Goal: Task Accomplishment & Management: Manage account settings

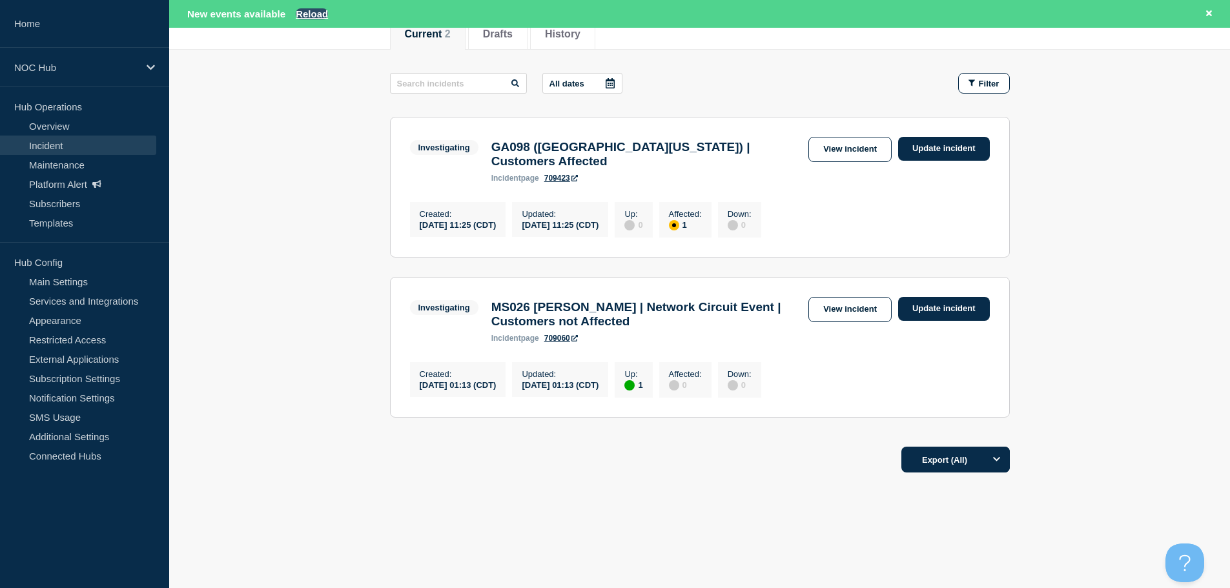
click at [309, 9] on button "Reload" at bounding box center [312, 13] width 32 height 11
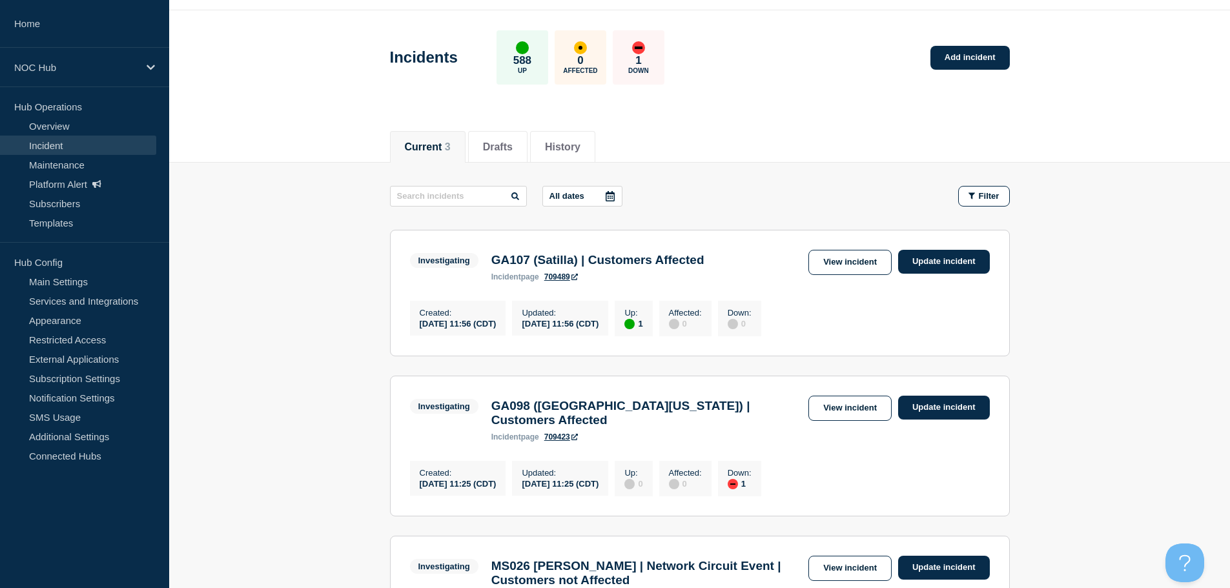
scroll to position [150, 0]
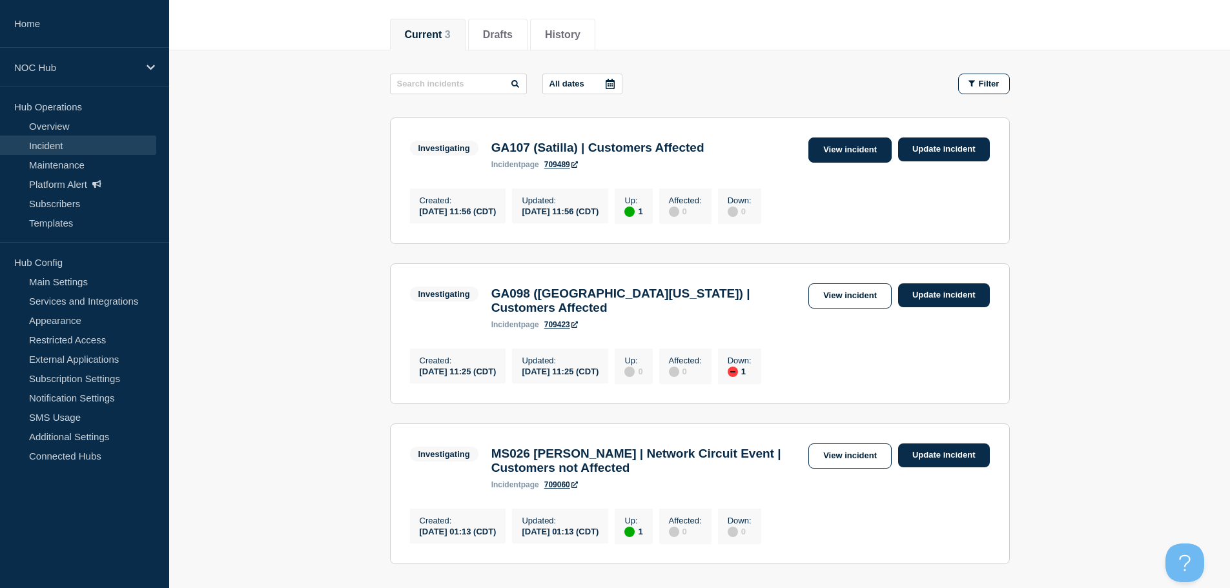
click at [818, 153] on link "View incident" at bounding box center [849, 149] width 83 height 25
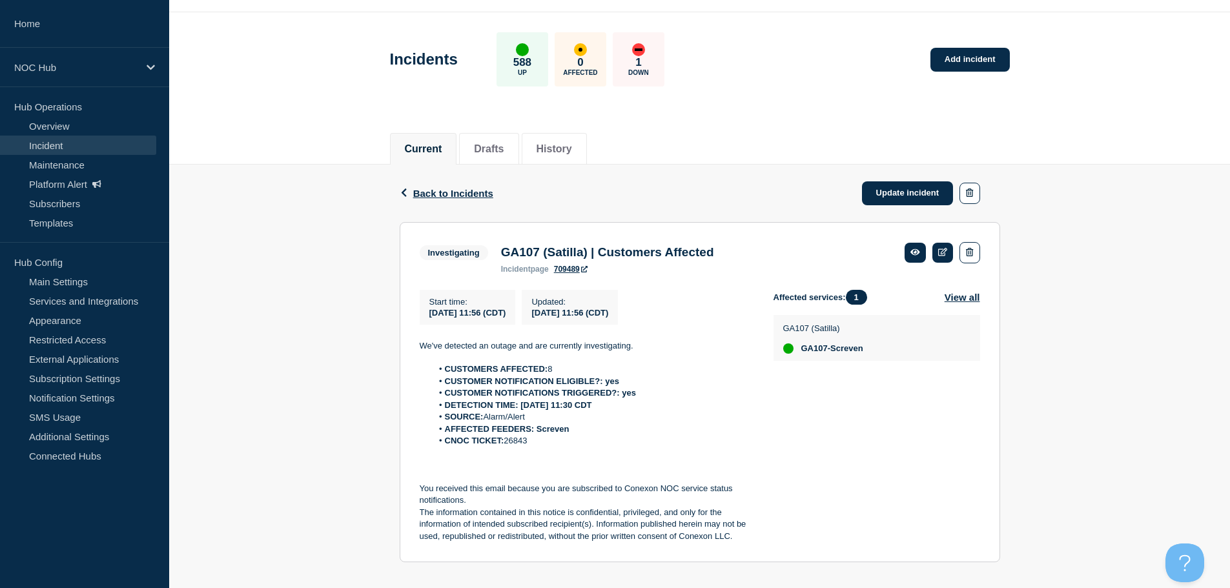
scroll to position [54, 0]
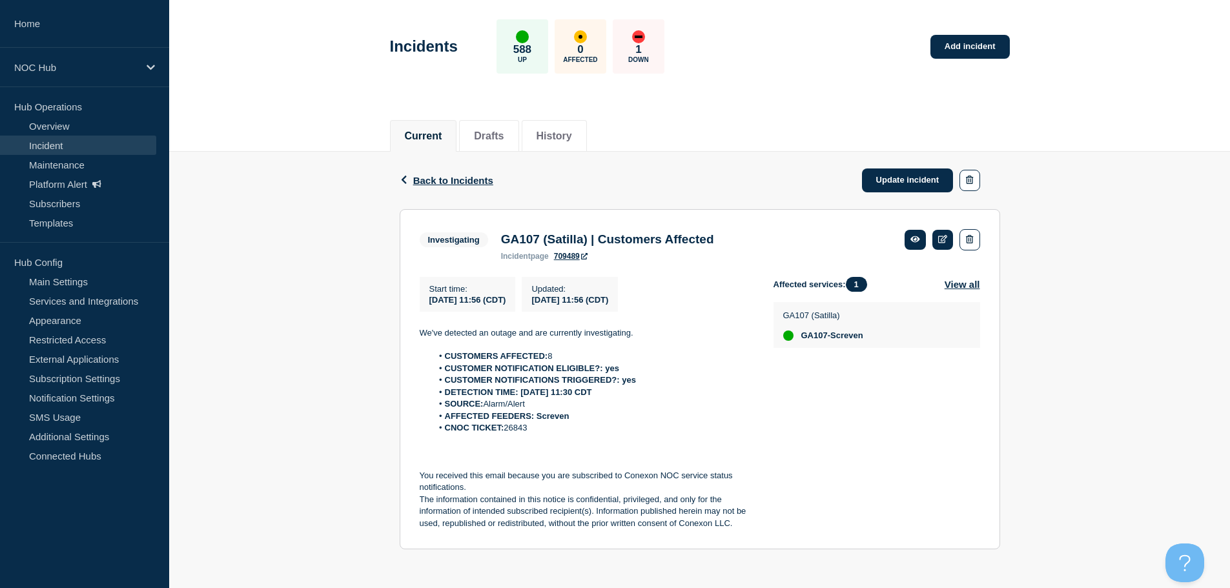
click at [61, 149] on link "Incident" at bounding box center [78, 145] width 156 height 19
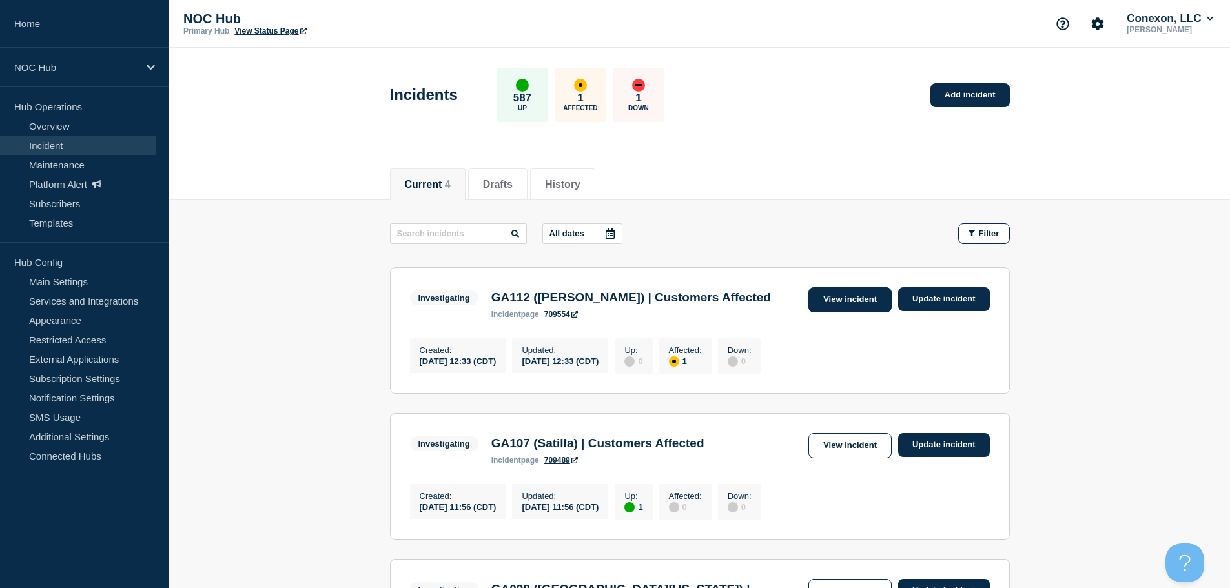
click at [831, 303] on link "View incident" at bounding box center [849, 299] width 83 height 25
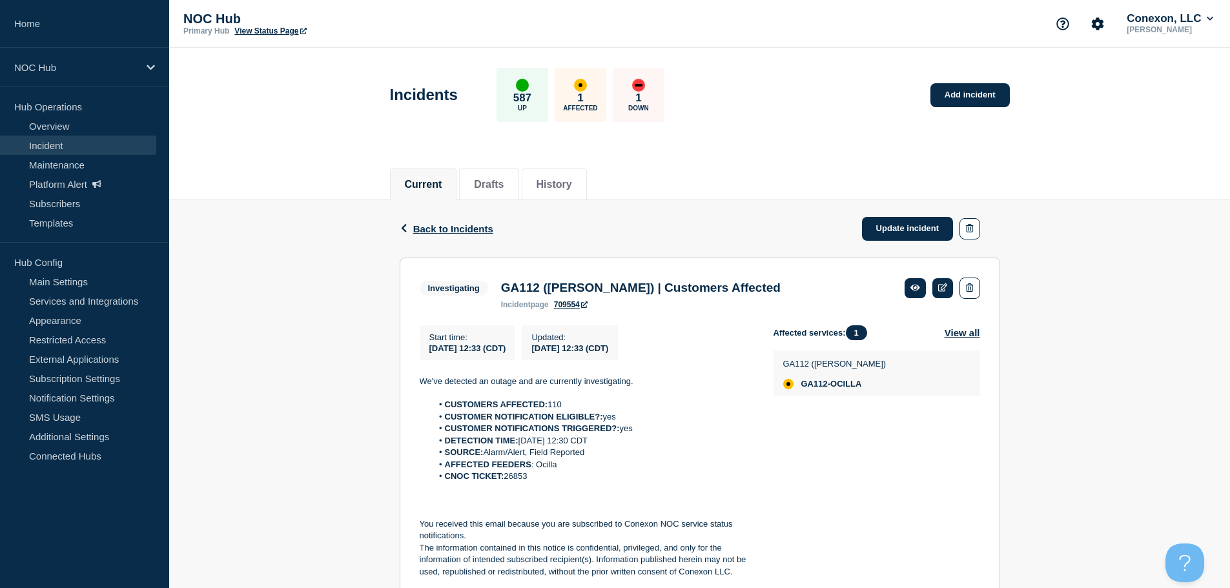
click at [59, 143] on link "Incident" at bounding box center [78, 145] width 156 height 19
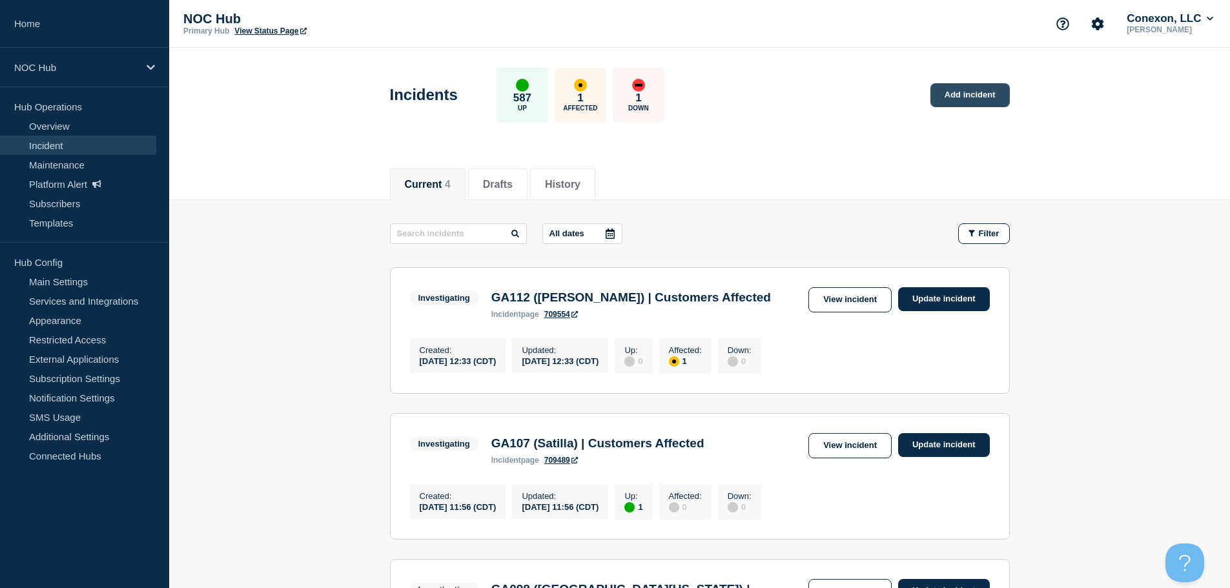
click at [954, 99] on link "Add incident" at bounding box center [969, 95] width 79 height 24
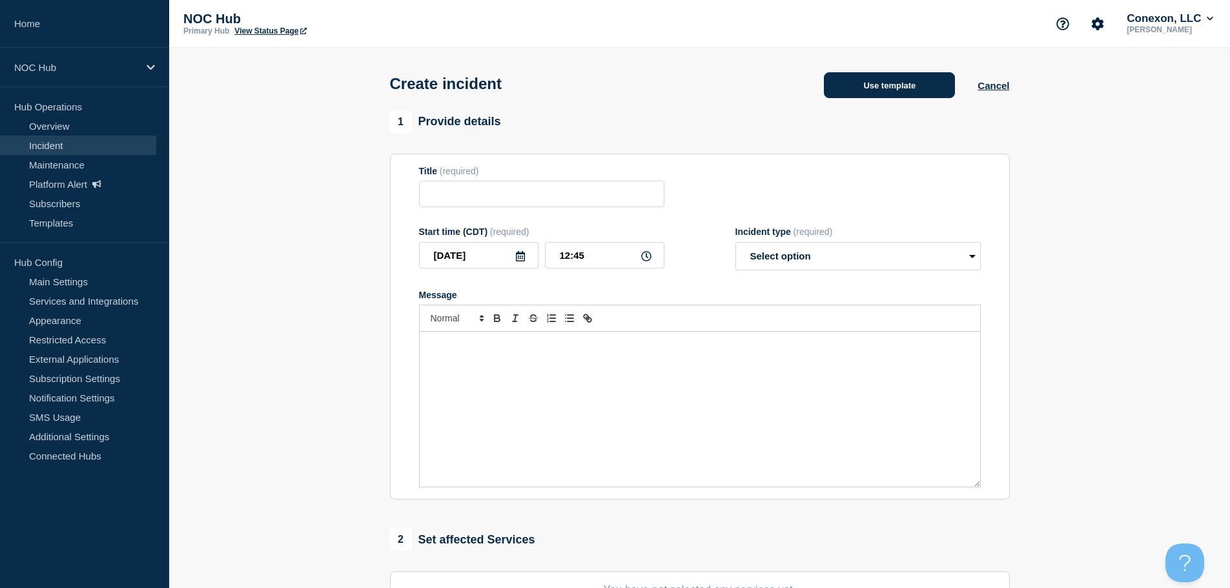
click at [854, 89] on button "Use template" at bounding box center [889, 85] width 131 height 26
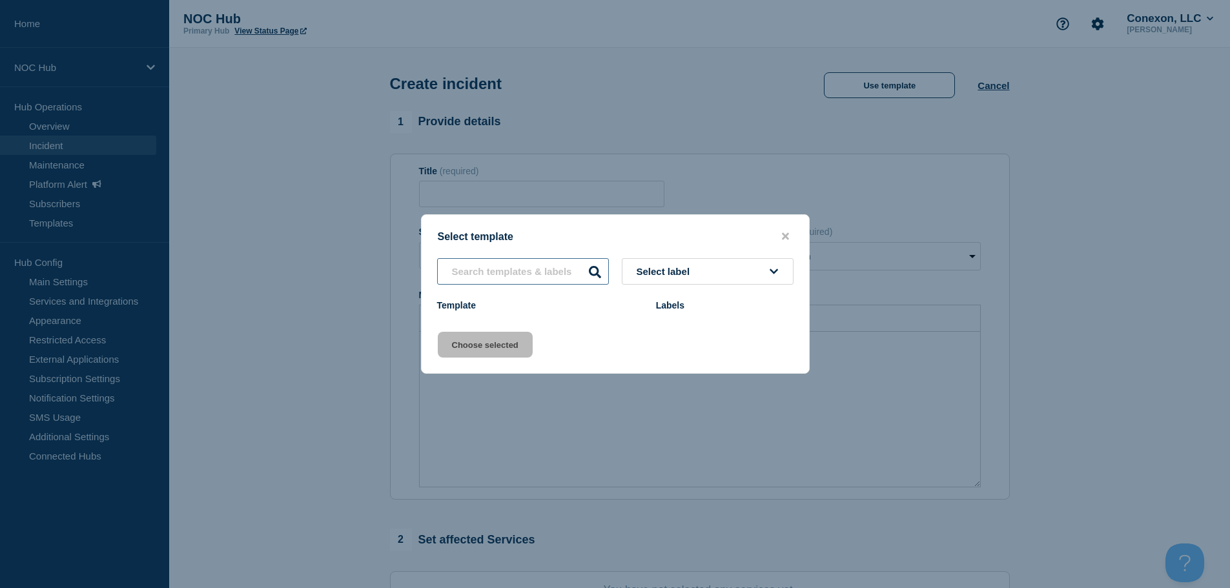
click at [507, 275] on input "text" at bounding box center [523, 271] width 172 height 26
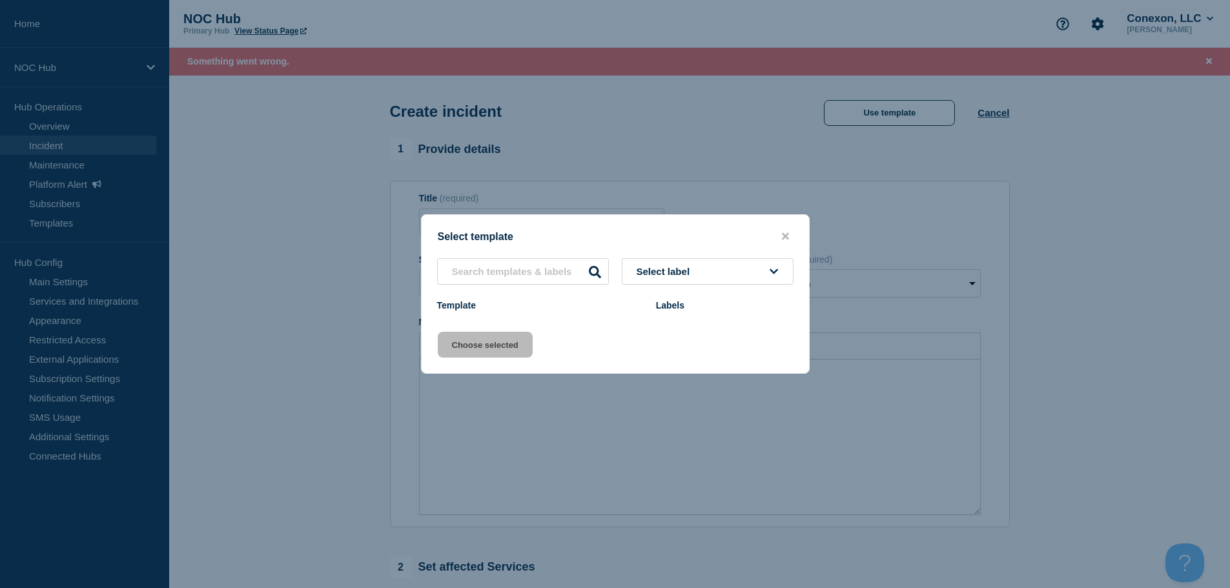
click at [602, 132] on div at bounding box center [615, 294] width 1230 height 588
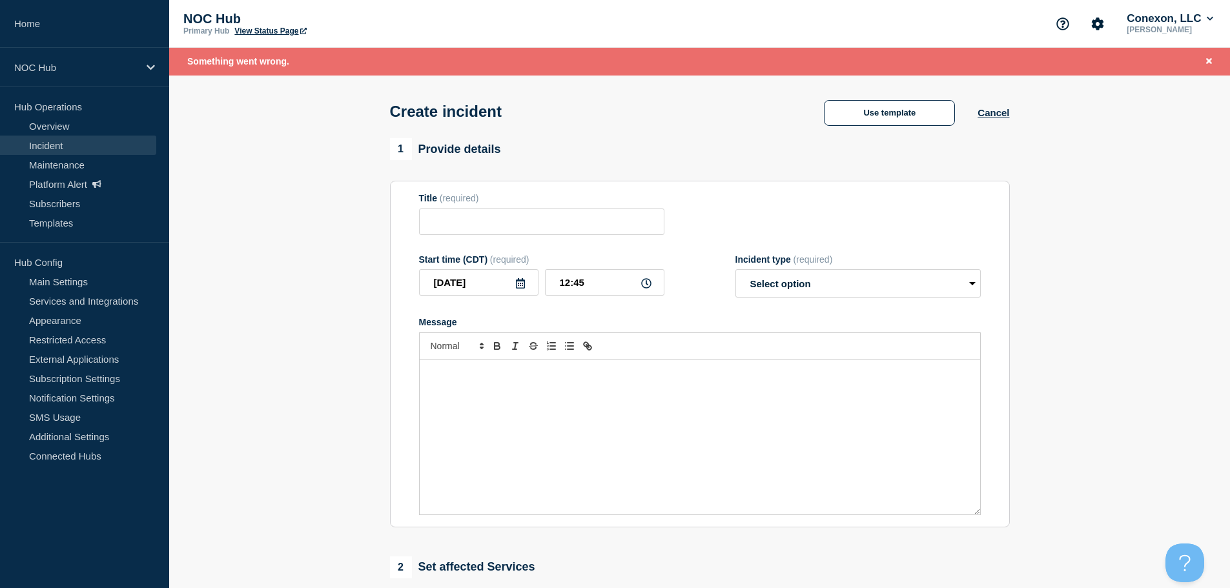
drag, startPoint x: 1202, startPoint y: 61, endPoint x: 349, endPoint y: 198, distance: 863.5
click at [1202, 62] on button "Close banner" at bounding box center [1208, 61] width 16 height 15
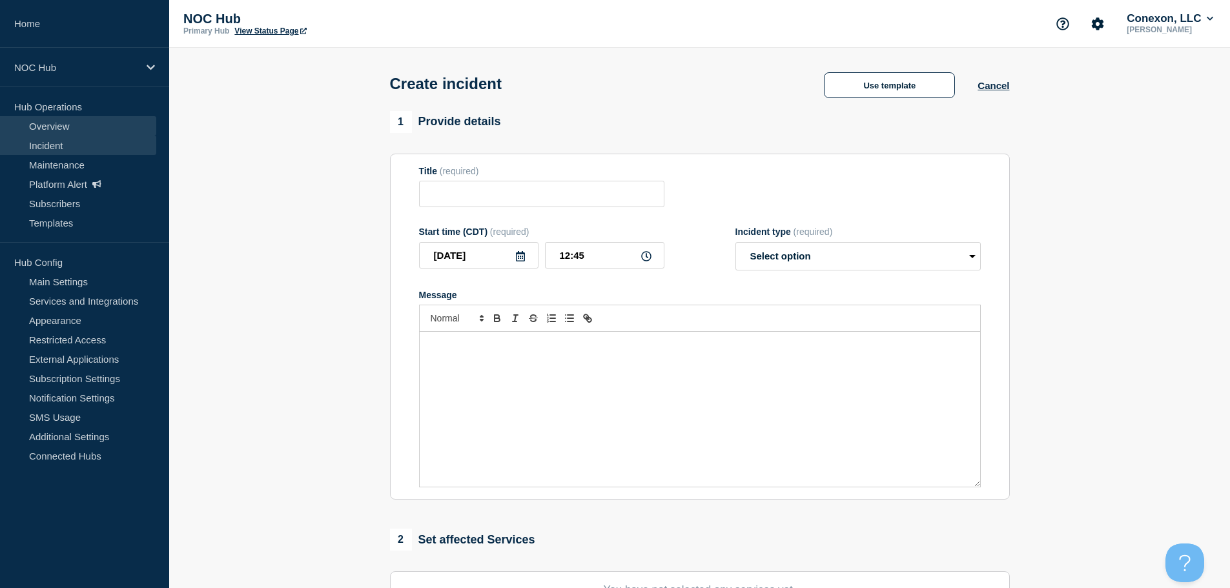
click at [57, 134] on link "Overview" at bounding box center [78, 125] width 156 height 19
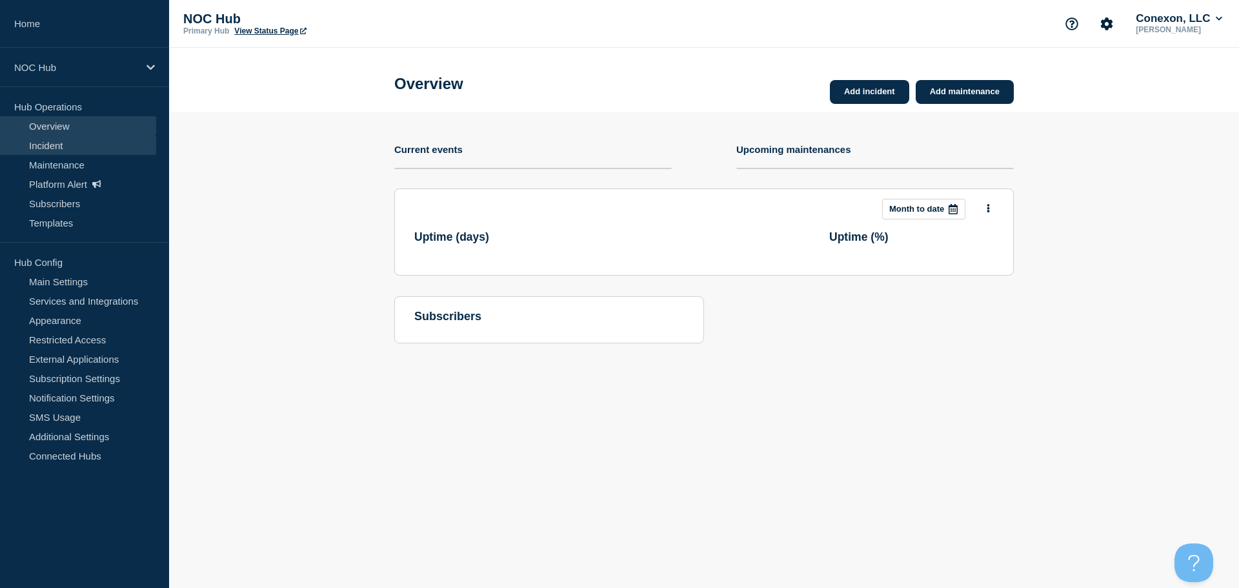
click at [55, 141] on link "Incident" at bounding box center [78, 145] width 156 height 19
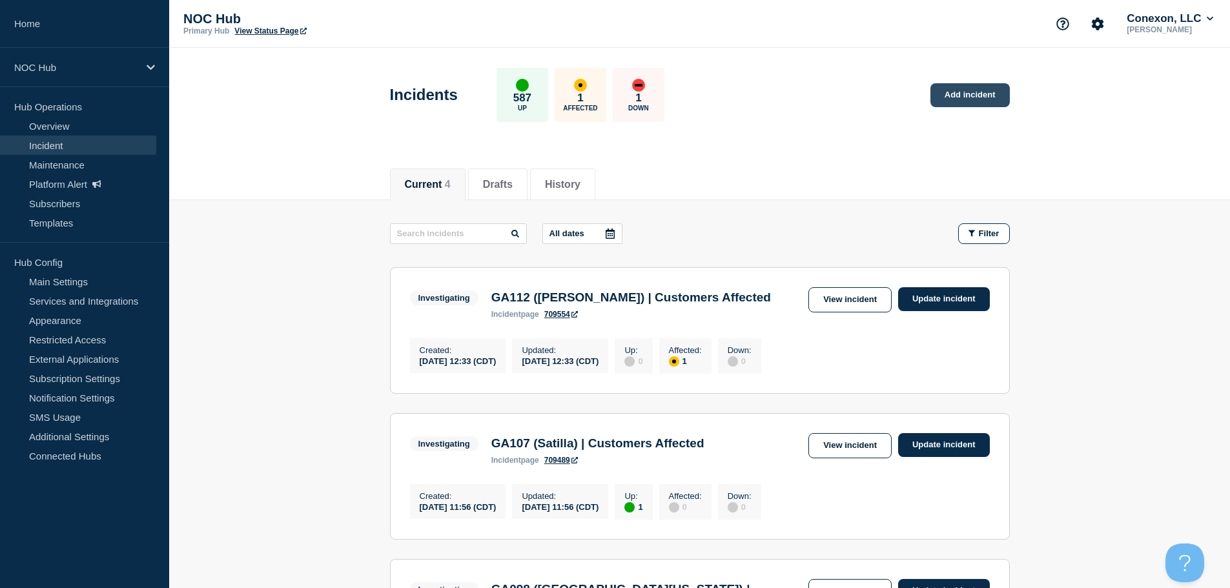
click at [957, 91] on link "Add incident" at bounding box center [969, 95] width 79 height 24
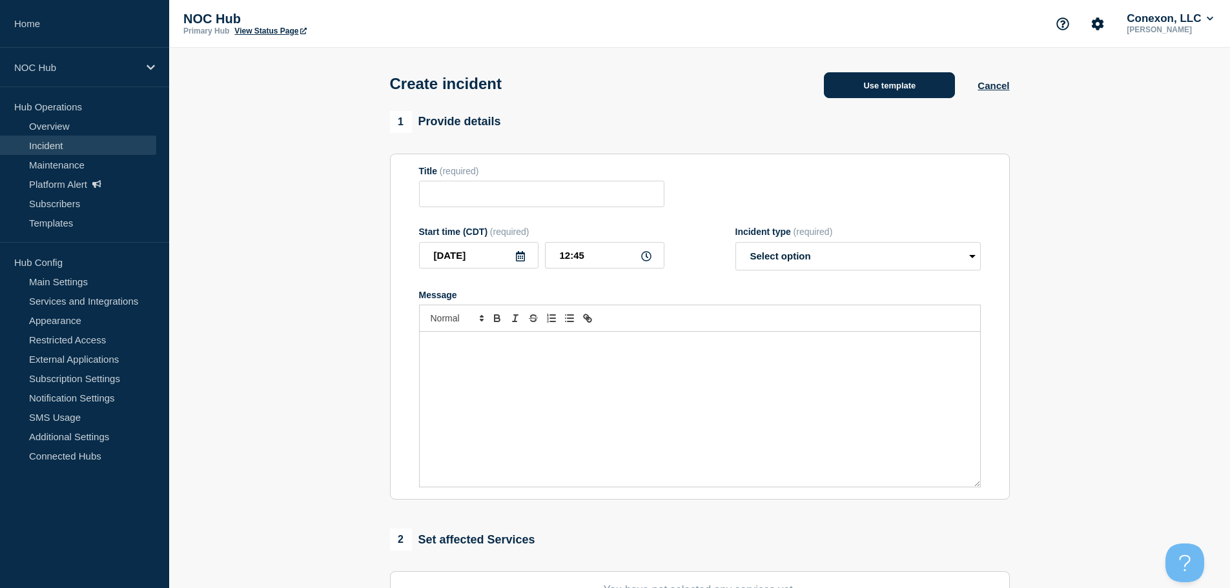
click at [903, 86] on button "Use template" at bounding box center [889, 85] width 131 height 26
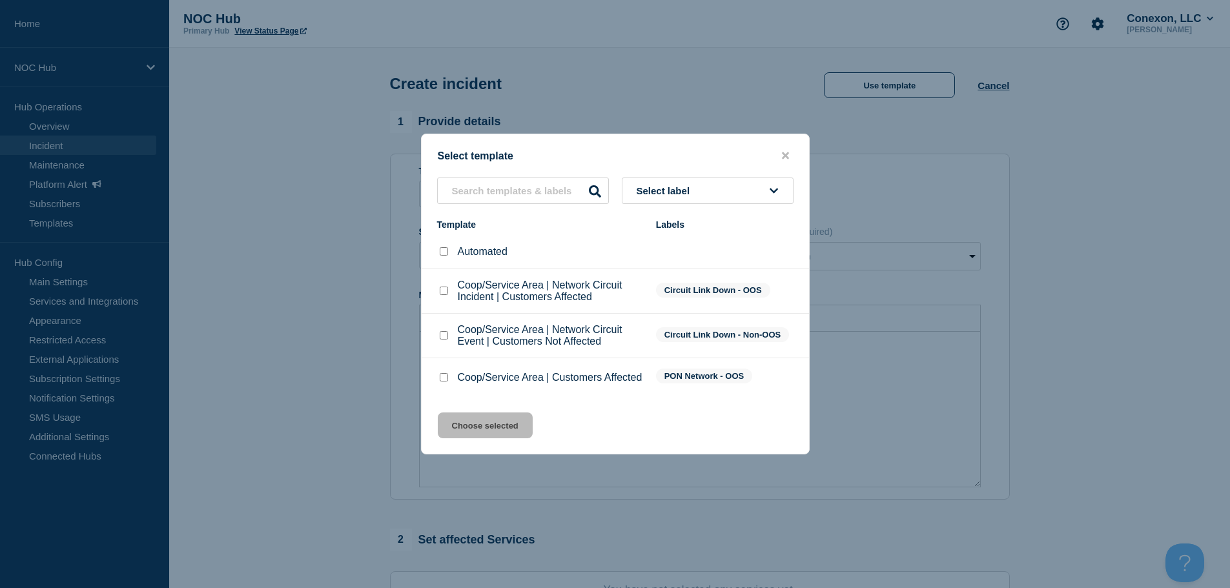
click at [443, 381] on input "Coop/Service Area | Customers Affected checkbox" at bounding box center [444, 377] width 8 height 8
checkbox input "true"
click at [484, 434] on button "Choose selected" at bounding box center [485, 425] width 95 height 26
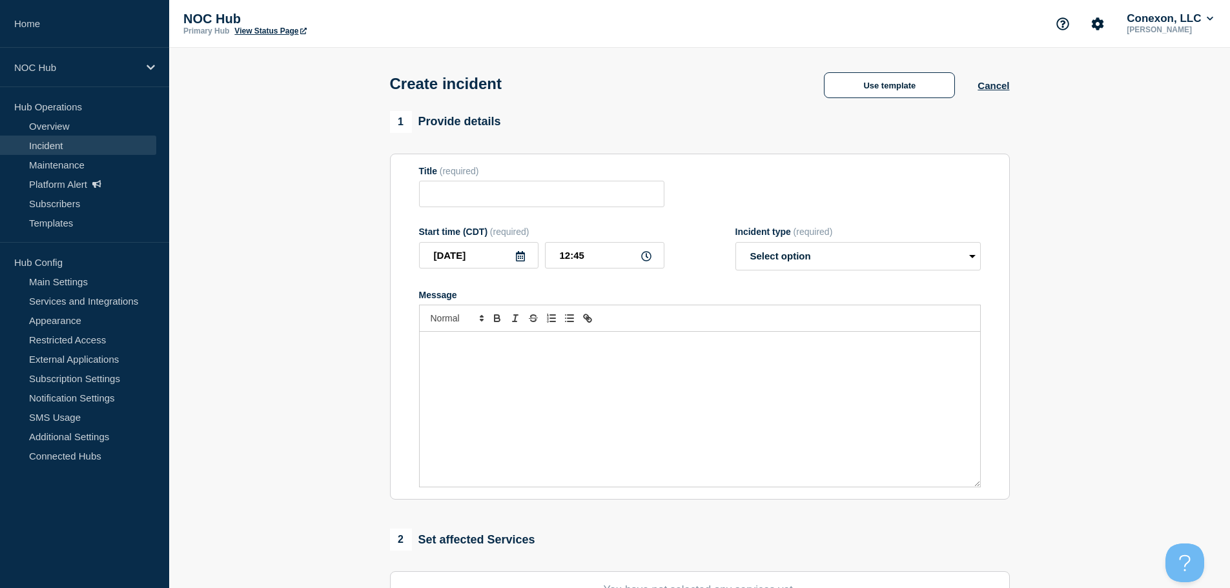
type input "Coop/Service Area | Customers Affected"
select select "investigating"
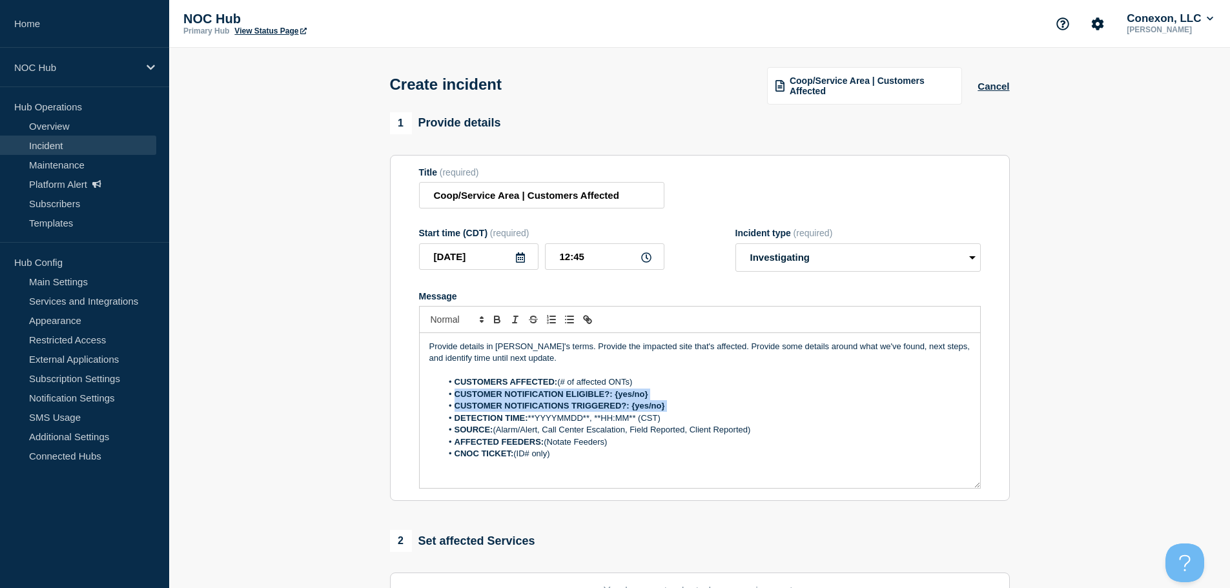
drag, startPoint x: 687, startPoint y: 403, endPoint x: 425, endPoint y: 398, distance: 261.5
click at [425, 398] on div "Provide details in laymen's terms. Provide the impacted site that's affected. P…" at bounding box center [700, 410] width 560 height 155
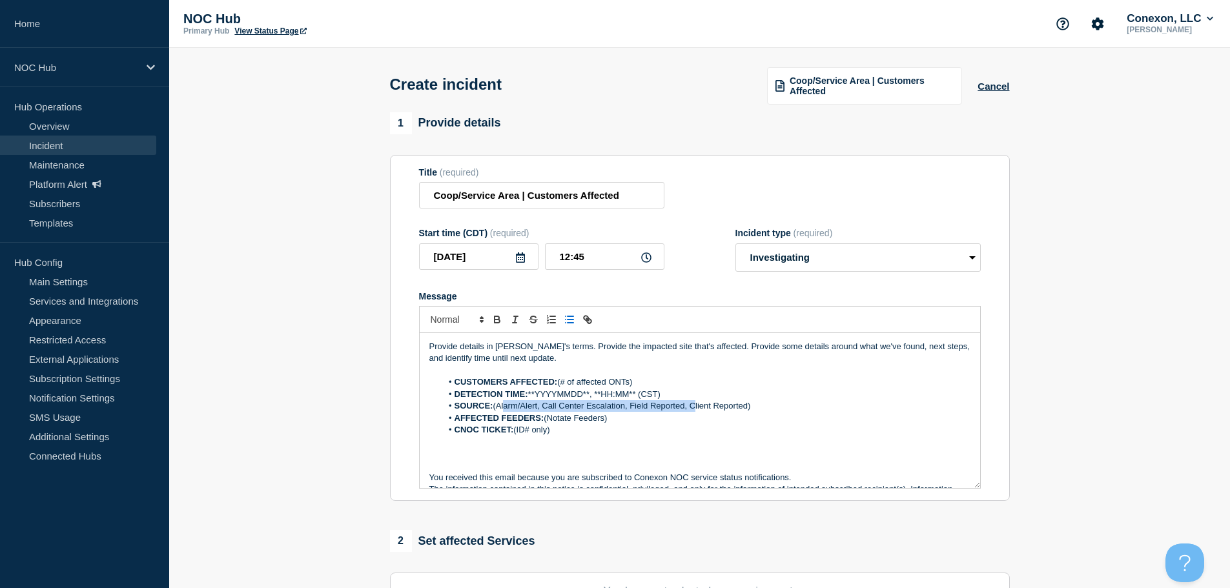
drag, startPoint x: 693, startPoint y: 408, endPoint x: 501, endPoint y: 407, distance: 191.0
click at [501, 407] on li "SOURCE: (Alarm/Alert, Call Center Escalation, Field Reported, Client Reported)" at bounding box center [705, 406] width 529 height 12
click at [600, 408] on li "SOURCE: Client Reported)" at bounding box center [705, 406] width 529 height 12
drag, startPoint x: 637, startPoint y: 420, endPoint x: 551, endPoint y: 421, distance: 86.5
click at [551, 421] on li "AFFECTED FEEDERS: (Notate Feeders)" at bounding box center [705, 418] width 529 height 12
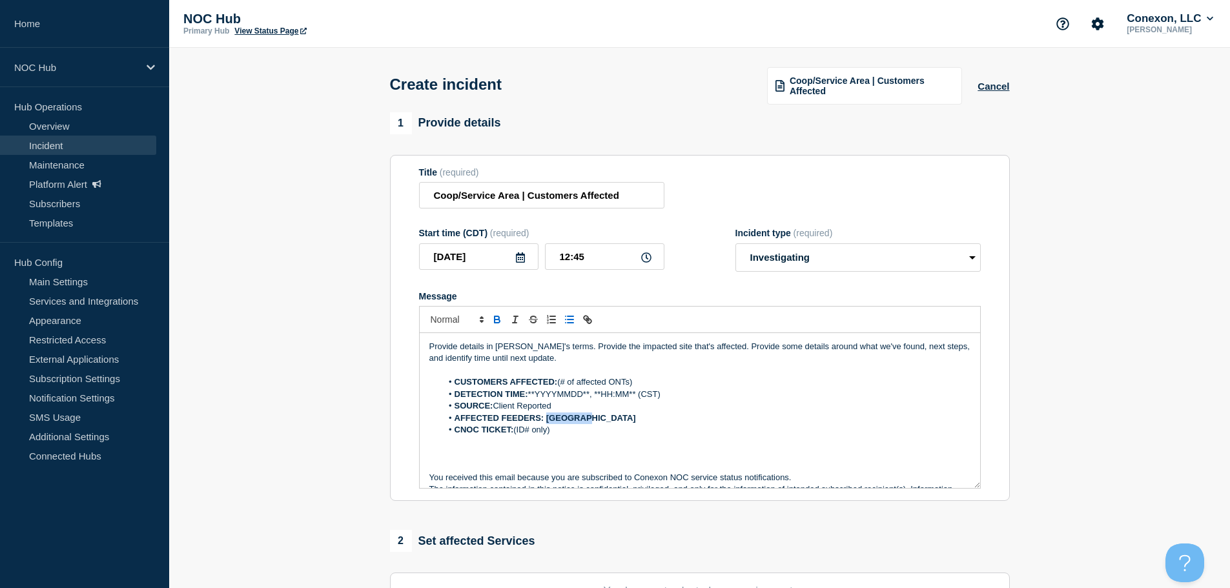
drag, startPoint x: 589, startPoint y: 423, endPoint x: 546, endPoint y: 417, distance: 43.1
click at [546, 417] on li "AFFECTED FEEDERS: Richland" at bounding box center [705, 418] width 529 height 12
drag, startPoint x: 567, startPoint y: 363, endPoint x: 523, endPoint y: 364, distance: 43.9
click at [511, 364] on p "Provide details in laymen's terms. Provide the impacted site that's affected. P…" at bounding box center [699, 353] width 541 height 24
click at [654, 388] on li "CUSTOMERS AFFECTED: (# of affected ONTs)" at bounding box center [705, 382] width 529 height 12
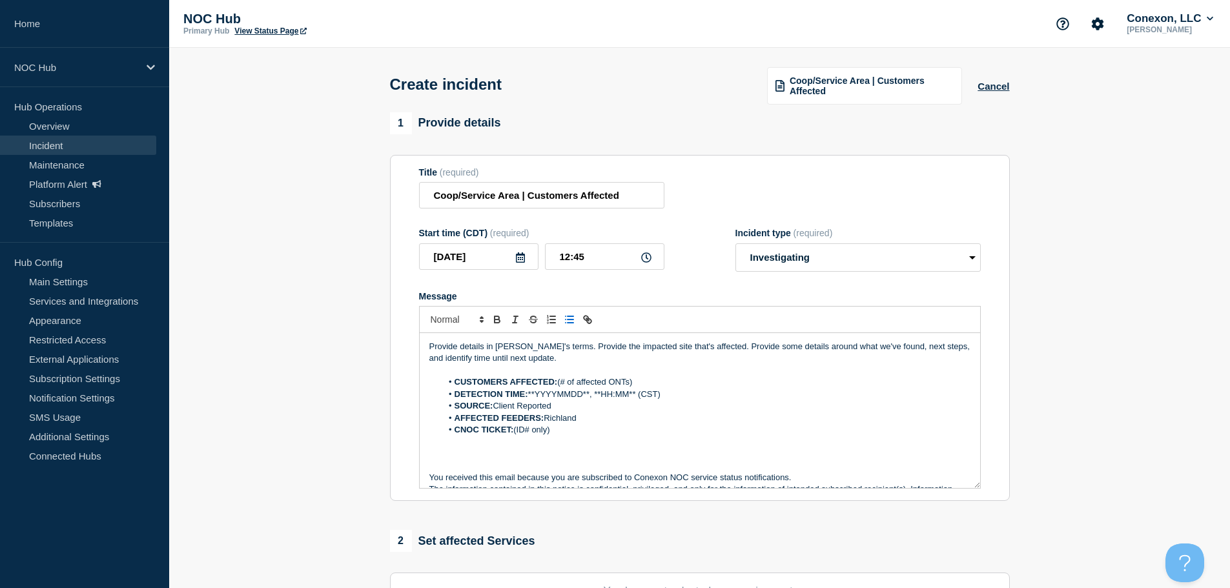
drag, startPoint x: 618, startPoint y: 395, endPoint x: 530, endPoint y: 394, distance: 87.8
click at [530, 394] on li "DETECTION TIME: **YYYYMMDD**, **HH:MM** (CST)" at bounding box center [705, 395] width 529 height 12
click at [602, 398] on li "DETECTION TIME: 20250906," at bounding box center [705, 395] width 529 height 12
click at [656, 376] on p "Message" at bounding box center [699, 371] width 541 height 12
drag, startPoint x: 672, startPoint y: 383, endPoint x: 560, endPoint y: 379, distance: 111.7
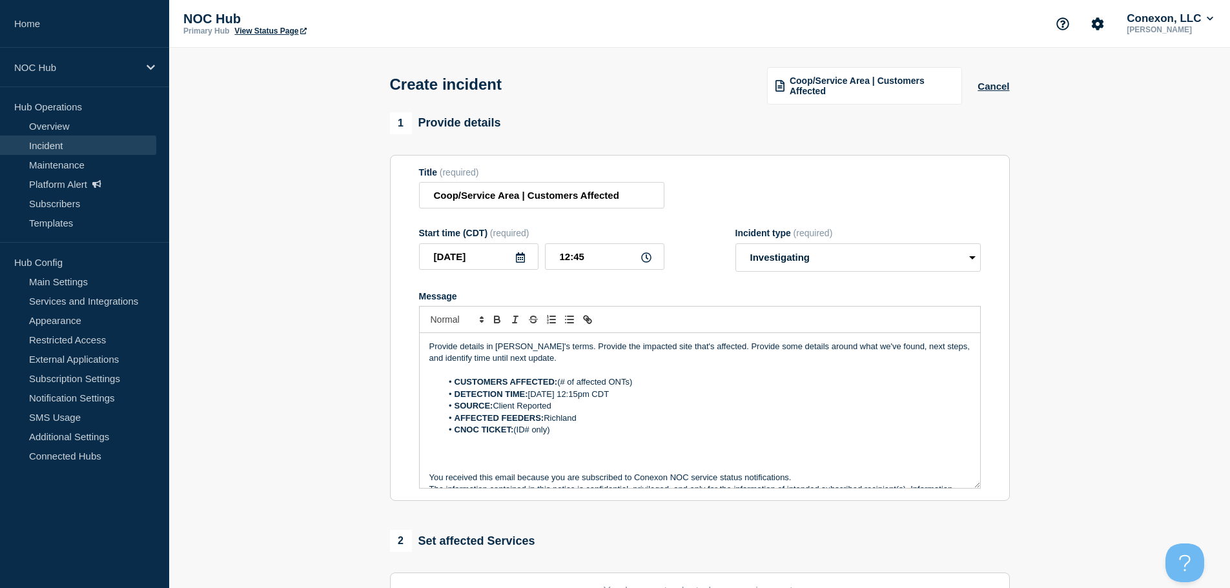
click at [560, 379] on li "CUSTOMERS AFFECTED: (# of affected ONTs)" at bounding box center [705, 382] width 529 height 12
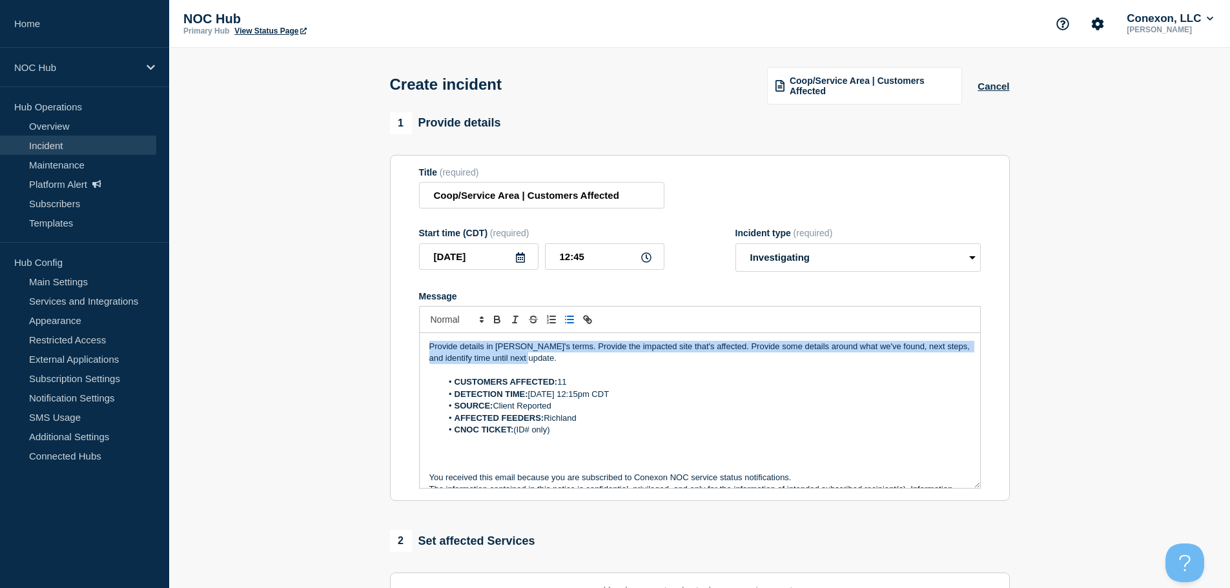
drag, startPoint x: 556, startPoint y: 357, endPoint x: 412, endPoint y: 341, distance: 144.1
click at [412, 341] on section "Title (required) Coop/Service Area | Customers Affected Start time (CDT) (requi…" at bounding box center [700, 328] width 620 height 347
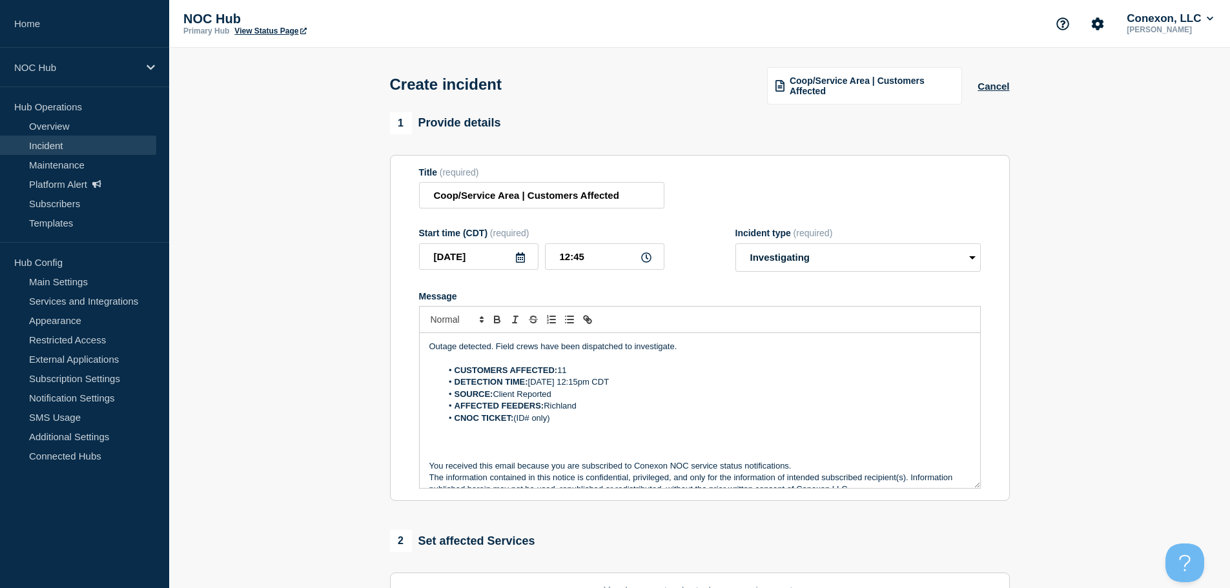
click at [583, 368] on li "CUSTOMERS AFFECTED: 11" at bounding box center [705, 371] width 529 height 12
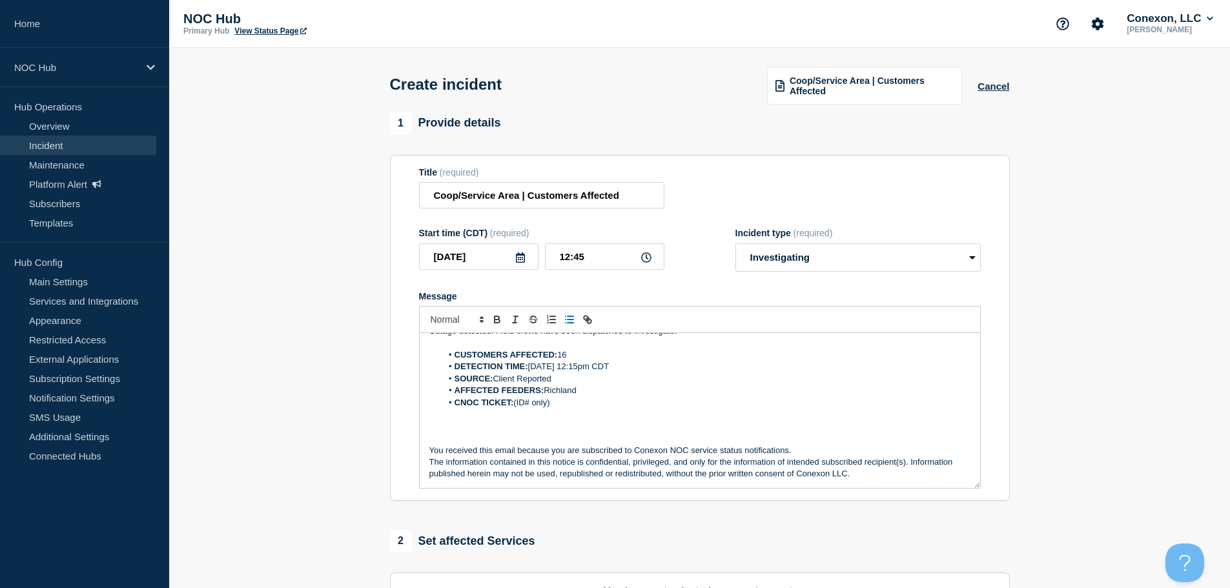
drag, startPoint x: 583, startPoint y: 359, endPoint x: 560, endPoint y: 359, distance: 23.9
click at [560, 359] on li "CUSTOMERS AFFECTED: 16" at bounding box center [705, 355] width 529 height 12
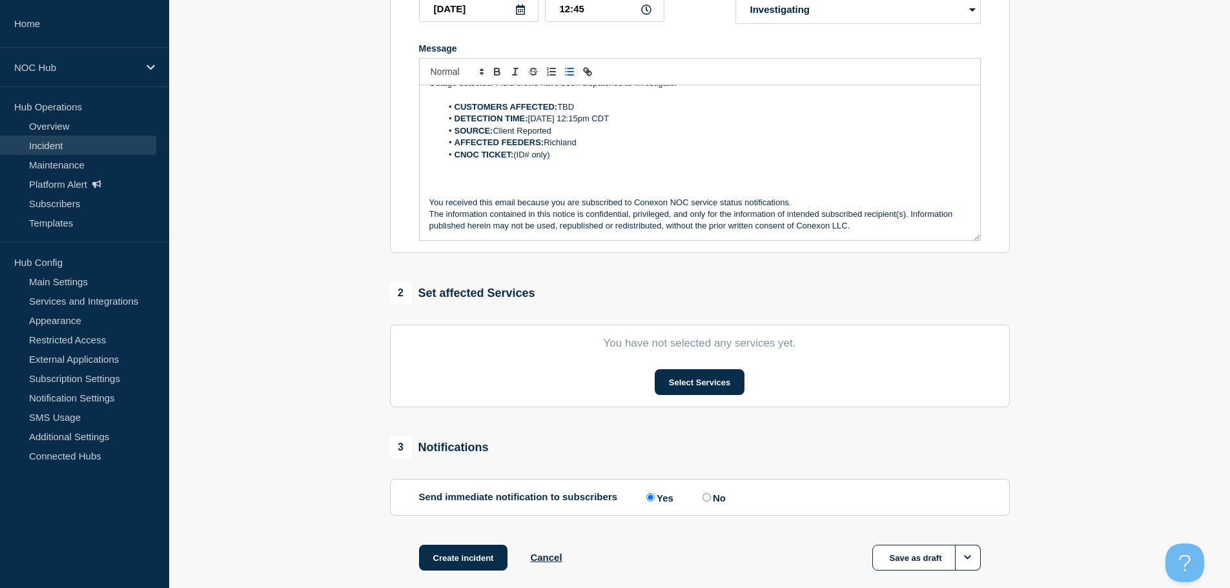
scroll to position [316, 0]
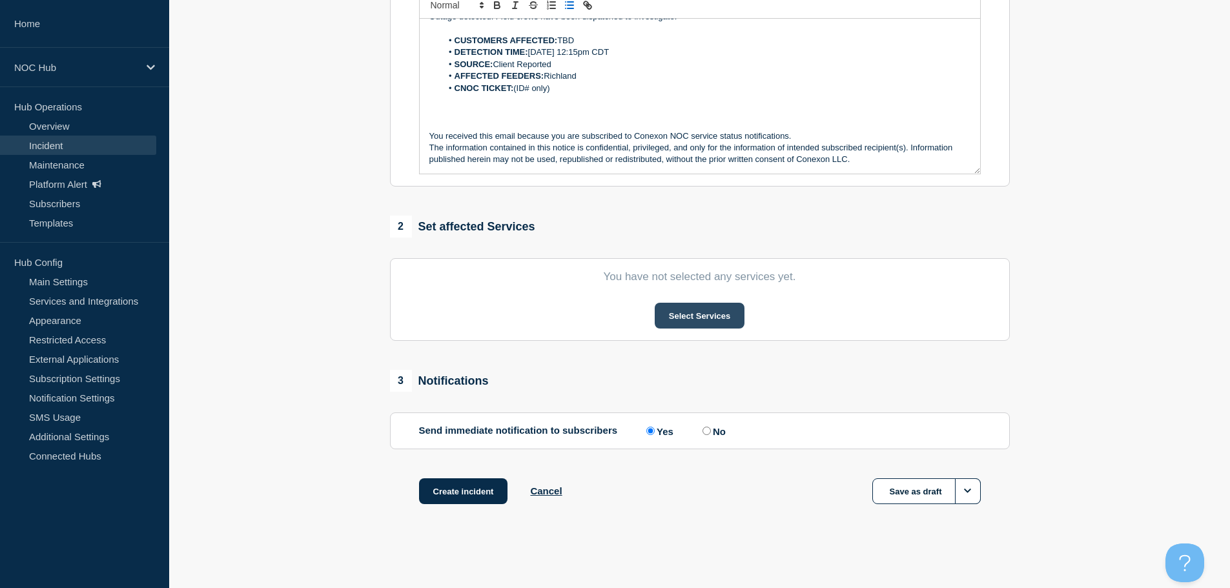
click at [708, 323] on button "Select Services" at bounding box center [699, 316] width 90 height 26
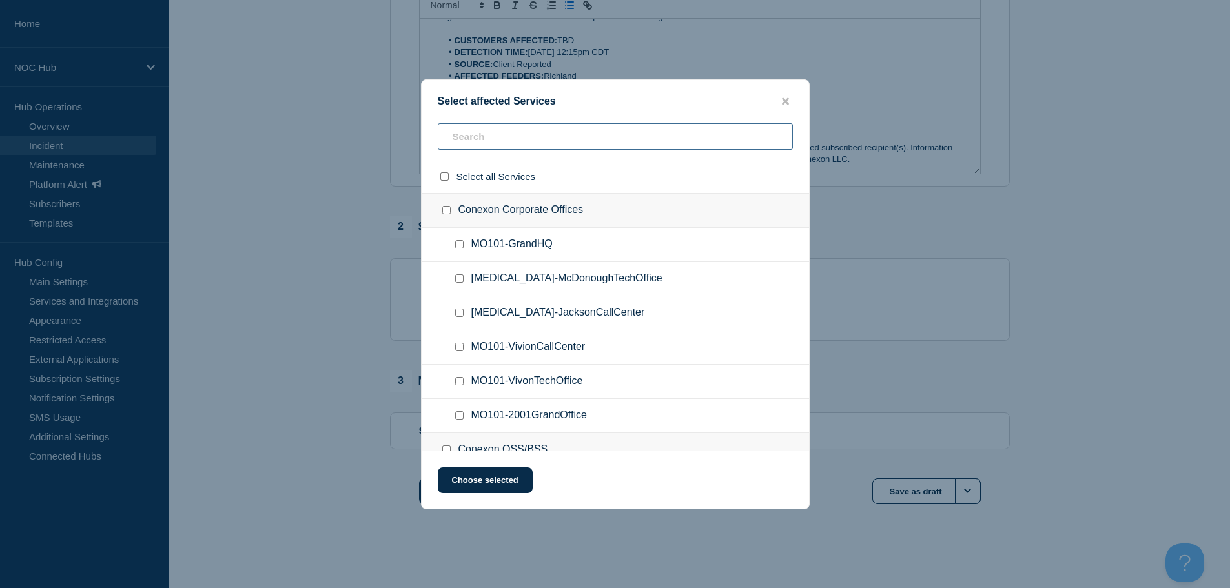
click at [537, 138] on input "text" at bounding box center [615, 136] width 355 height 26
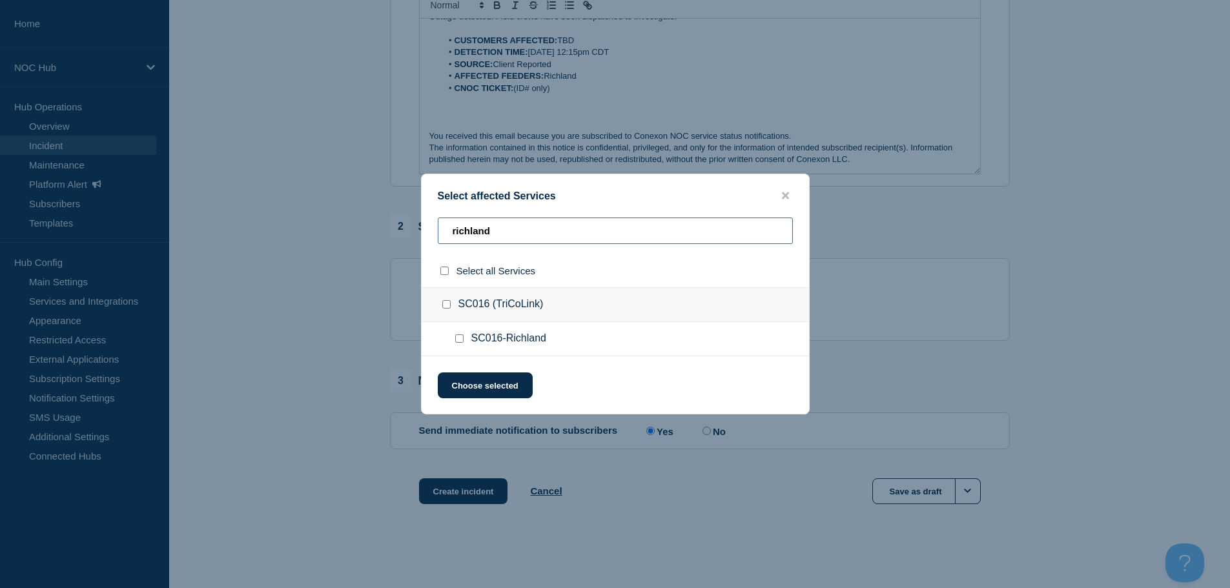
type input "richland"
click at [460, 339] on input "SC016-Richland checkbox" at bounding box center [459, 338] width 8 height 8
checkbox input "true"
click at [450, 310] on div at bounding box center [449, 304] width 19 height 13
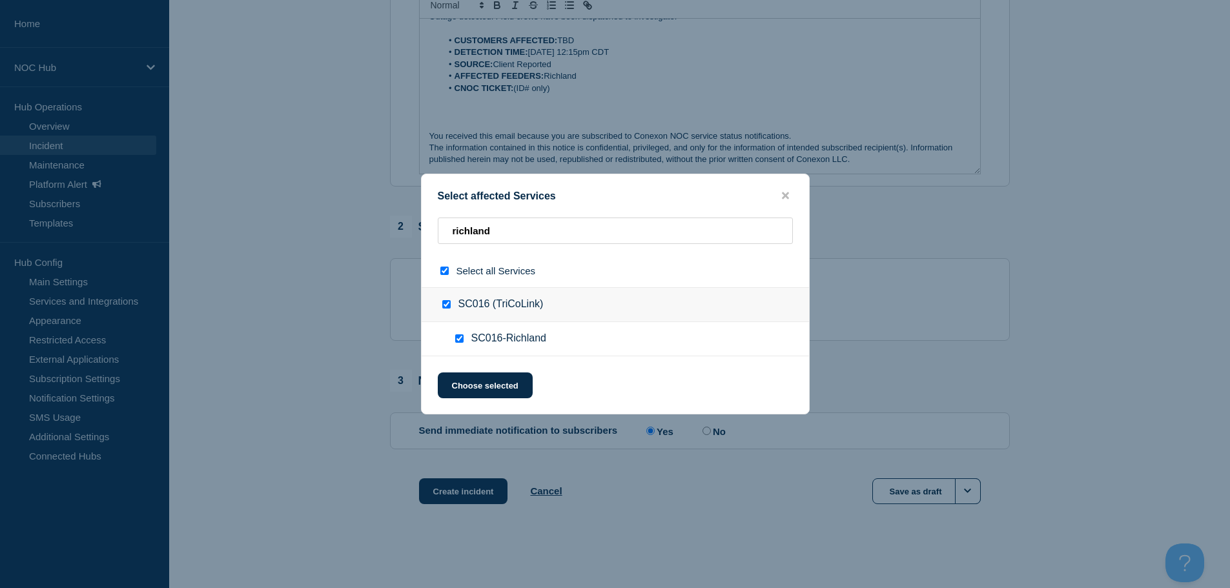
click at [452, 309] on div at bounding box center [449, 304] width 19 height 13
click at [444, 303] on input "SC016 (TriCoLink) checkbox" at bounding box center [446, 304] width 8 height 8
checkbox input "false"
click at [460, 342] on input "SC016-Richland checkbox" at bounding box center [459, 338] width 8 height 8
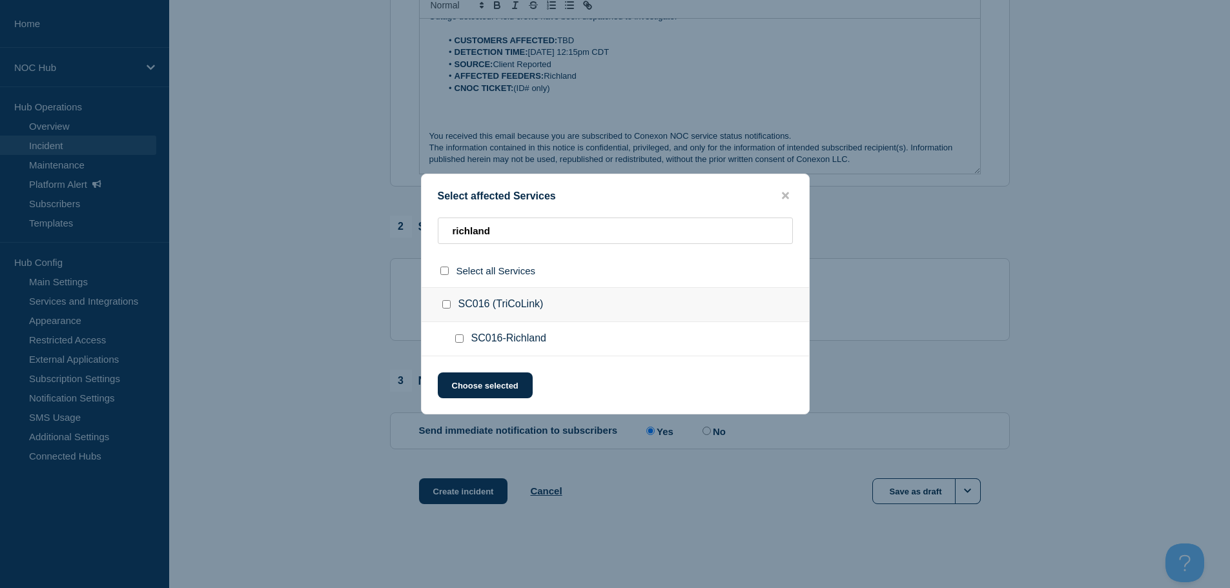
checkbox input "true"
click at [445, 272] on input "select all checkbox" at bounding box center [444, 271] width 8 height 8
checkbox input "false"
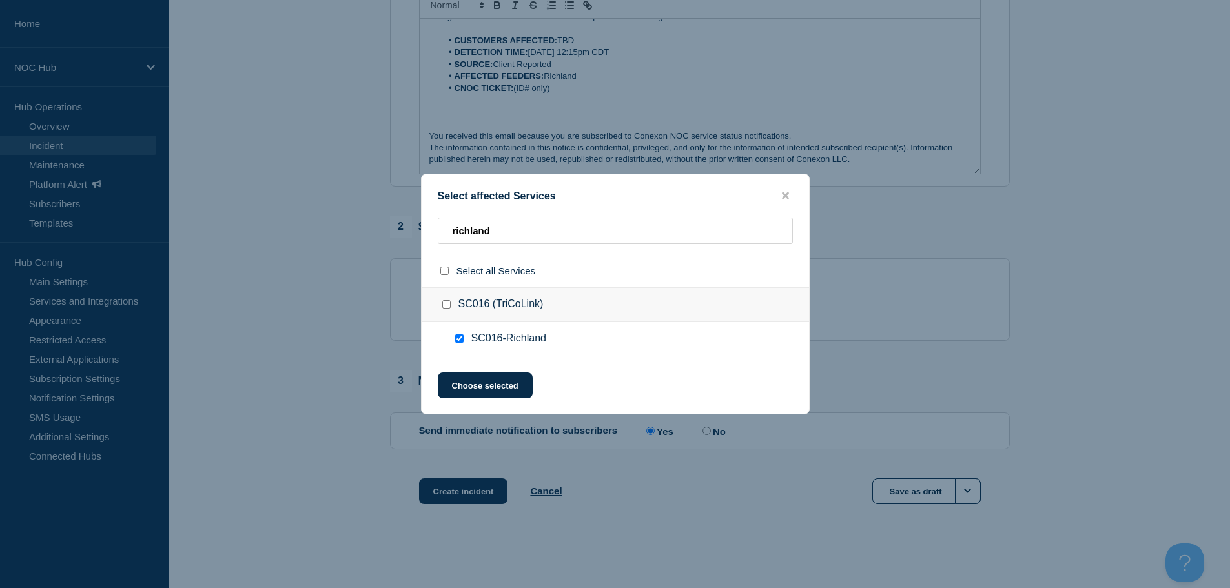
checkbox input "false"
click at [463, 345] on div at bounding box center [461, 338] width 19 height 13
click at [463, 339] on input "SC016-Richland checkbox" at bounding box center [459, 338] width 8 height 8
checkbox input "true"
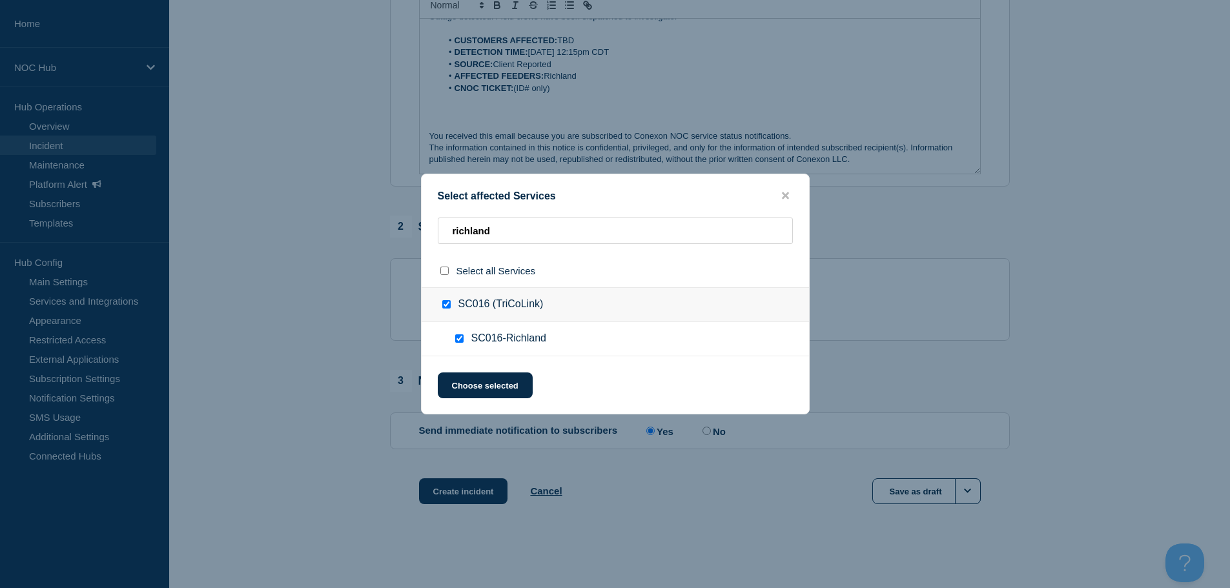
checkbox input "true"
click at [488, 385] on button "Choose selected" at bounding box center [485, 385] width 95 height 26
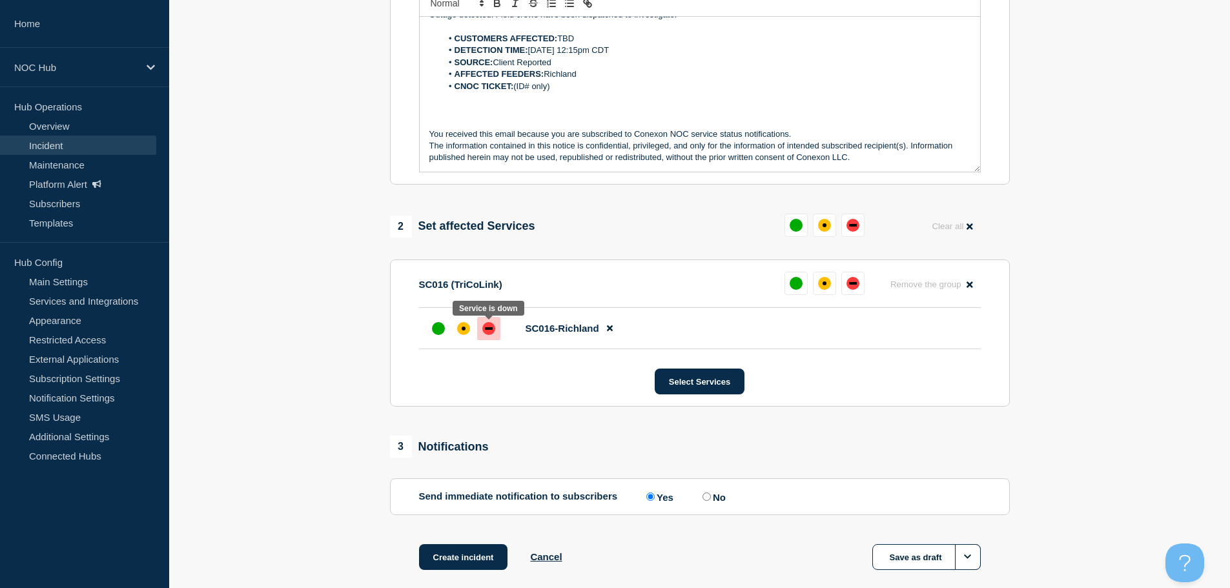
click at [495, 336] on div at bounding box center [488, 328] width 23 height 23
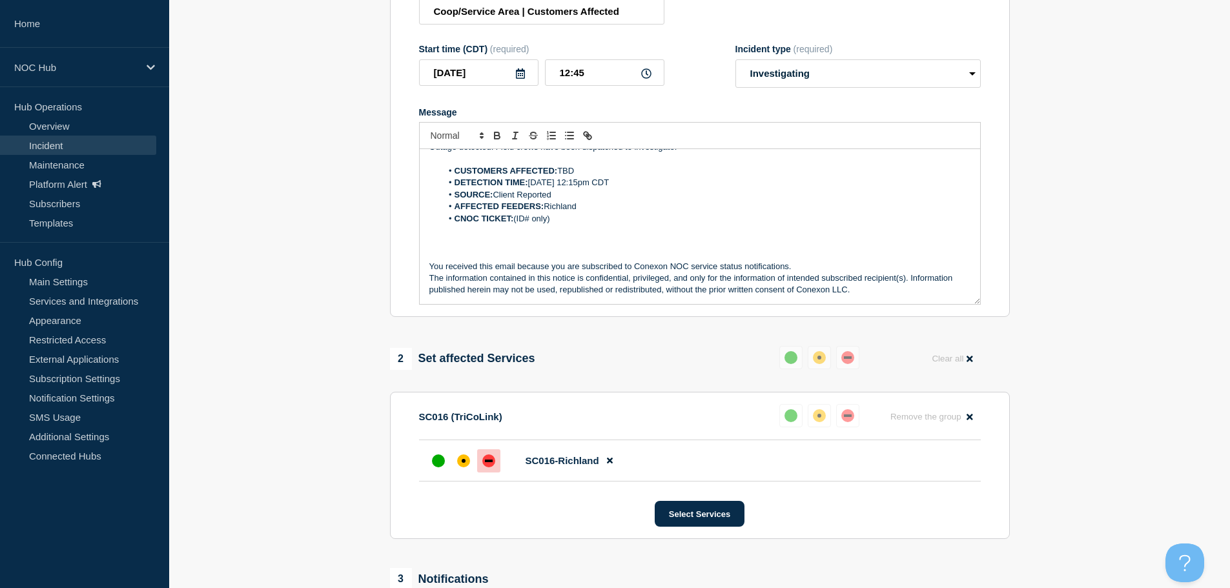
scroll to position [58, 0]
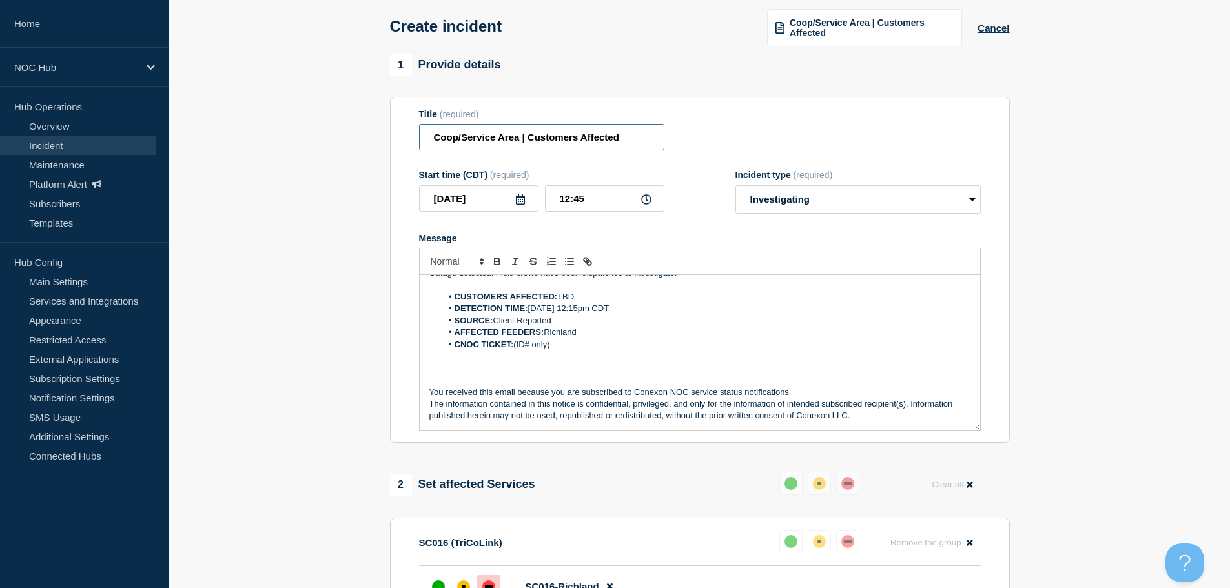
drag, startPoint x: 517, startPoint y: 137, endPoint x: 413, endPoint y: 136, distance: 103.9
click at [413, 136] on section "Title (required) Coop/Service Area | Customers Affected Start time (CDT) (requi…" at bounding box center [700, 270] width 620 height 347
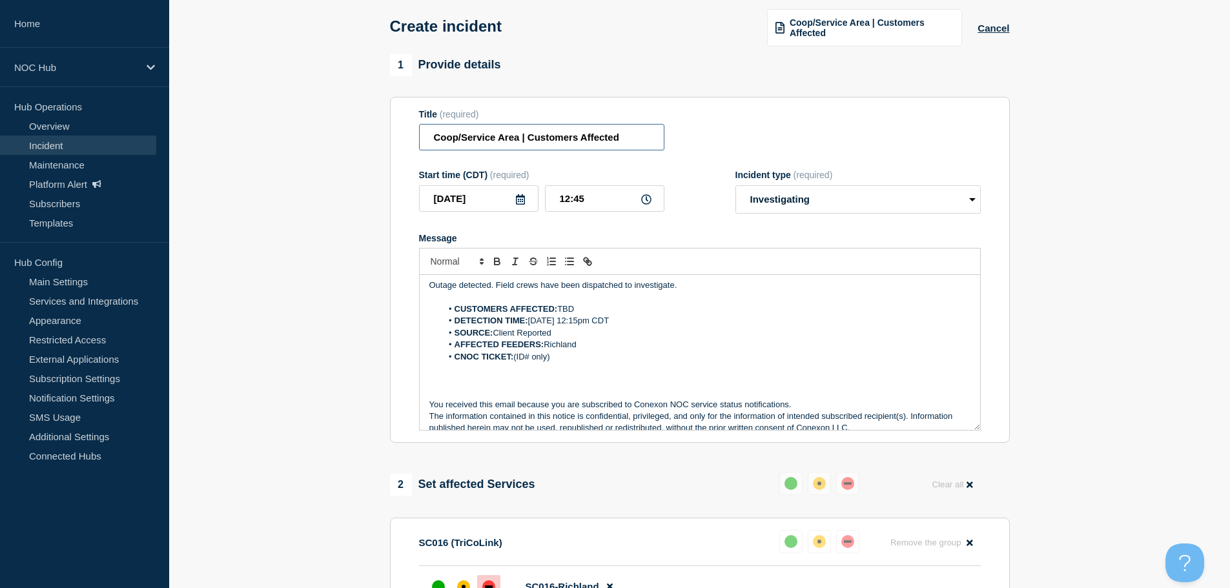
scroll to position [0, 0]
type input "SC016 (TriCoLink) | Customers Affected"
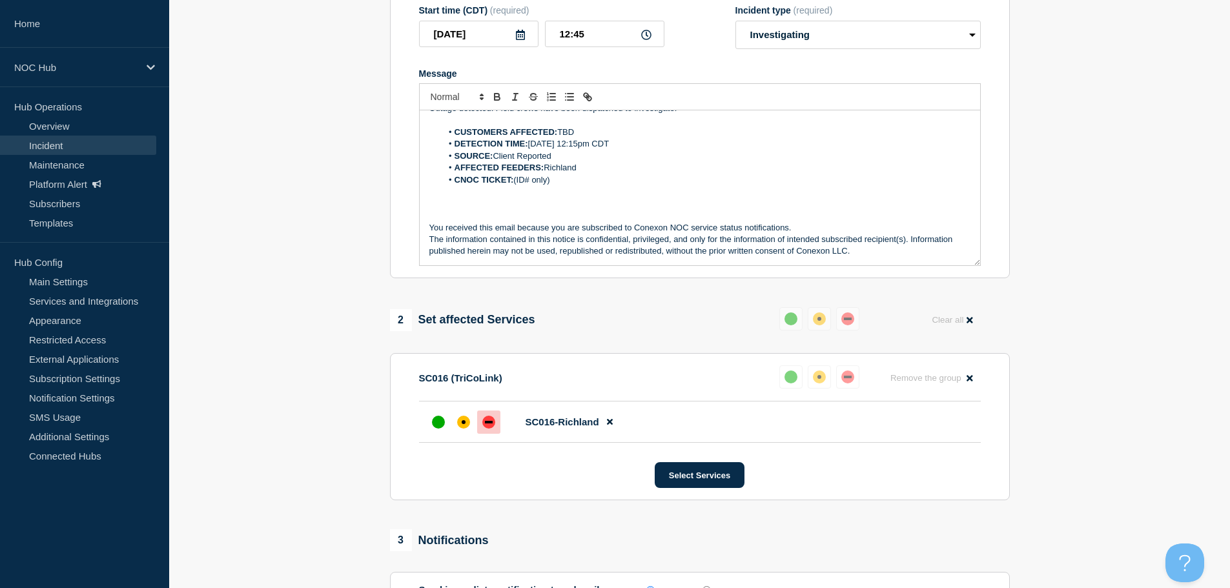
scroll to position [381, 0]
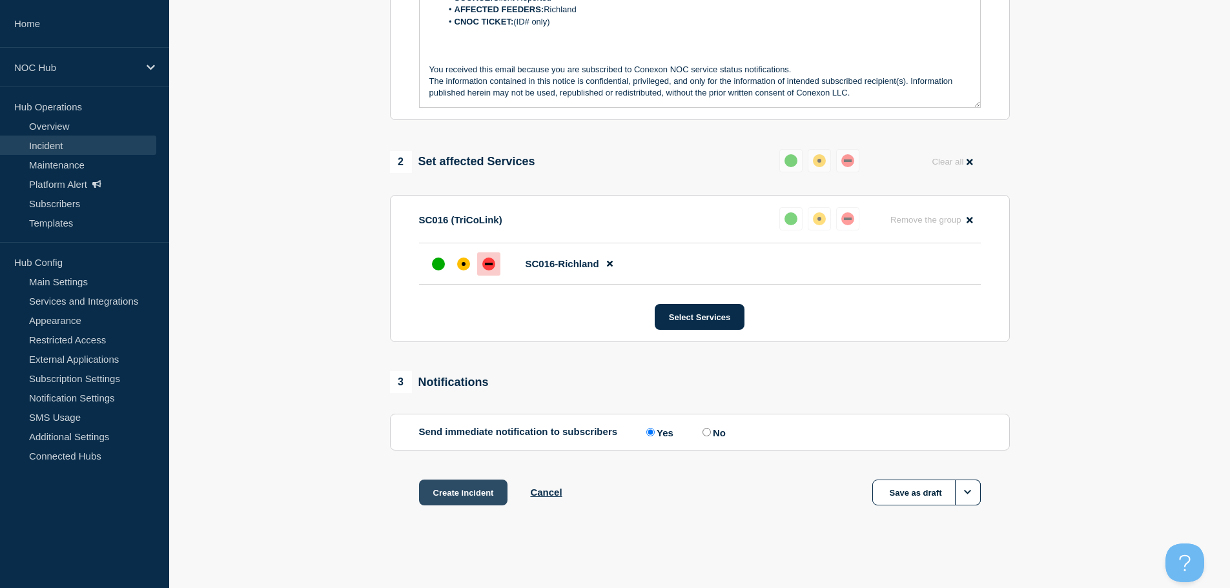
click at [466, 496] on button "Create incident" at bounding box center [463, 493] width 89 height 26
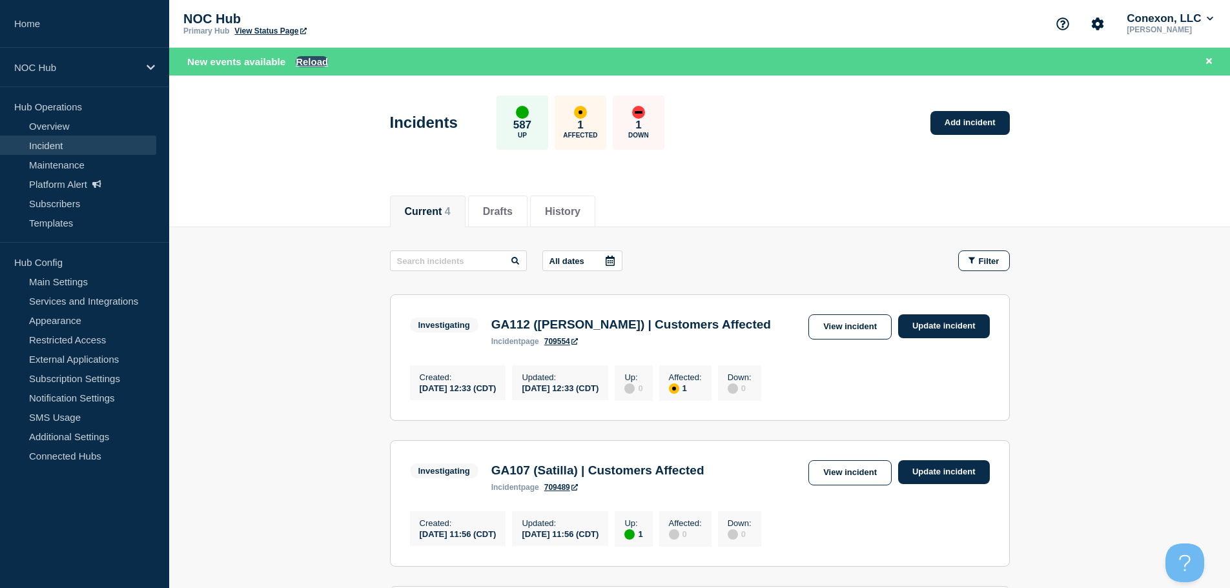
click at [313, 60] on button "Reload" at bounding box center [312, 61] width 32 height 11
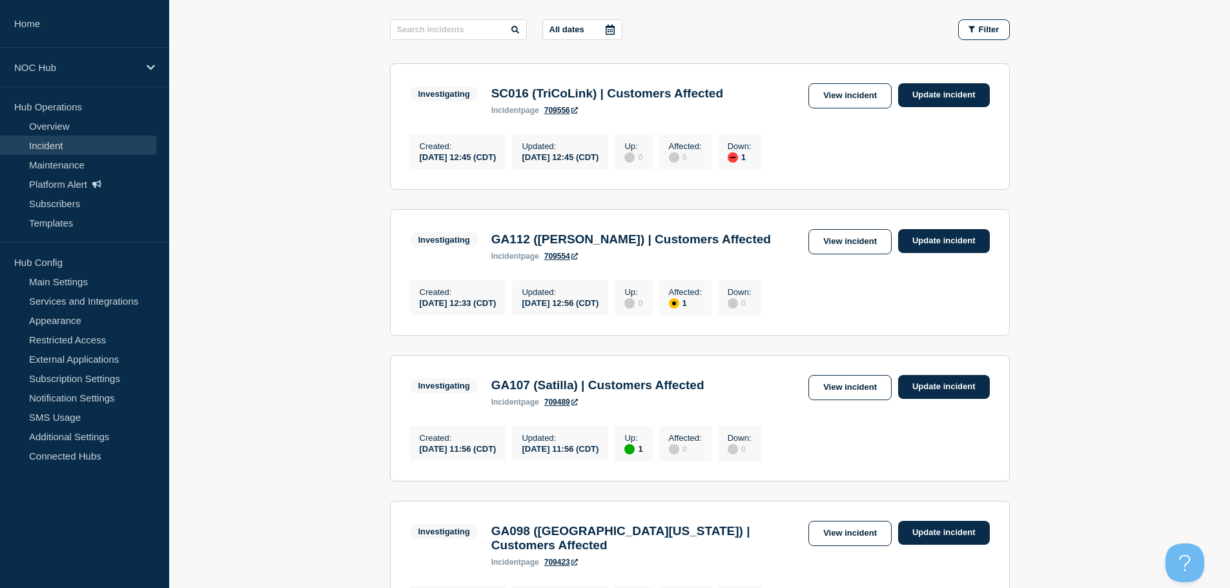
scroll to position [129, 0]
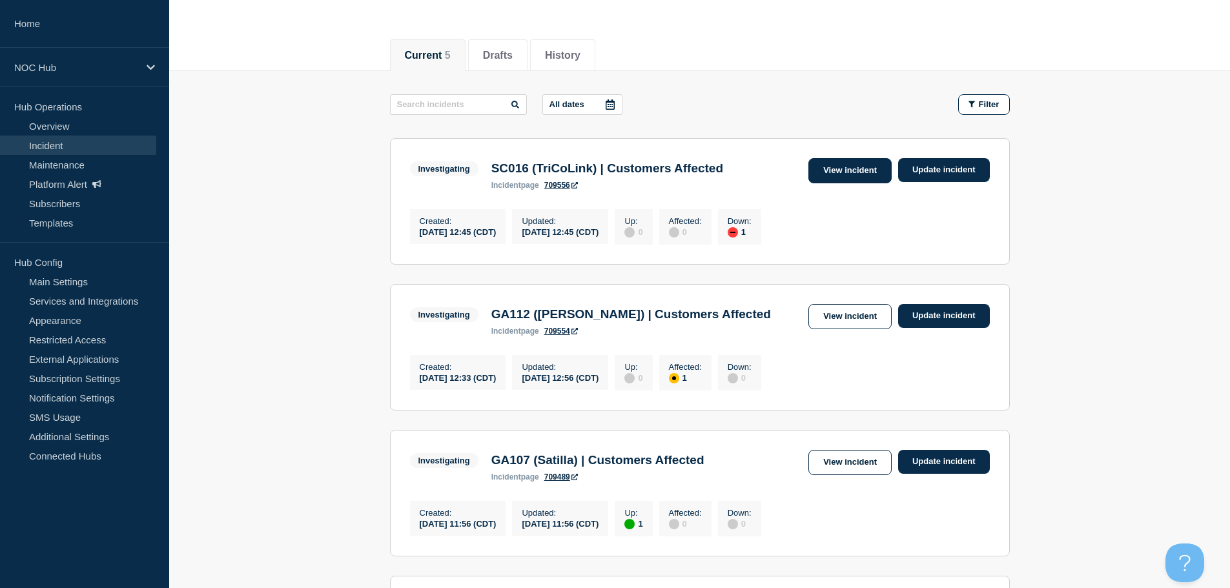
click at [858, 176] on link "View incident" at bounding box center [849, 170] width 83 height 25
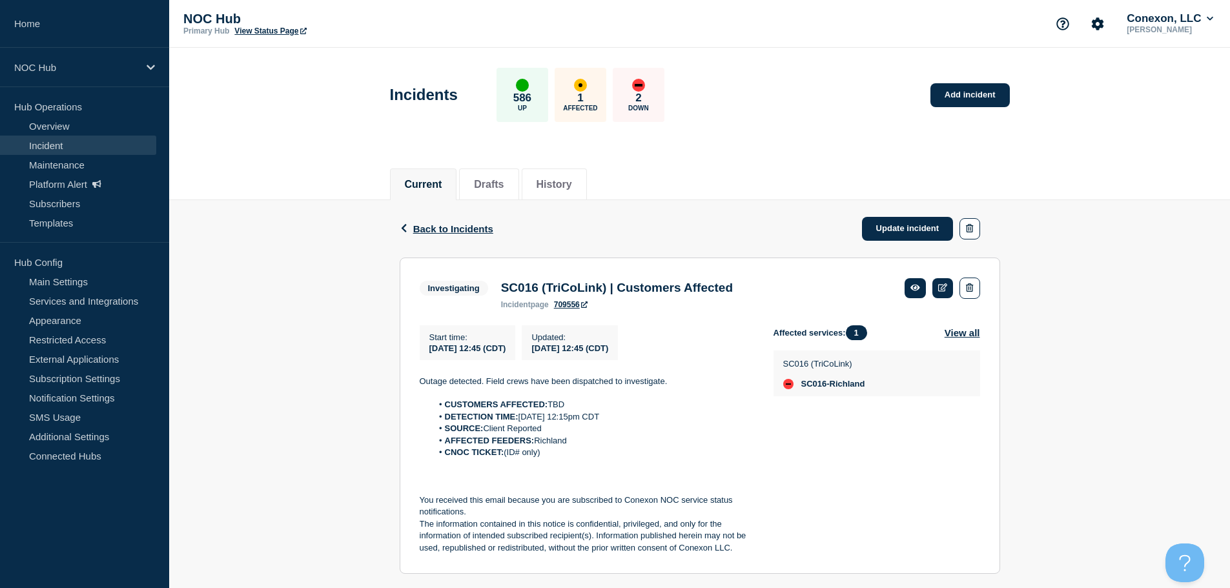
click at [563, 469] on p at bounding box center [586, 465] width 333 height 12
drag, startPoint x: 563, startPoint y: 460, endPoint x: 409, endPoint y: 379, distance: 174.4
click at [409, 379] on section "Investigating SC016 (TriCoLink) | Customers Affected incident page 709556 Start…" at bounding box center [700, 416] width 600 height 317
copy div "Outage detected. Field crews have been dispatched to investigate. CUSTOMERS AFF…"
click at [888, 234] on link "Update incident" at bounding box center [908, 229] width 92 height 24
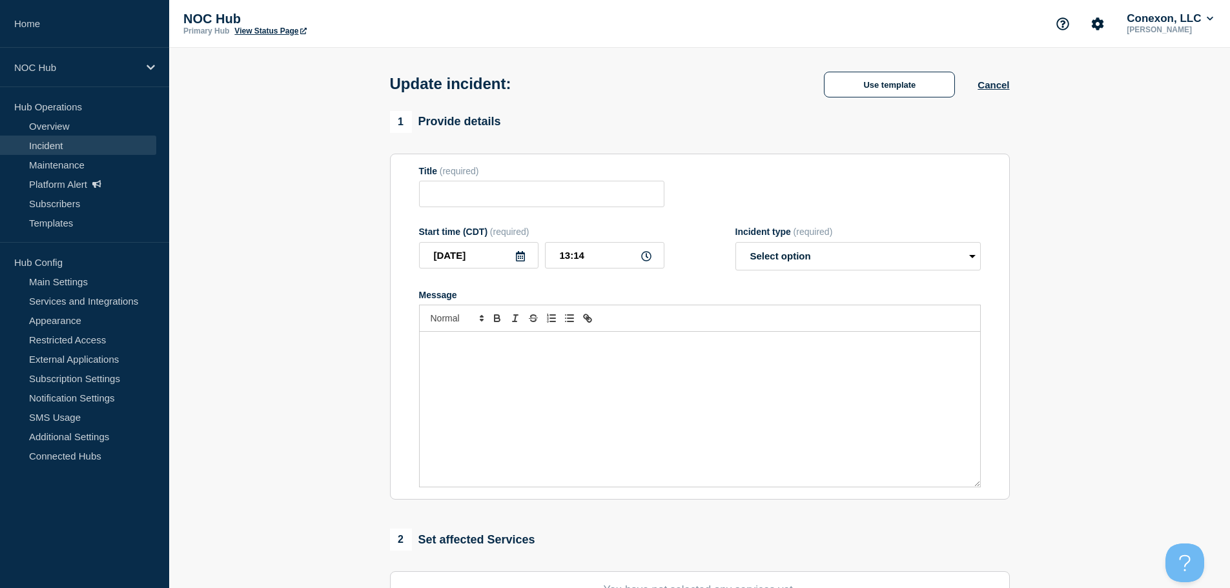
type input "SC016 (TriCoLink) | Customers Affected"
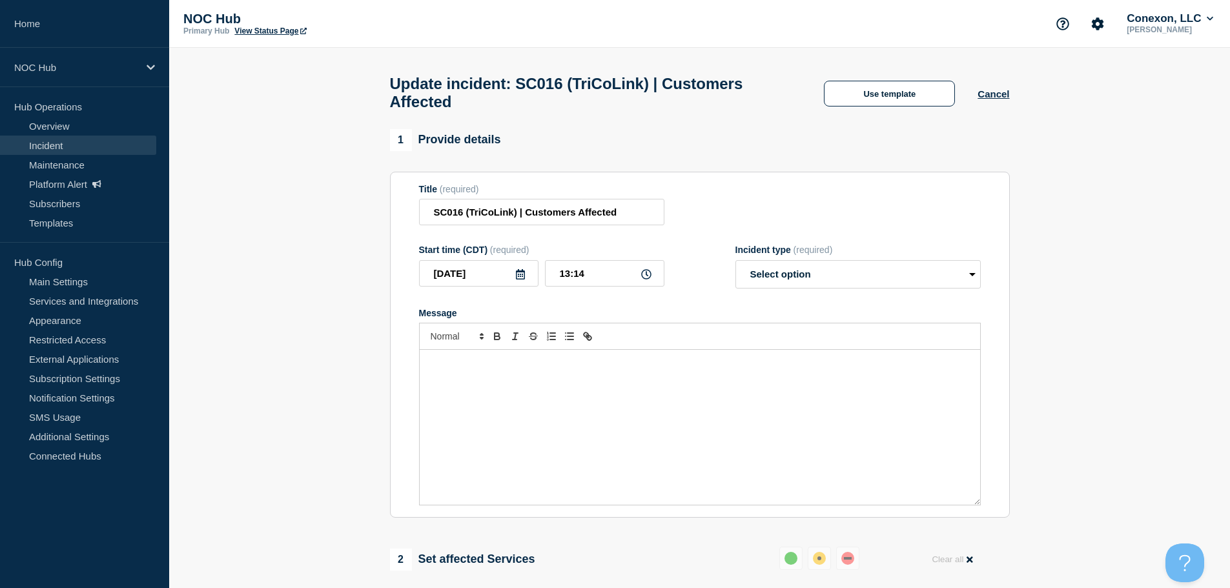
click at [554, 400] on div "Message" at bounding box center [700, 427] width 560 height 155
click at [892, 278] on select "Select option Investigating Identified Monitoring Resolved" at bounding box center [857, 274] width 245 height 28
select select "investigating"
click at [735, 266] on select "Select option Investigating Identified Monitoring Resolved" at bounding box center [857, 274] width 245 height 28
click at [611, 425] on div "Message" at bounding box center [700, 427] width 560 height 155
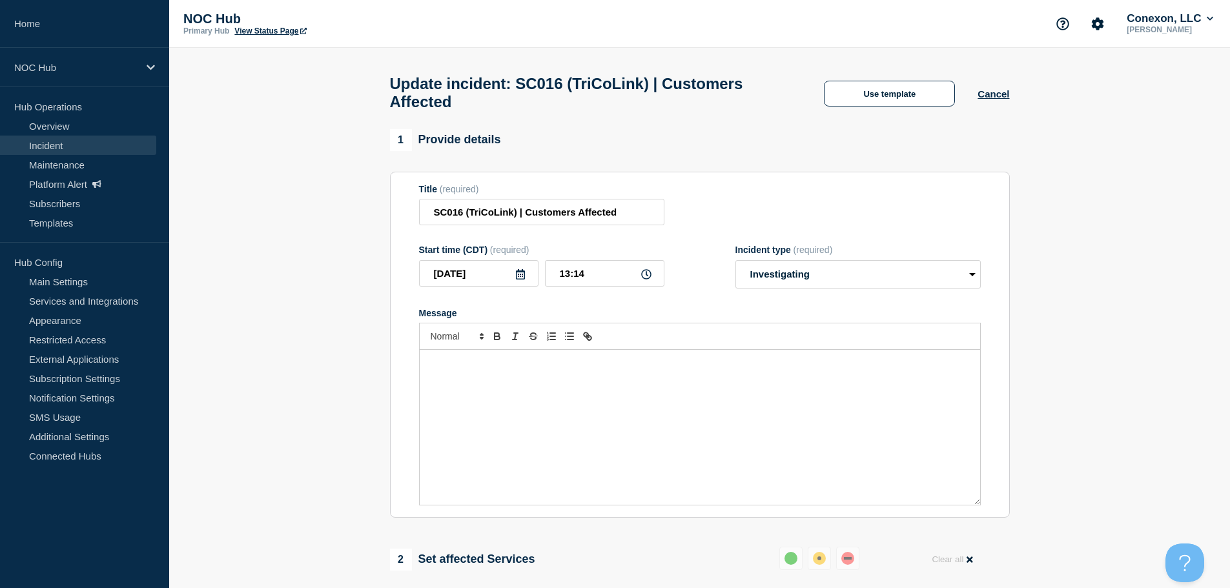
click at [984, 104] on div "Use template Cancel" at bounding box center [905, 92] width 208 height 27
click at [991, 99] on button "Cancel" at bounding box center [993, 93] width 32 height 11
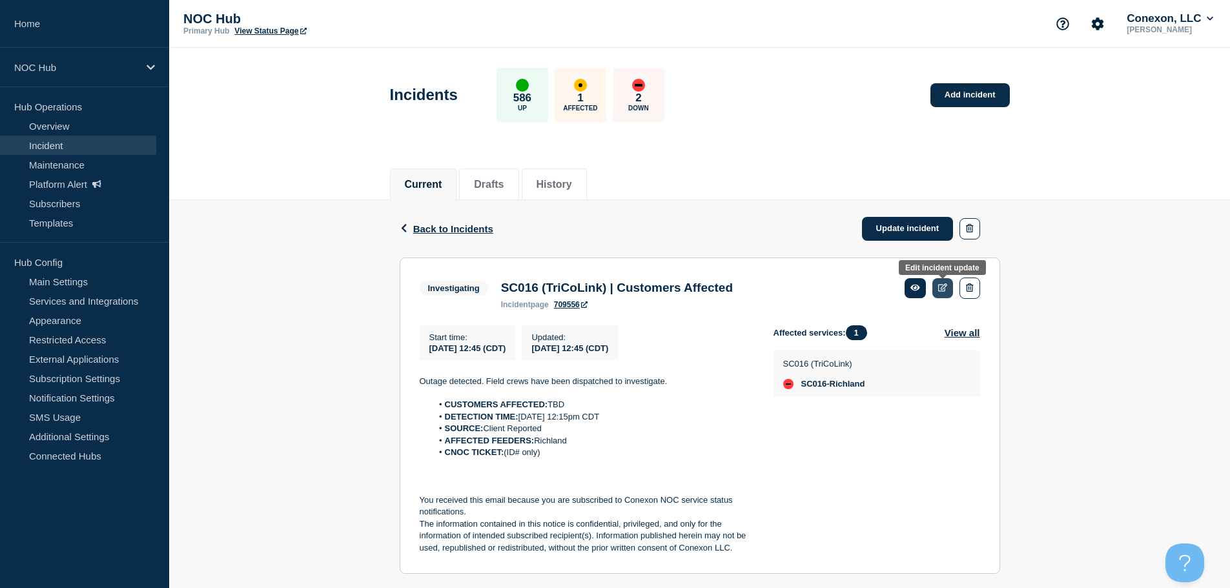
click at [940, 287] on icon at bounding box center [943, 287] width 10 height 8
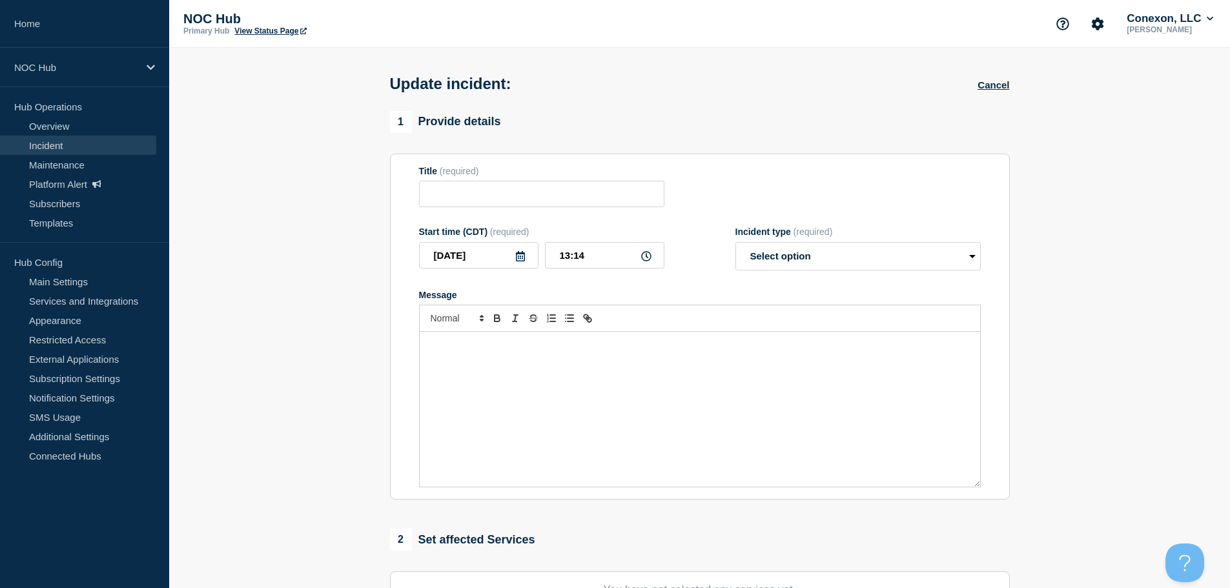
type input "SC016 (TriCoLink) | Customers Affected"
type input "12:45"
select select "investigating"
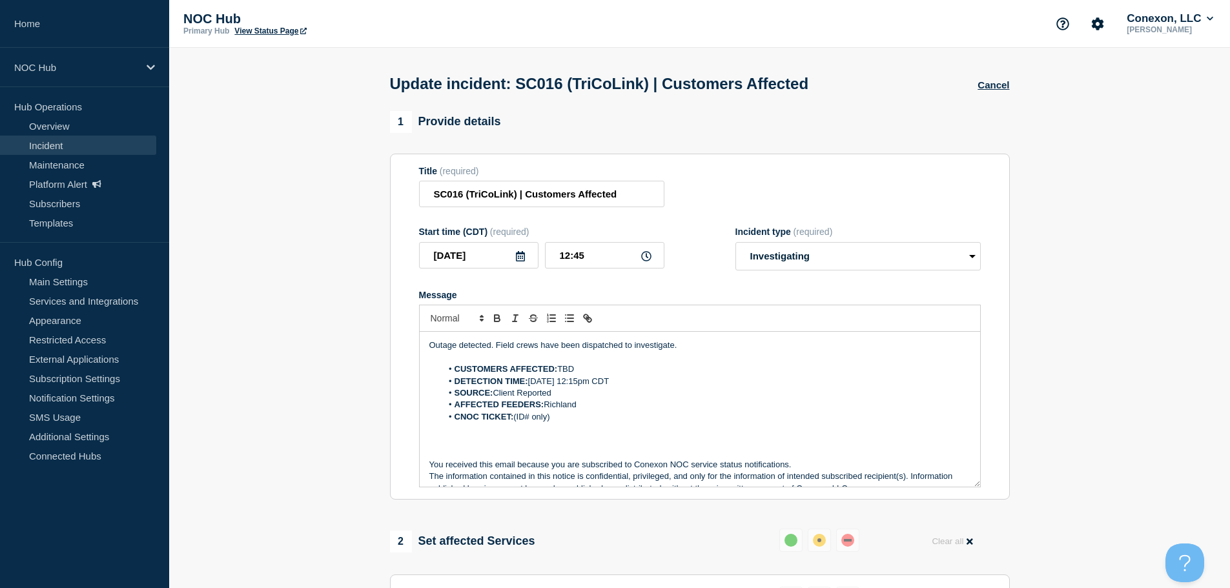
drag, startPoint x: 599, startPoint y: 368, endPoint x: 560, endPoint y: 373, distance: 39.7
click at [560, 373] on li "CUSTOMERS AFFECTED: TBD" at bounding box center [705, 369] width 529 height 12
drag, startPoint x: 568, startPoint y: 416, endPoint x: 518, endPoint y: 422, distance: 50.8
click at [518, 422] on li "CNOC TICKET: (ID# only)" at bounding box center [705, 417] width 529 height 12
drag, startPoint x: 544, startPoint y: 418, endPoint x: 521, endPoint y: 423, distance: 24.0
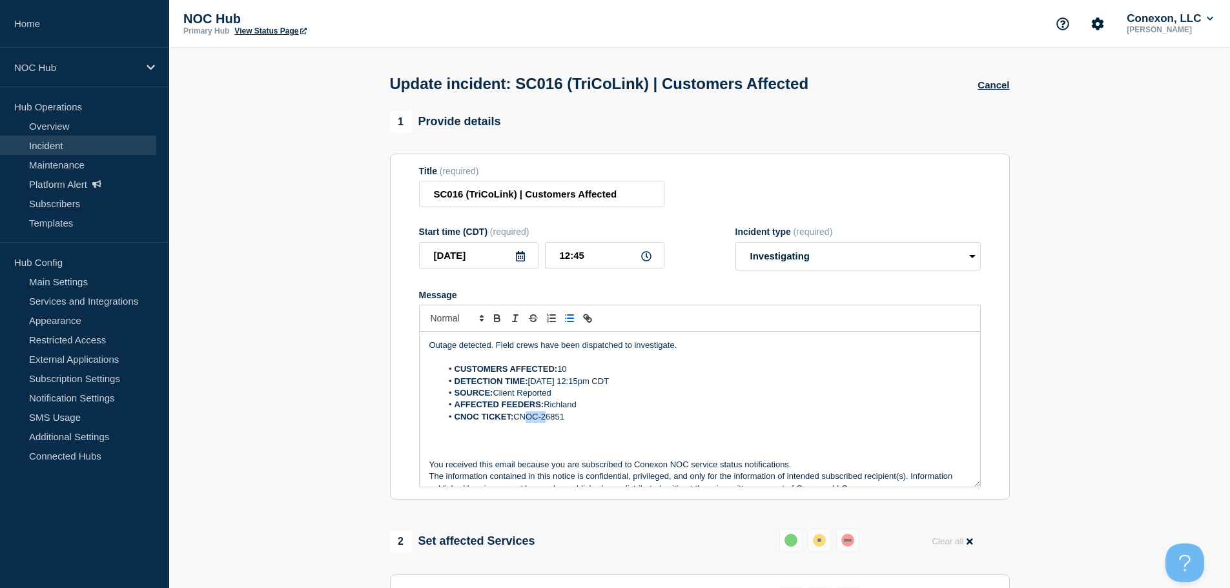
click at [521, 423] on li "CNOC TICKET: CNOC-26851" at bounding box center [705, 417] width 529 height 12
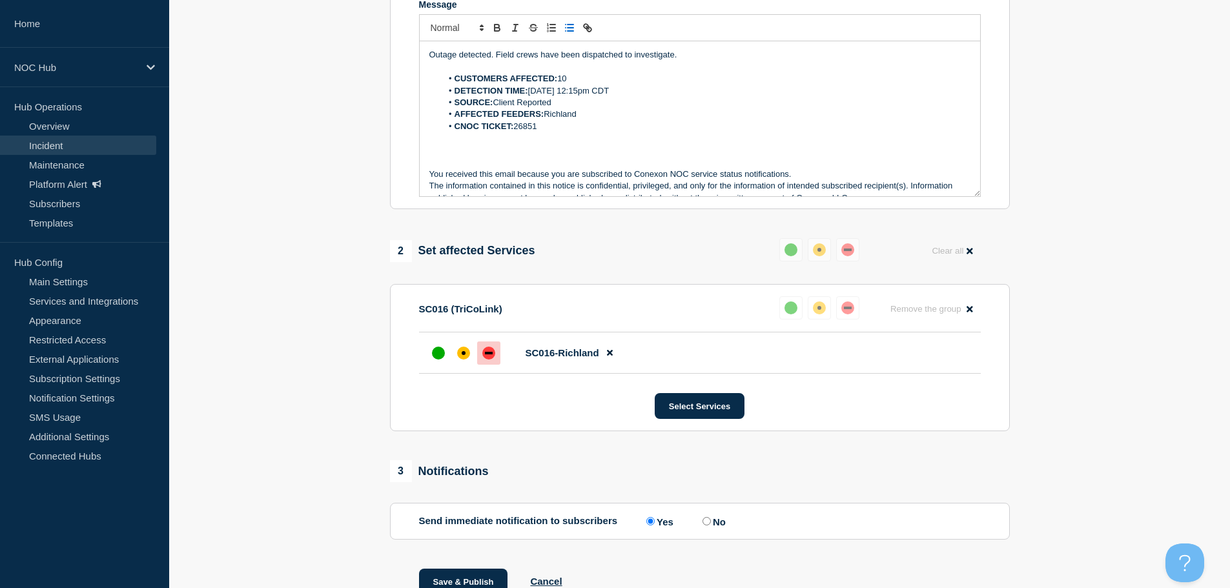
scroll to position [352, 0]
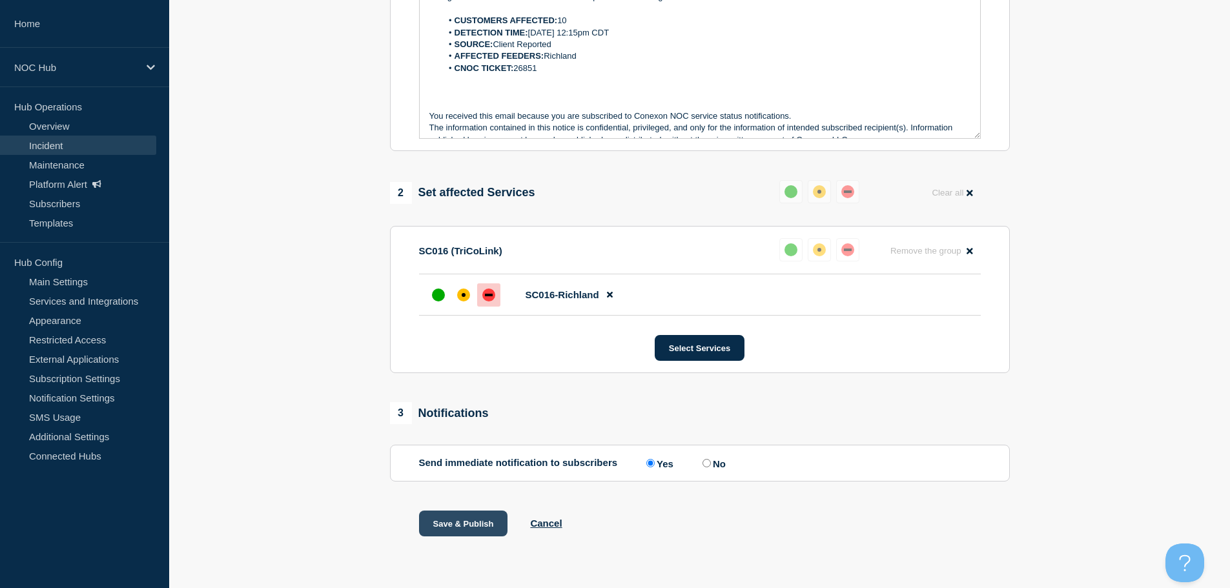
click at [468, 515] on button "Save & Publish" at bounding box center [463, 524] width 89 height 26
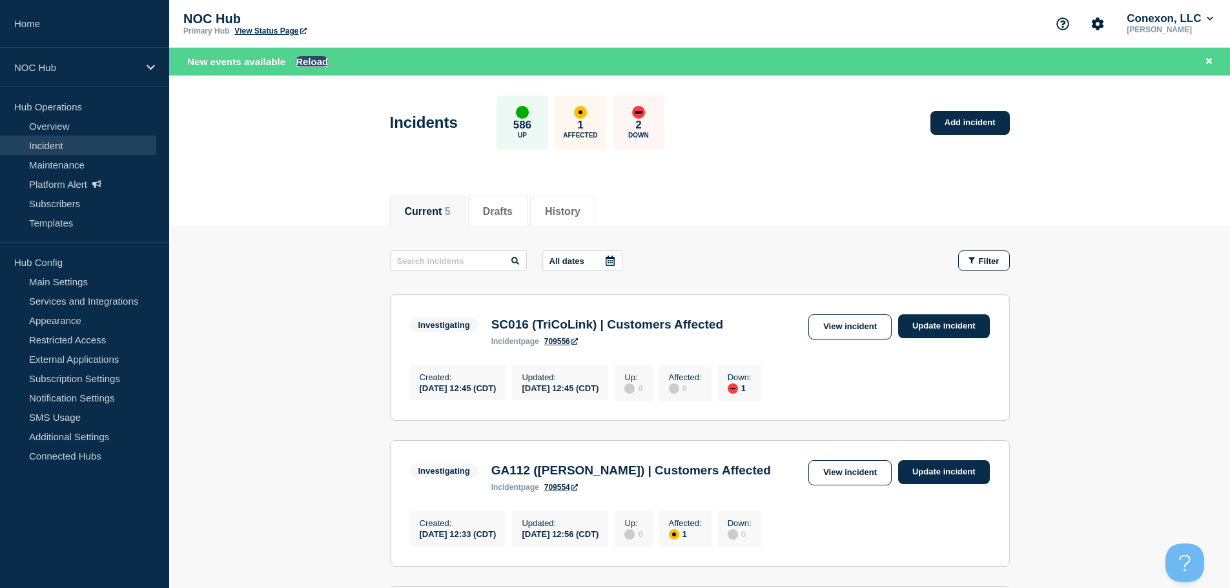
click at [315, 58] on button "Reload" at bounding box center [312, 61] width 32 height 11
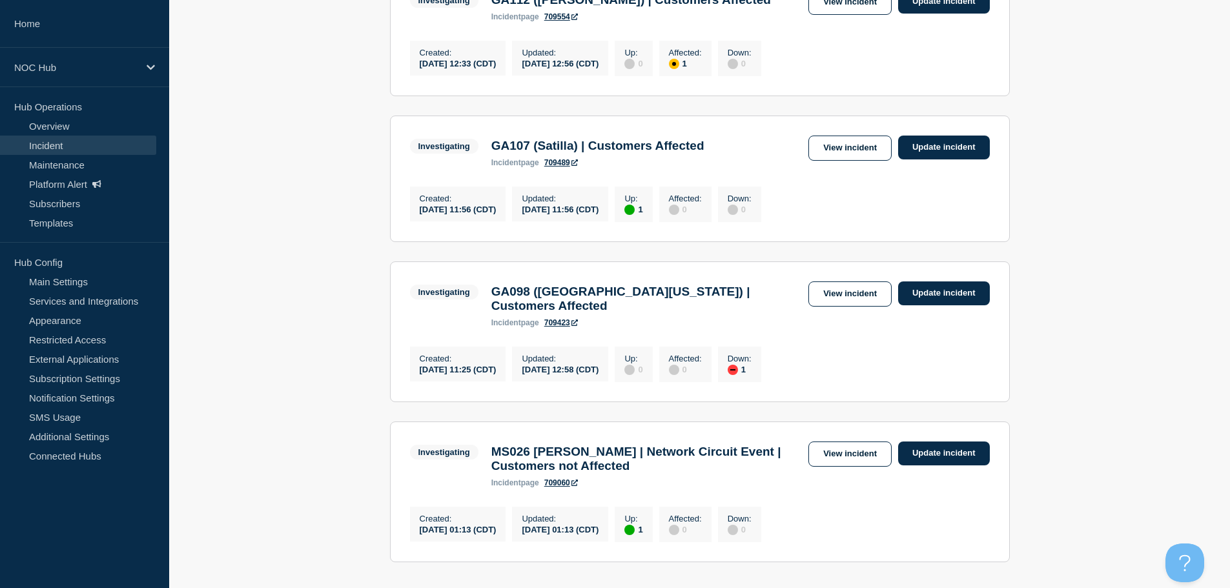
scroll to position [387, 0]
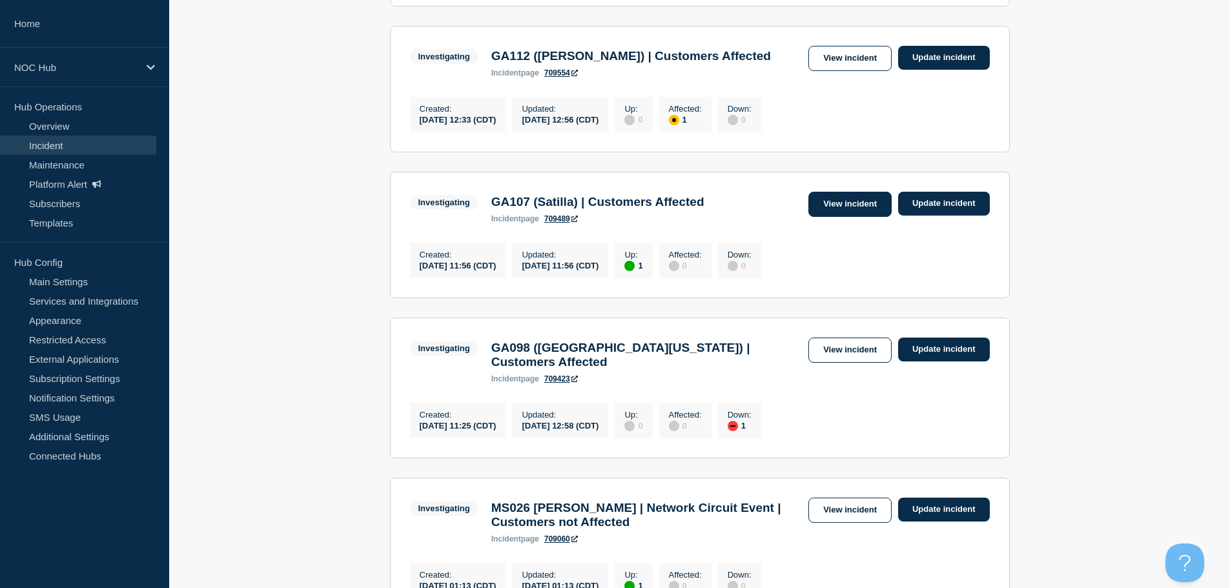
click at [849, 203] on link "View incident" at bounding box center [849, 204] width 83 height 25
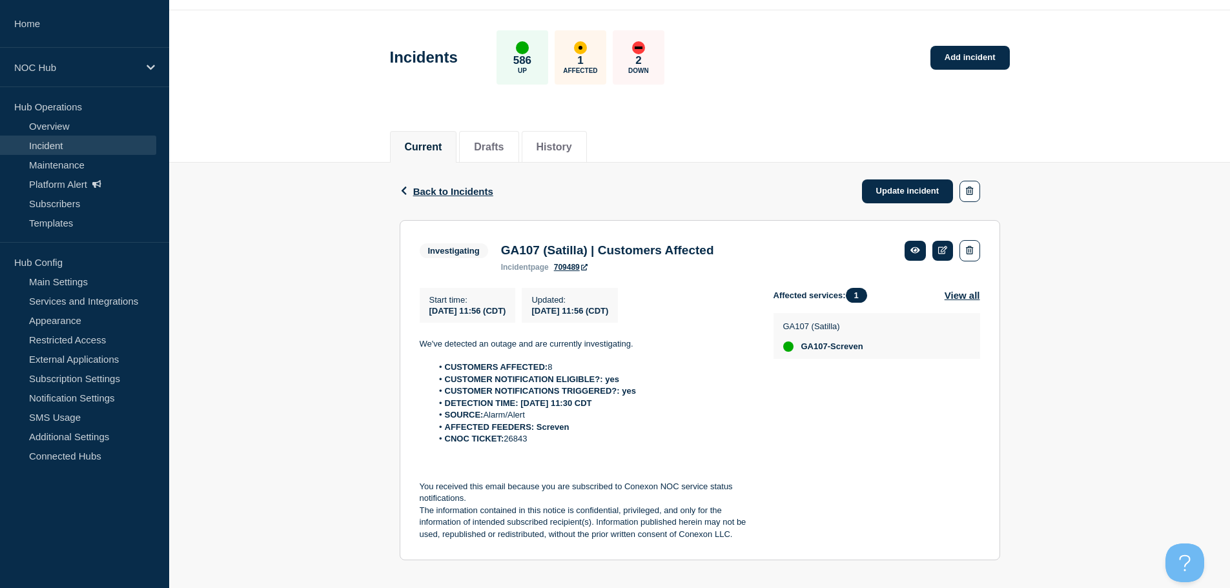
scroll to position [54, 0]
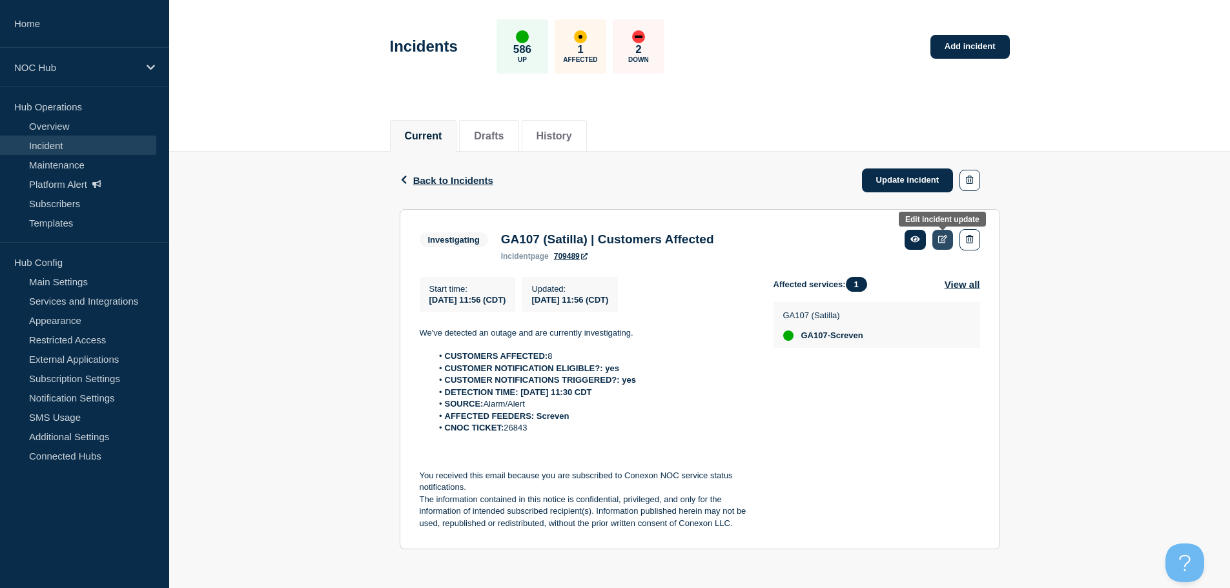
click at [946, 230] on link at bounding box center [942, 240] width 21 height 20
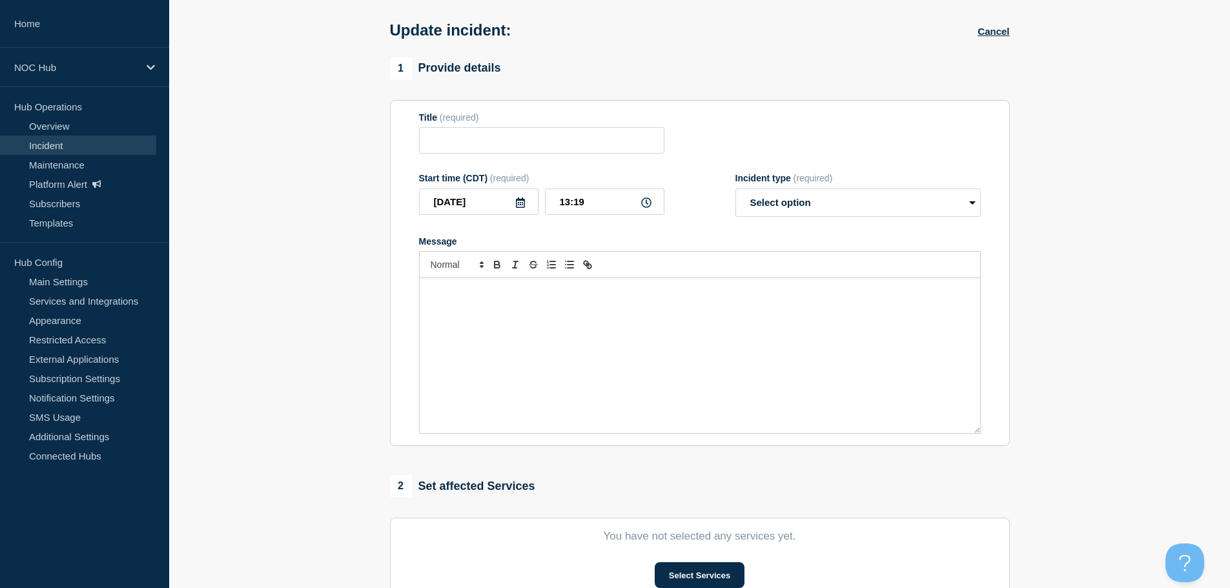
type input "GA107 (Satilla) | Customers Affected"
type input "11:56"
select select "investigating"
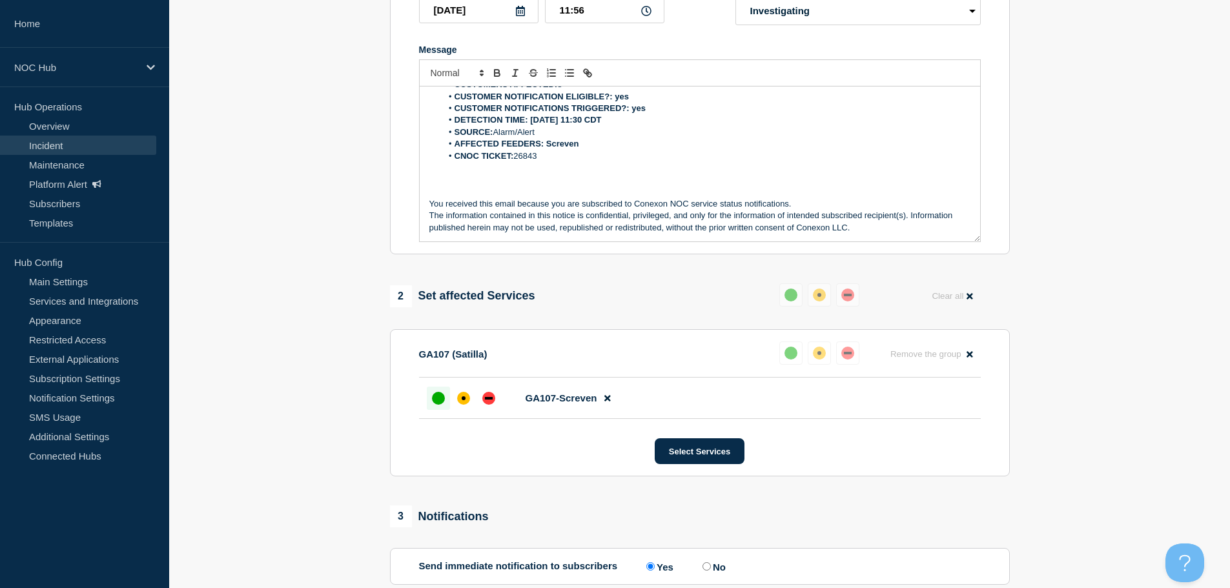
scroll to position [247, 0]
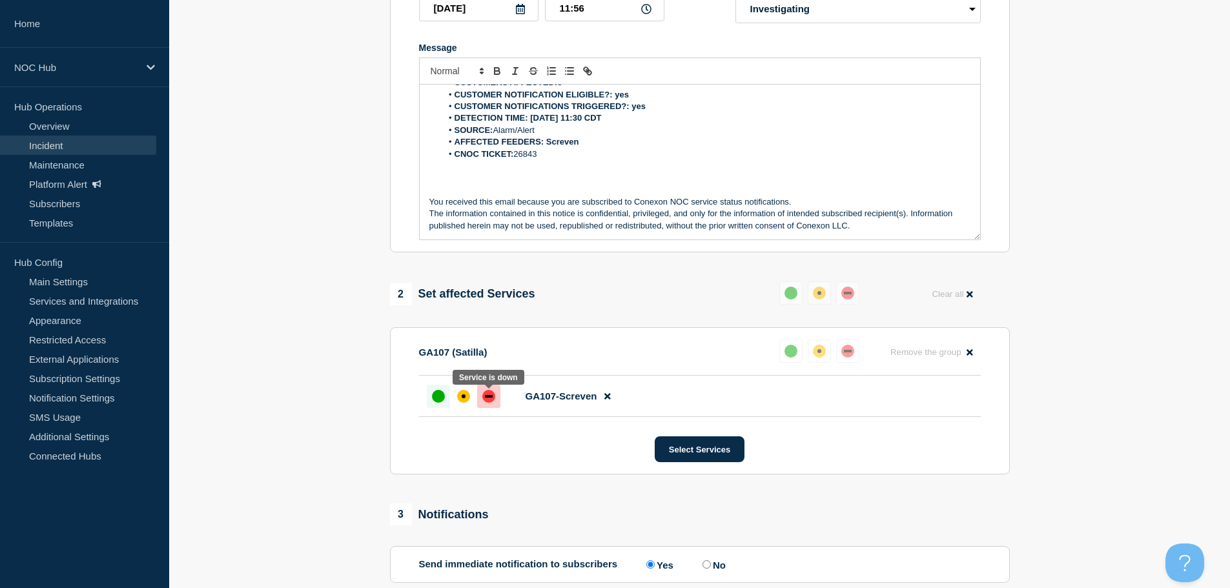
click at [487, 402] on div "down" at bounding box center [488, 396] width 13 height 13
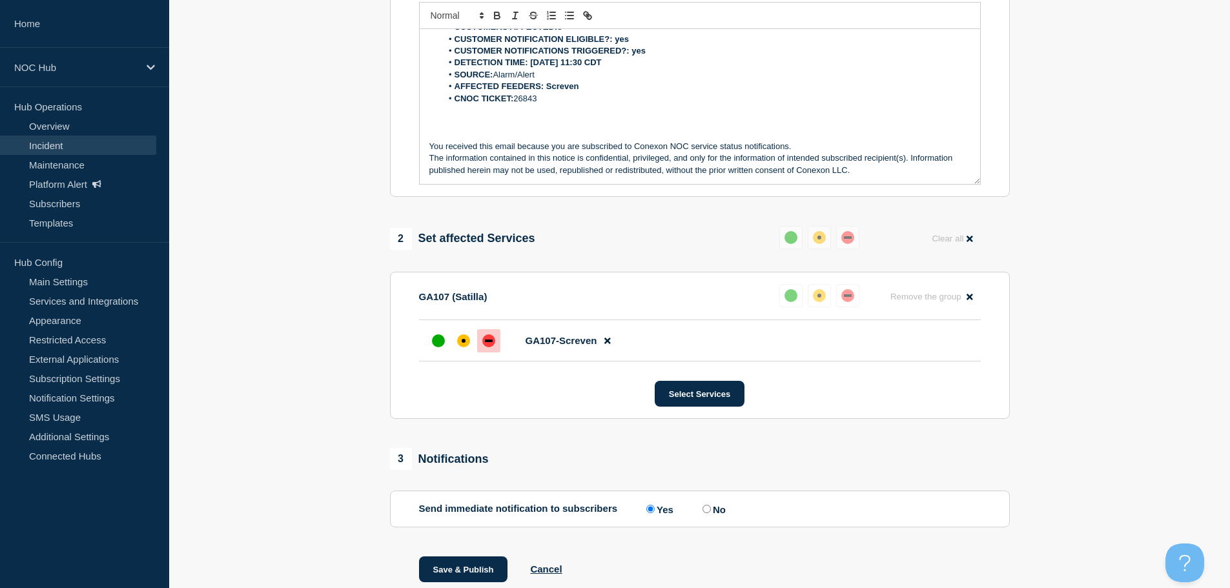
scroll to position [352, 0]
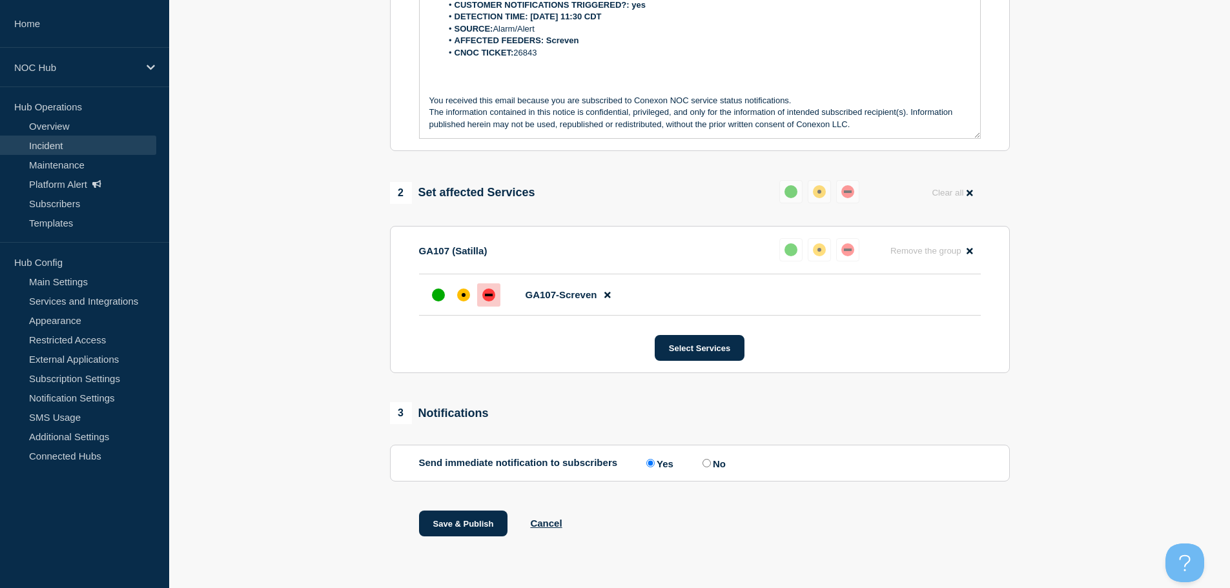
click at [705, 466] on input "No" at bounding box center [706, 463] width 8 height 8
radio input "true"
radio input "false"
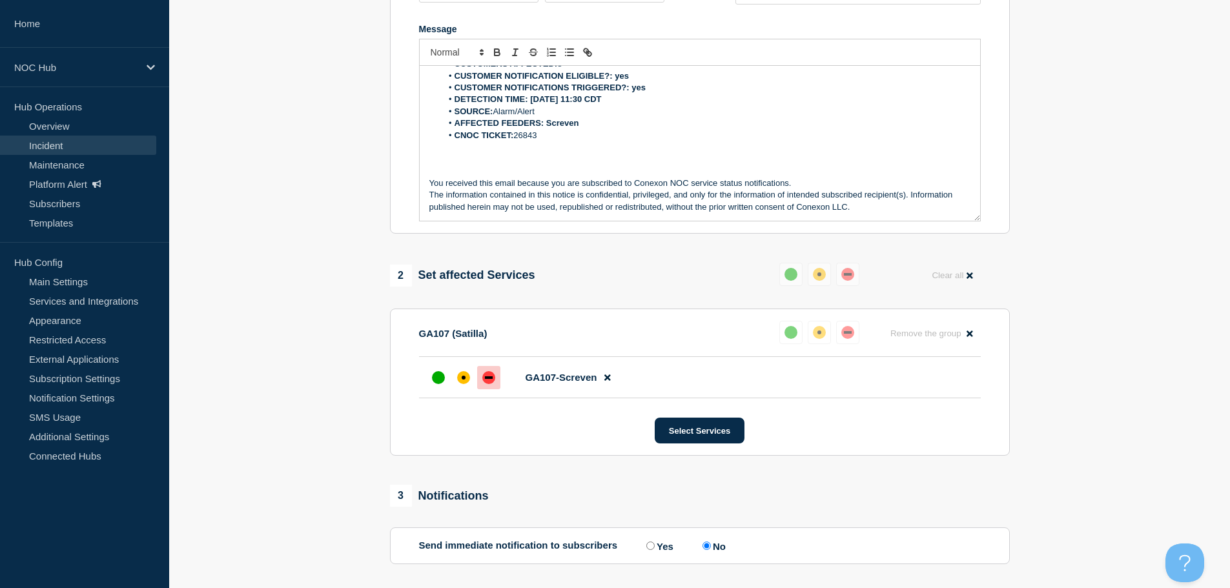
scroll to position [158, 0]
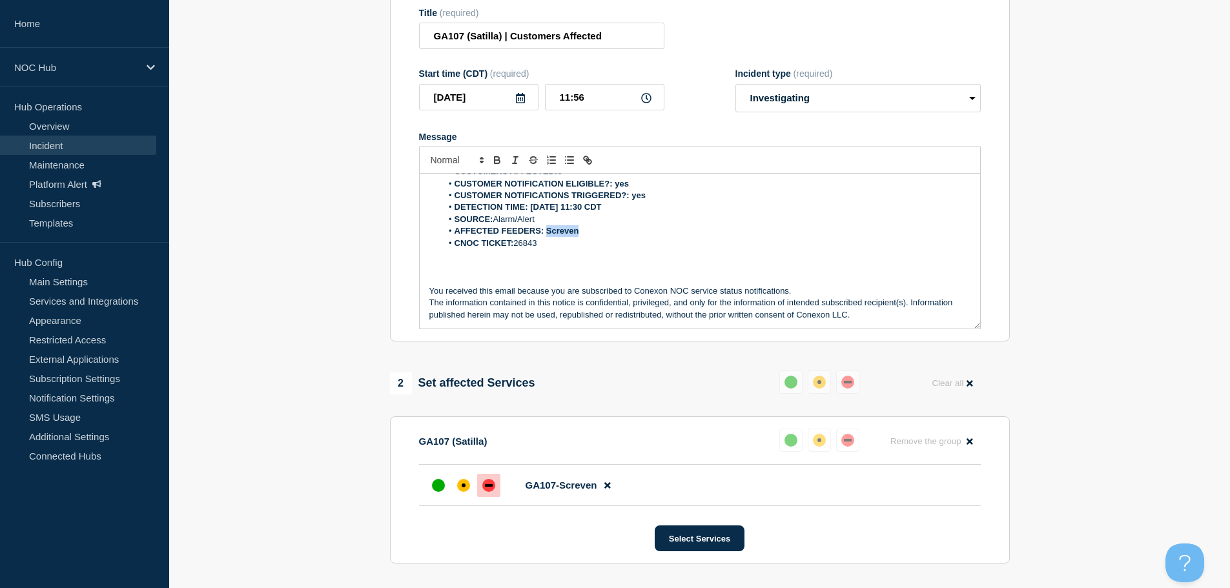
drag, startPoint x: 607, startPoint y: 234, endPoint x: 545, endPoint y: 231, distance: 62.0
click at [545, 231] on li "AFFECTED FEEDERS: Screven" at bounding box center [705, 231] width 529 height 12
click at [705, 225] on li "SOURCE: Alarm/Alert" at bounding box center [705, 220] width 529 height 12
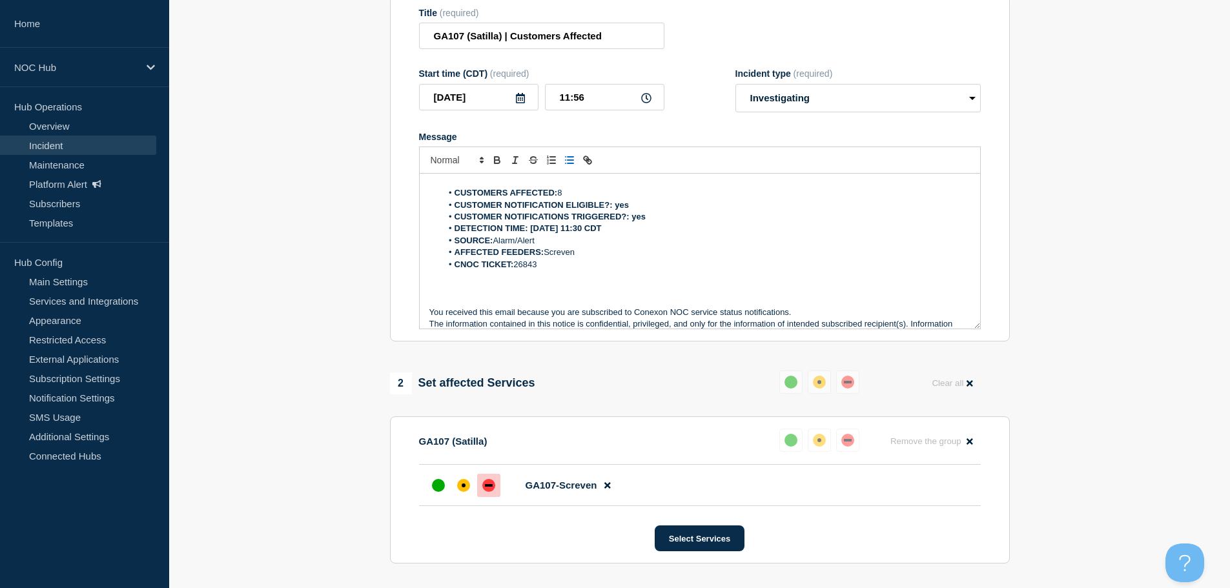
scroll to position [0, 0]
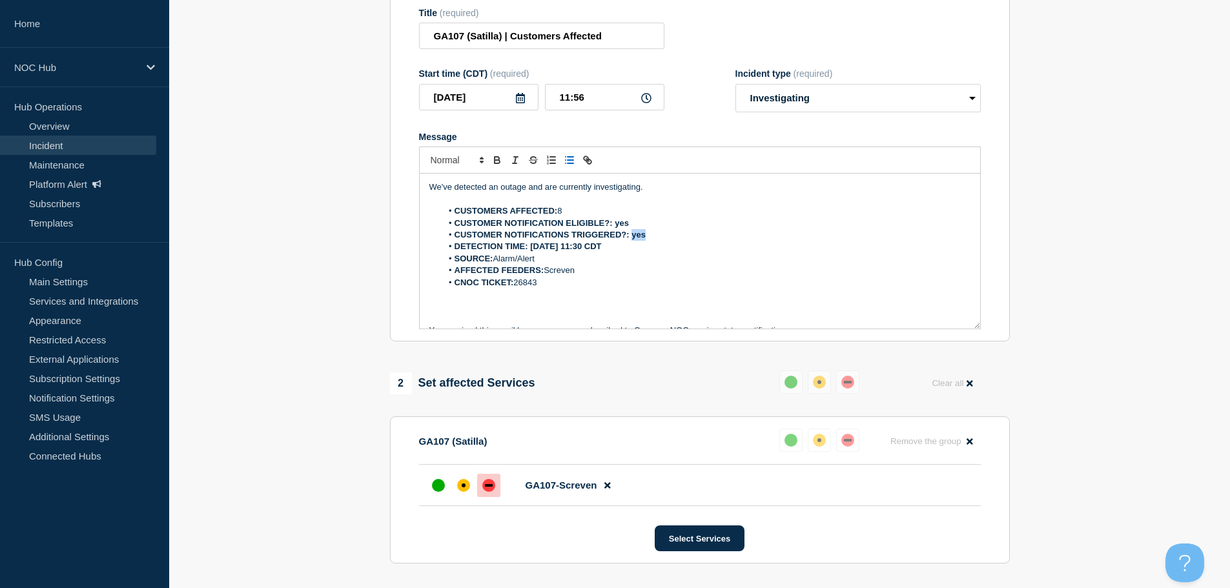
drag, startPoint x: 671, startPoint y: 241, endPoint x: 631, endPoint y: 241, distance: 39.4
click at [631, 241] on li "CUSTOMER NOTIFICATIONS TRIGGERED?: yes" at bounding box center [705, 235] width 529 height 12
drag, startPoint x: 653, startPoint y: 228, endPoint x: 613, endPoint y: 228, distance: 40.7
click at [613, 228] on li "CUSTOMER NOTIFICATION ELIGIBLE?: yes" at bounding box center [705, 224] width 529 height 12
drag, startPoint x: 654, startPoint y: 251, endPoint x: 531, endPoint y: 252, distance: 122.6
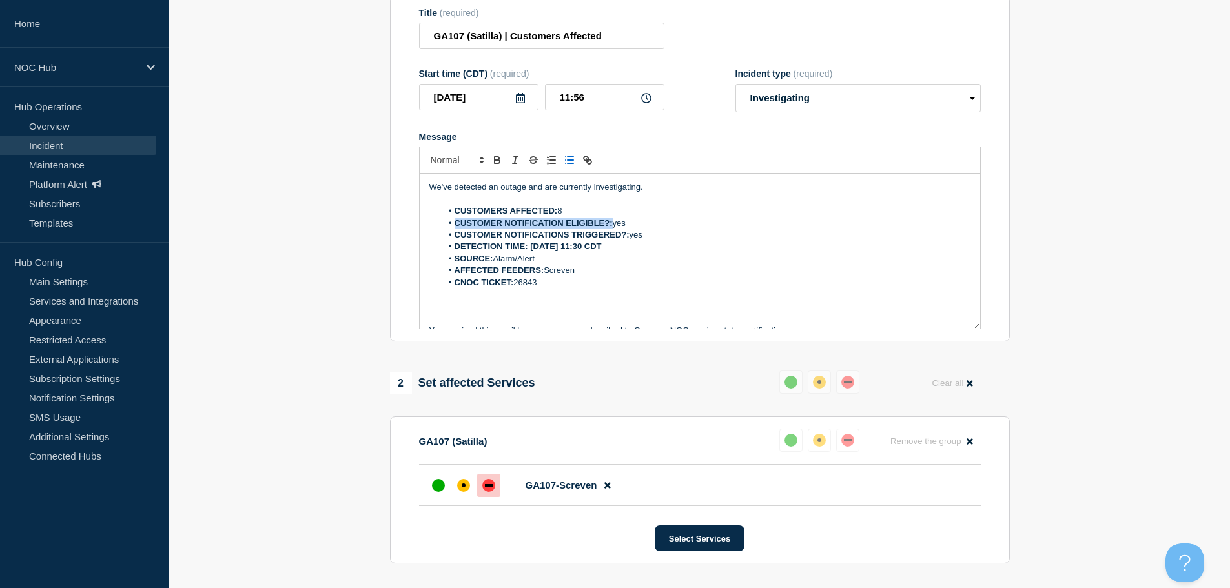
click at [531, 252] on li "DETECTION TIME: 2025-09-06 at 11:30 CDT" at bounding box center [705, 247] width 529 height 12
click at [784, 247] on li "DETECTION TIME: 2025-09-06 at 11:30 CDT" at bounding box center [705, 247] width 529 height 12
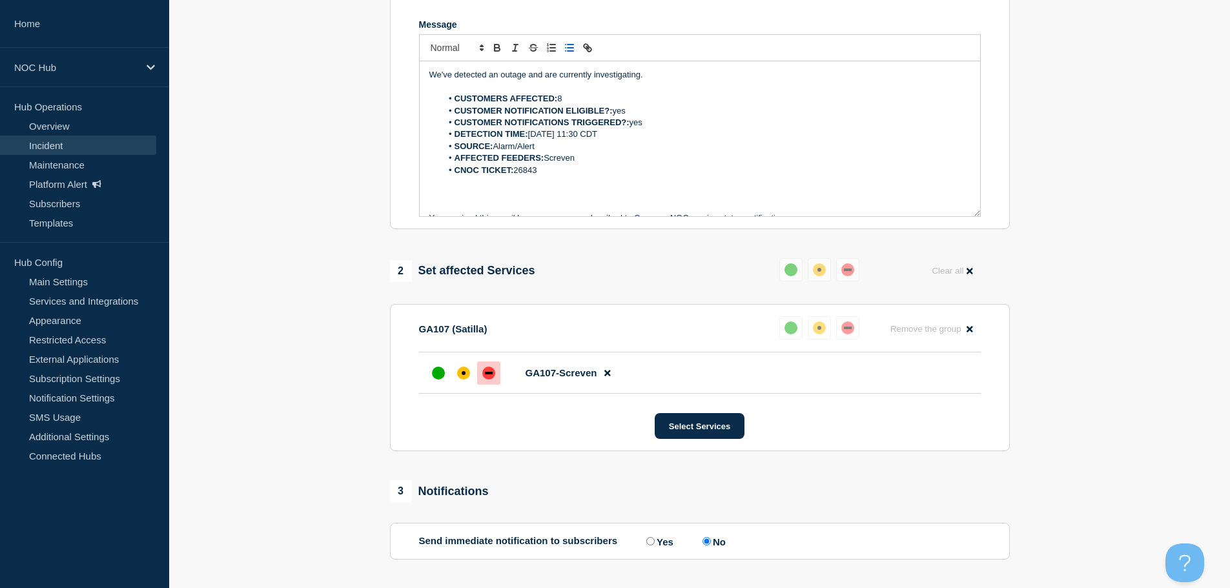
scroll to position [352, 0]
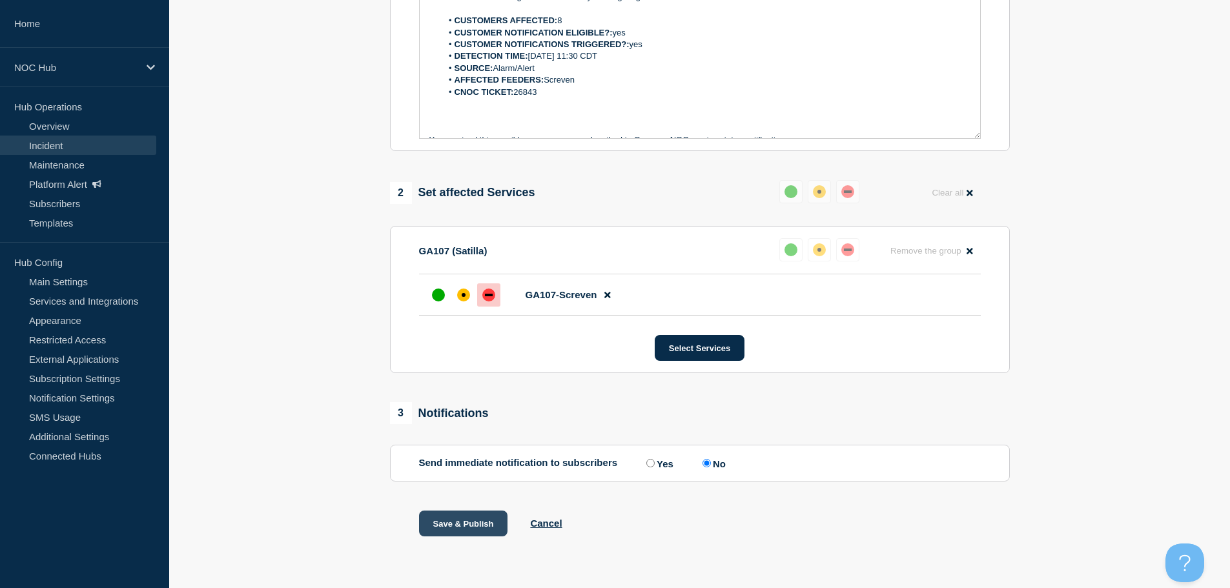
click at [469, 524] on button "Save & Publish" at bounding box center [463, 524] width 89 height 26
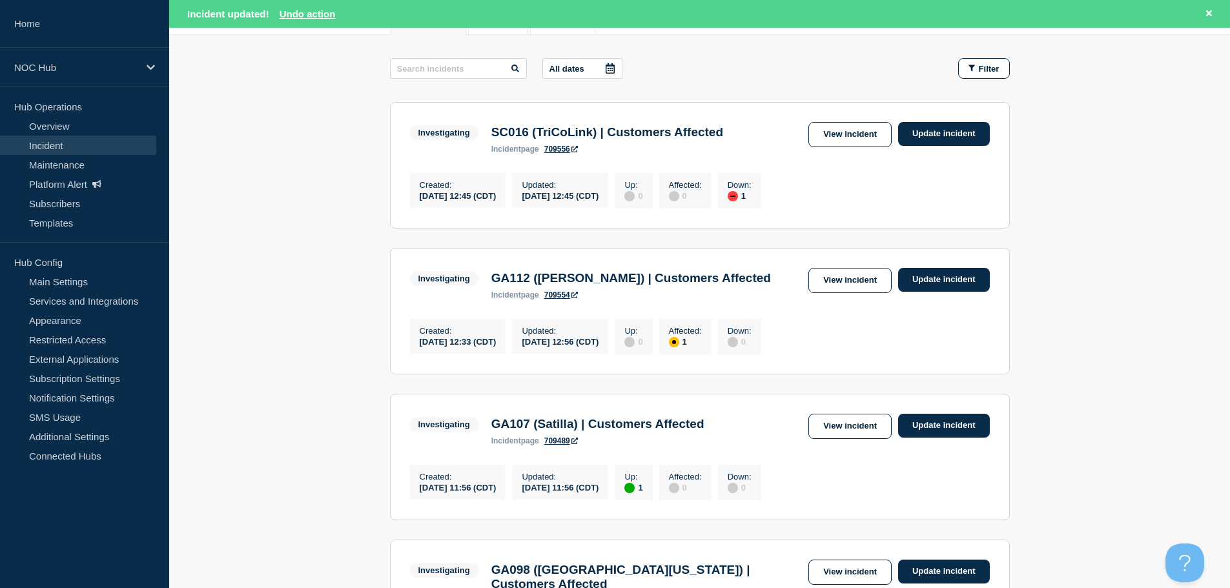
scroll to position [194, 0]
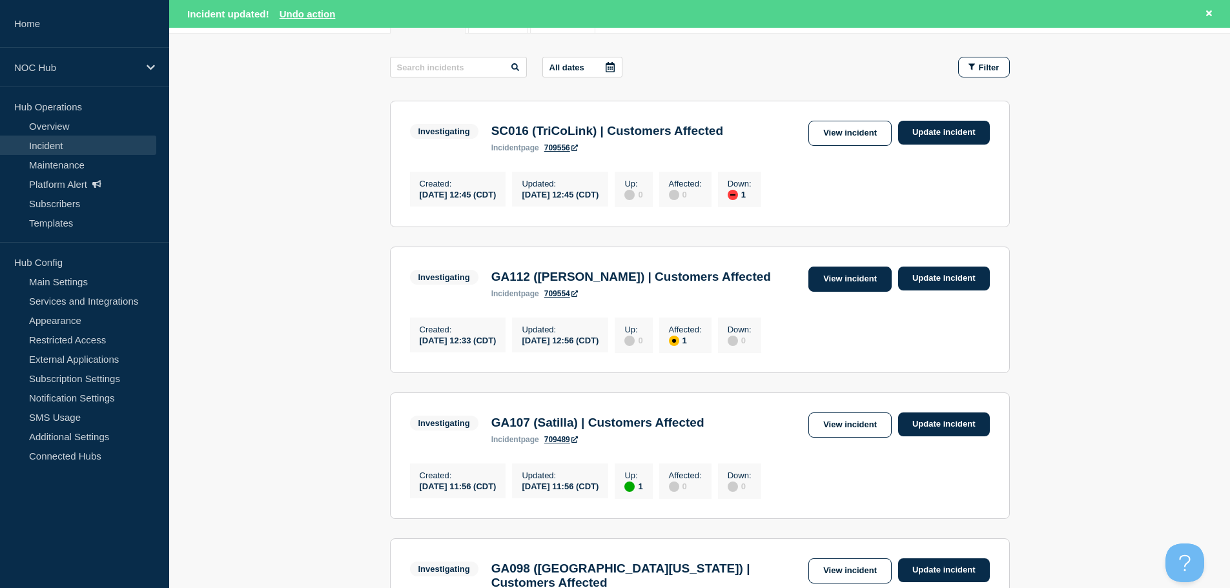
click at [856, 287] on link "View incident" at bounding box center [849, 279] width 83 height 25
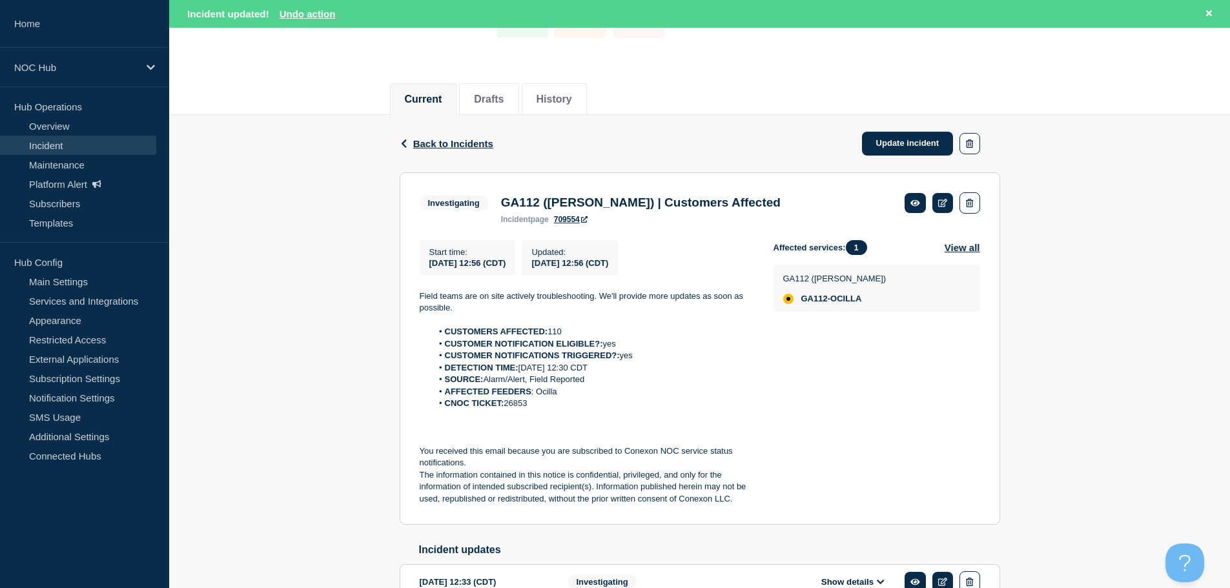
scroll to position [129, 0]
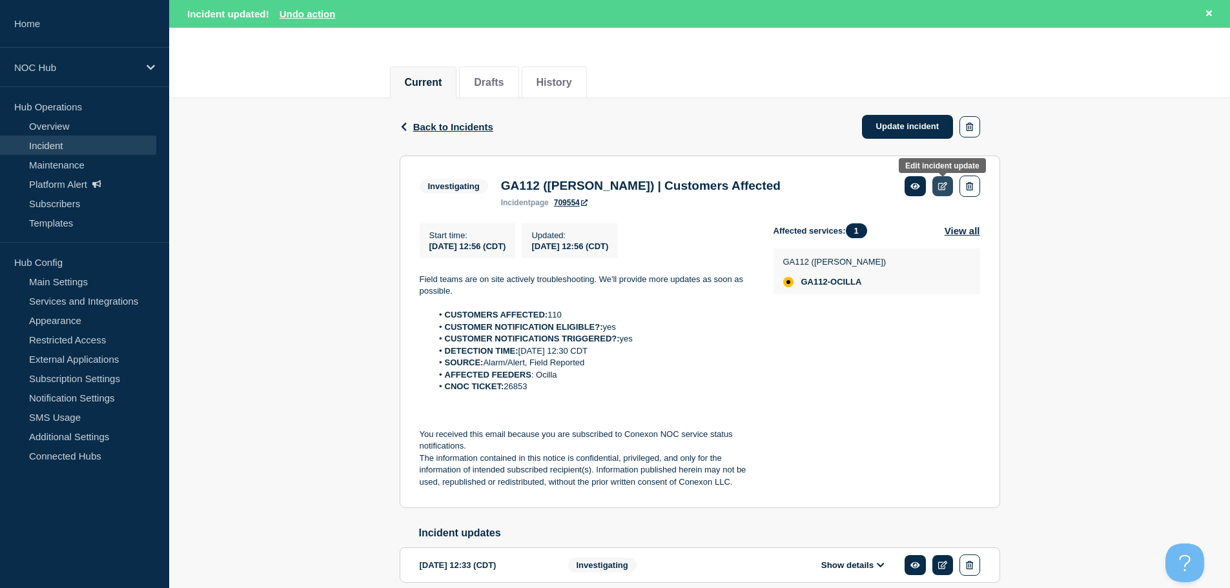
click at [940, 185] on icon at bounding box center [943, 186] width 10 height 8
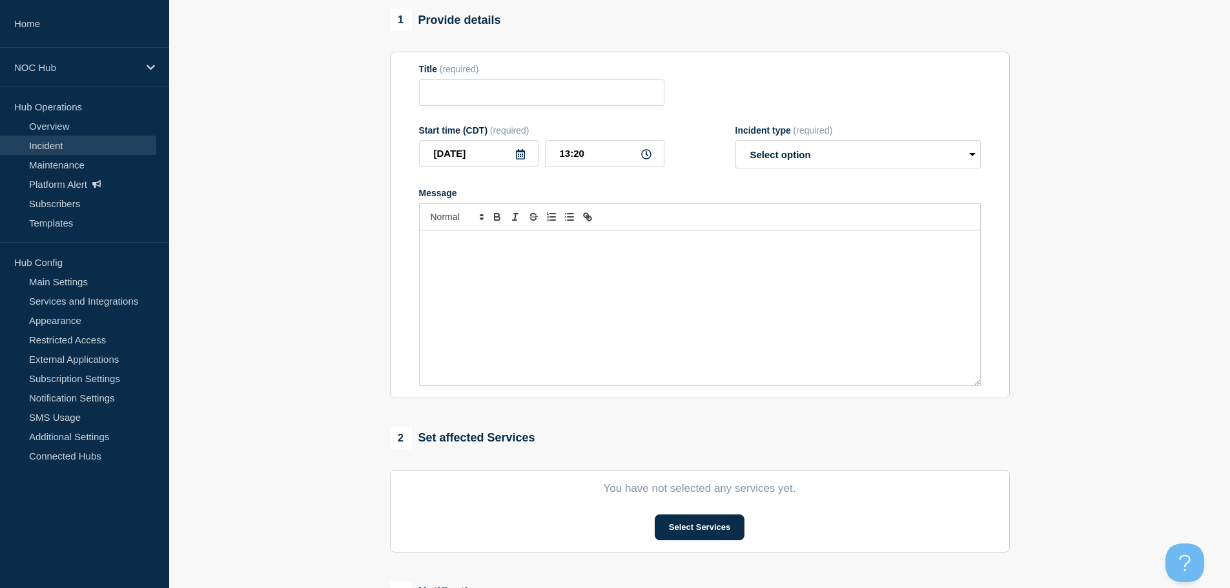
type input "GA112 ([PERSON_NAME]) | Customers Affected"
type input "12:56"
select select "investigating"
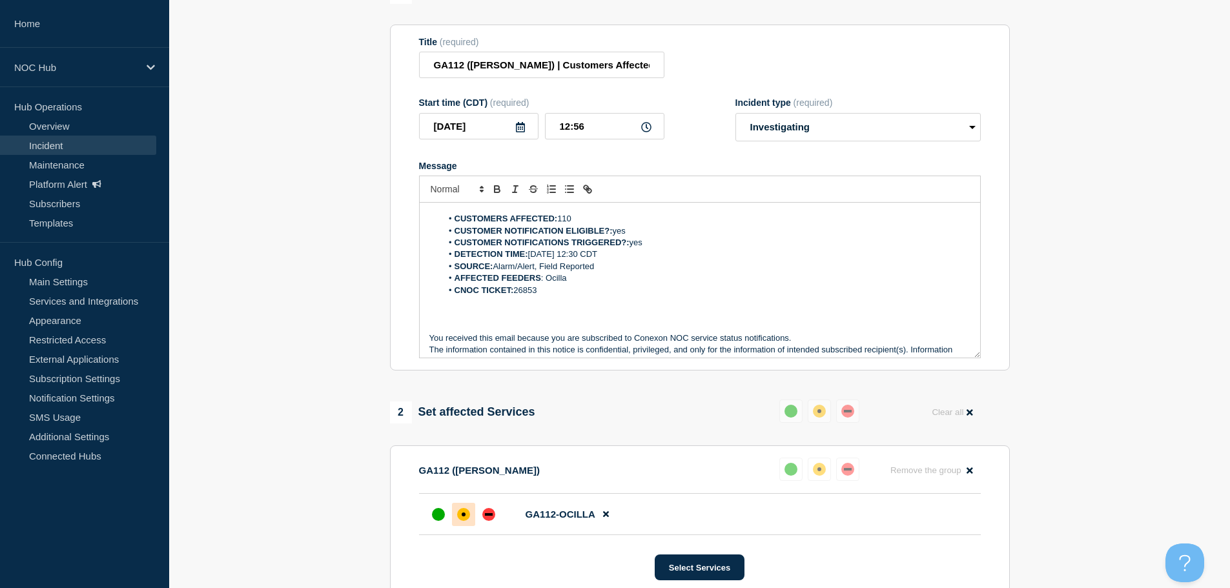
scroll to position [39, 0]
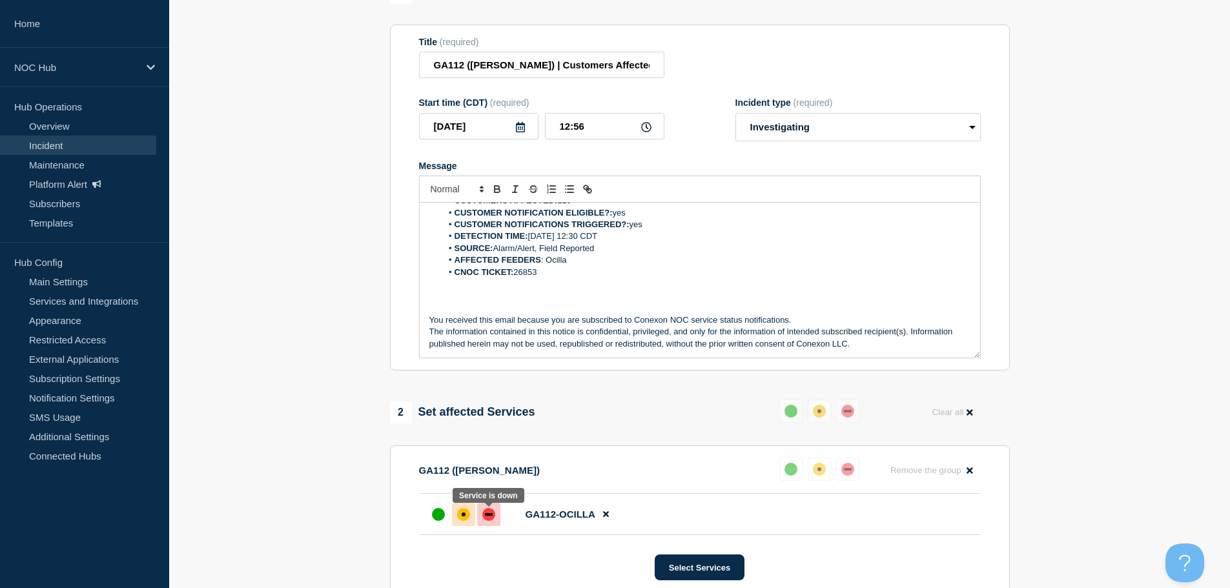
click at [482, 523] on div at bounding box center [488, 514] width 23 height 23
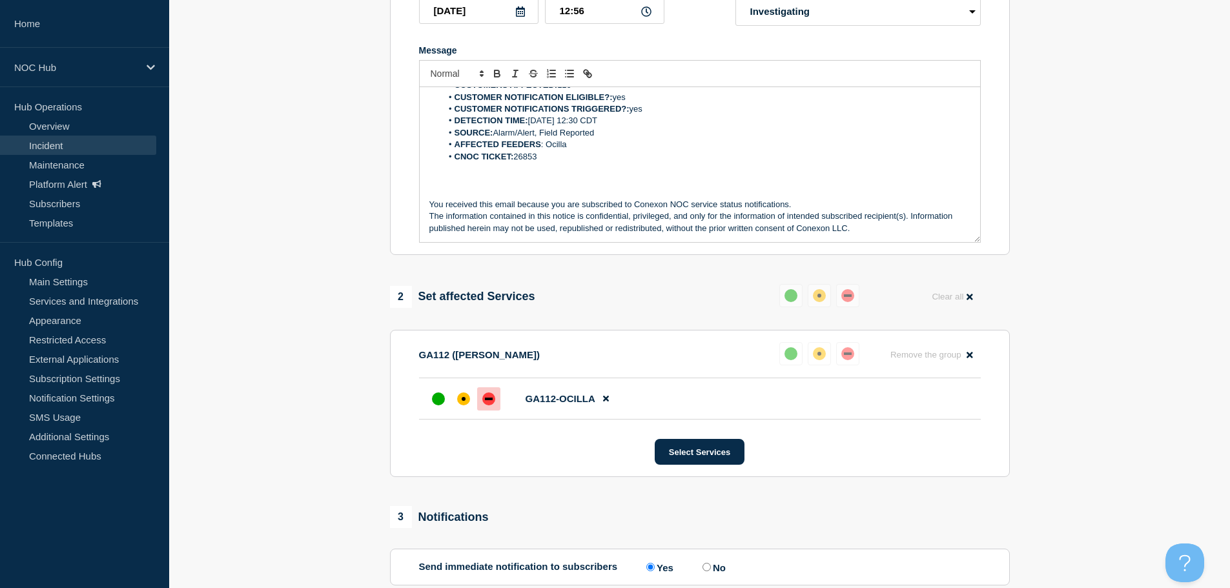
scroll to position [352, 0]
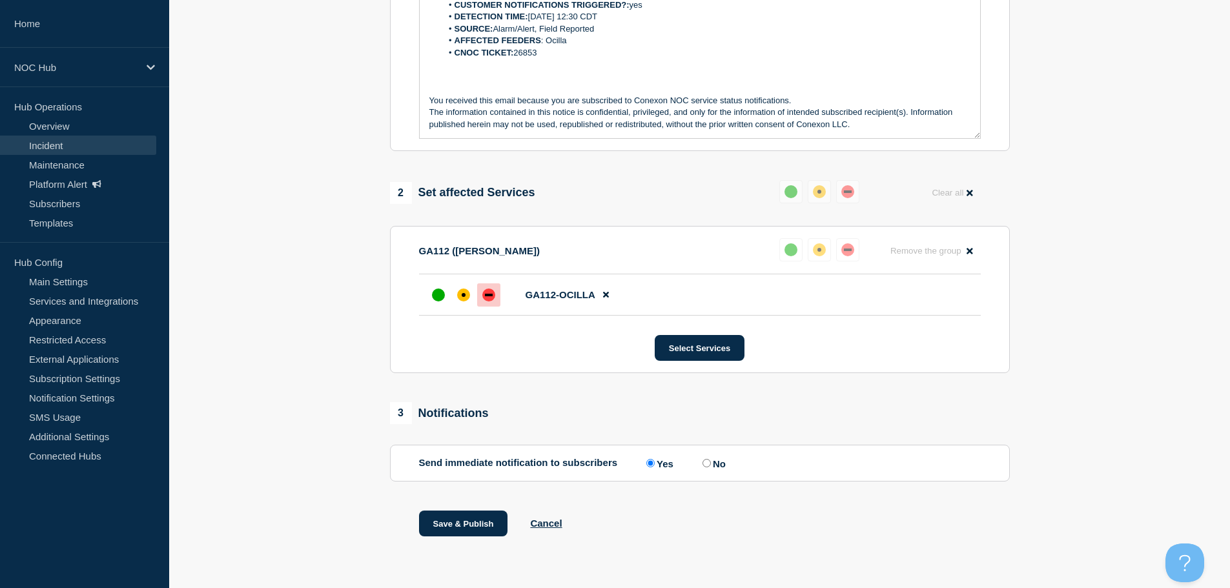
click at [710, 464] on input "No" at bounding box center [706, 463] width 8 height 8
radio input "true"
radio input "false"
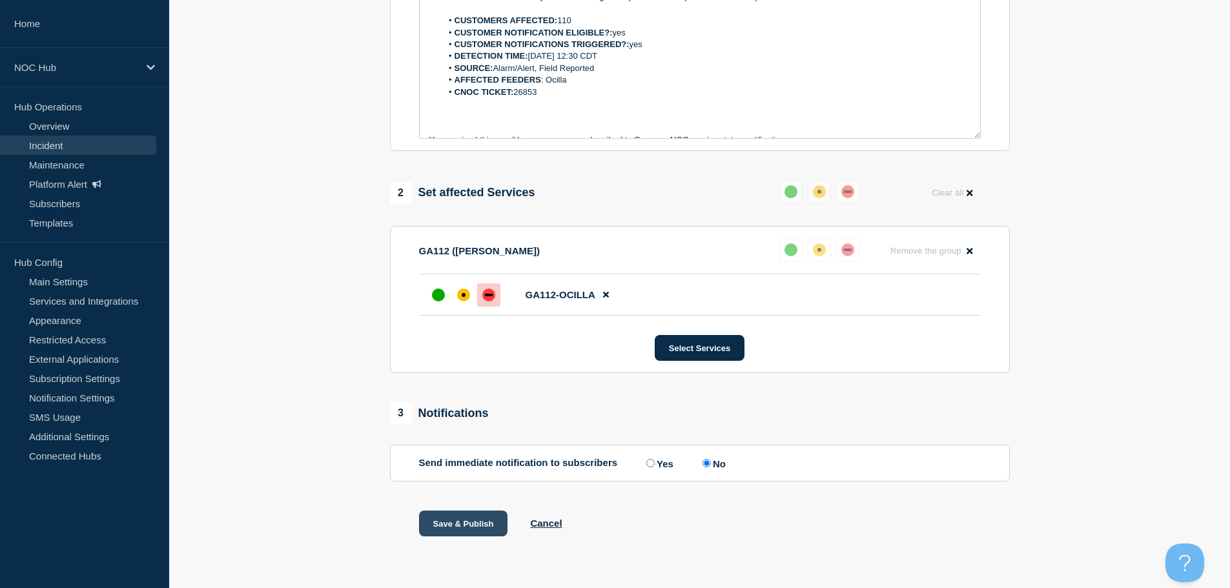
click at [456, 533] on button "Save & Publish" at bounding box center [463, 524] width 89 height 26
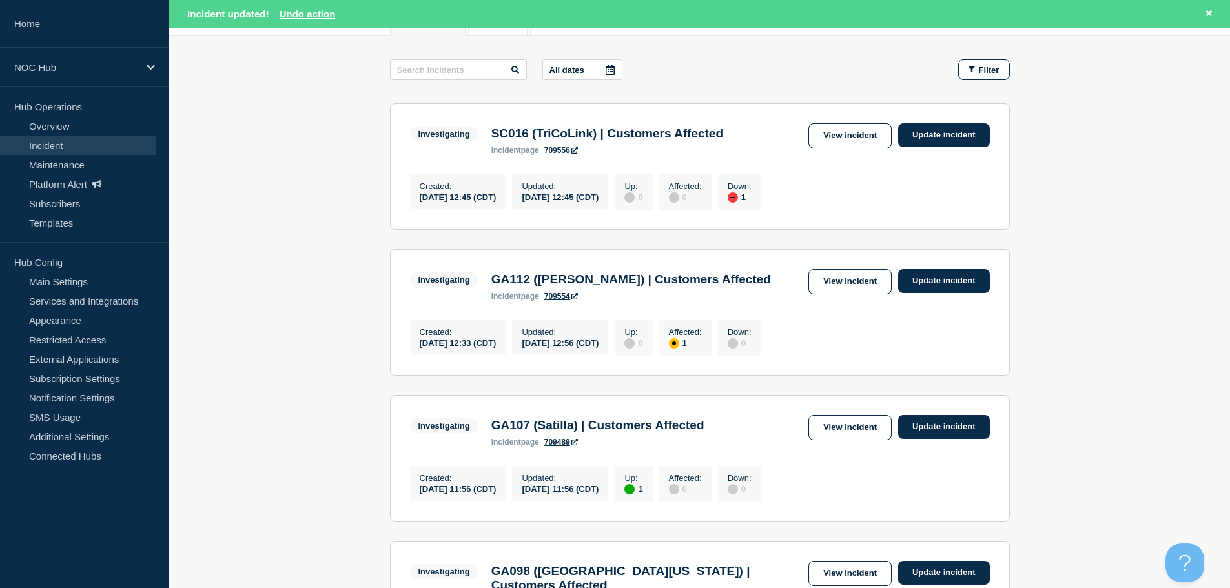
scroll to position [48, 0]
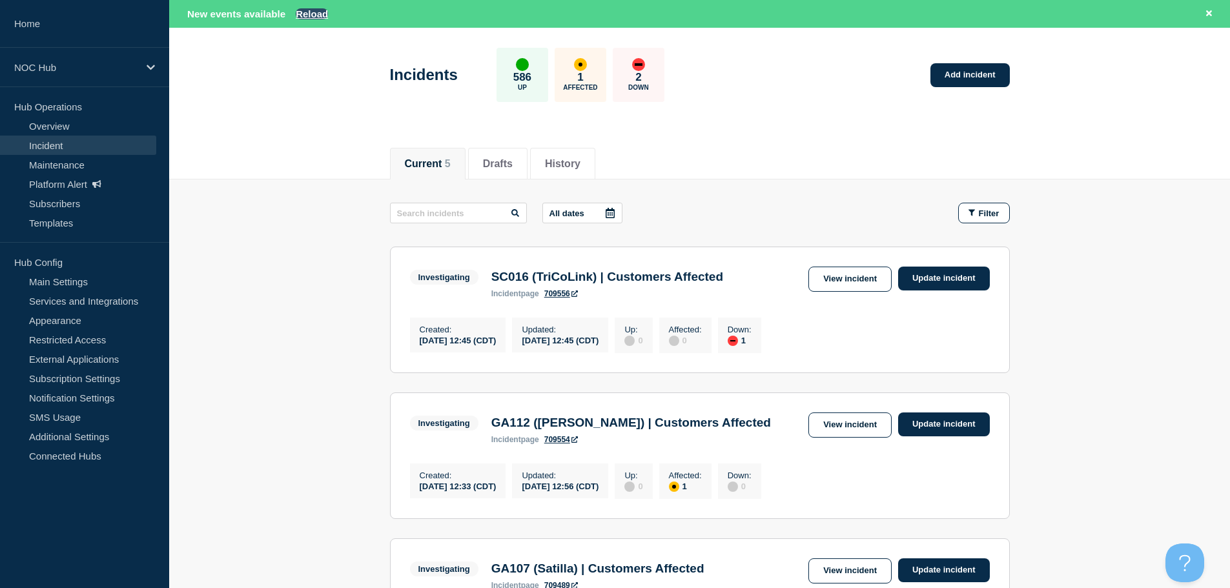
click at [312, 17] on button "Reload" at bounding box center [312, 13] width 32 height 11
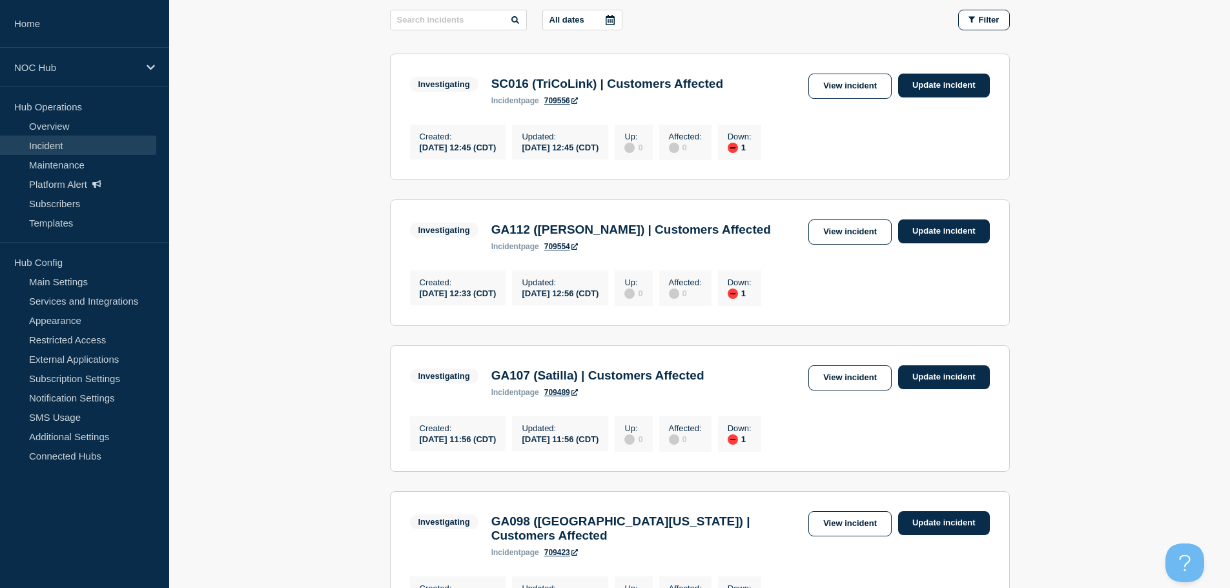
scroll to position [343, 0]
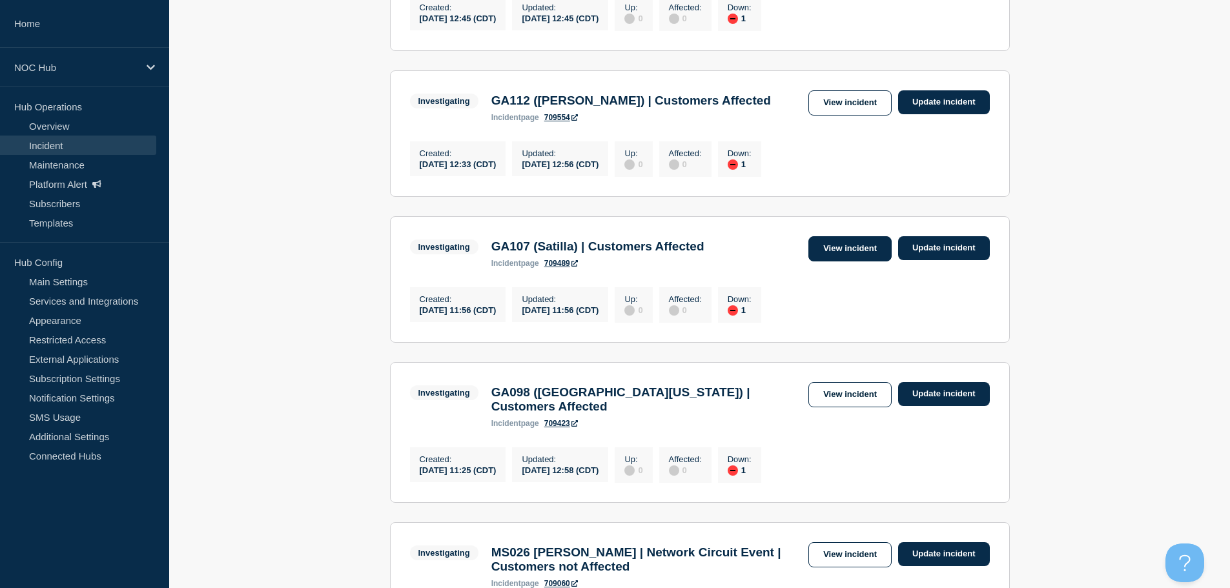
click at [829, 254] on link "View incident" at bounding box center [849, 248] width 83 height 25
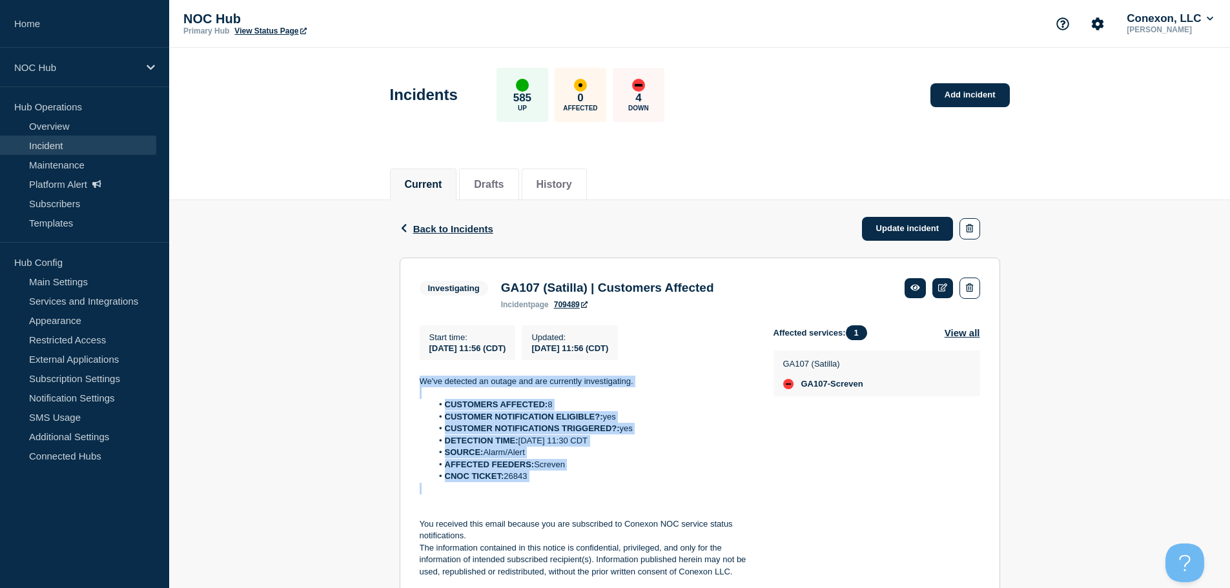
drag, startPoint x: 584, startPoint y: 489, endPoint x: 413, endPoint y: 385, distance: 200.1
click at [413, 385] on section "Investigating GA107 (Satilla) | Customers Affected incident page 709489 Start t…" at bounding box center [700, 428] width 600 height 341
drag, startPoint x: 452, startPoint y: 385, endPoint x: 507, endPoint y: 392, distance: 54.7
click at [507, 392] on p at bounding box center [586, 393] width 333 height 12
drag, startPoint x: 547, startPoint y: 489, endPoint x: 408, endPoint y: 388, distance: 172.3
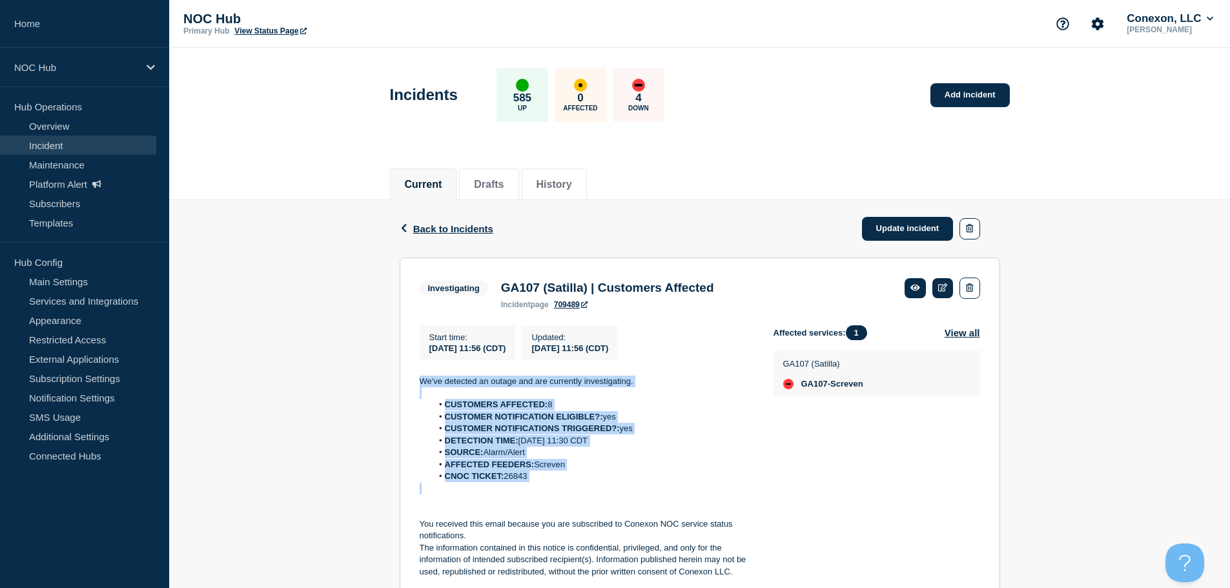
click at [408, 388] on section "Investigating GA107 (Satilla) | Customers Affected incident page 709489 Start t…" at bounding box center [700, 428] width 600 height 341
copy div "We've detected an outage and are currently investigating. CUSTOMERS AFFECTED: 8…"
click at [896, 228] on link "Update incident" at bounding box center [908, 229] width 92 height 24
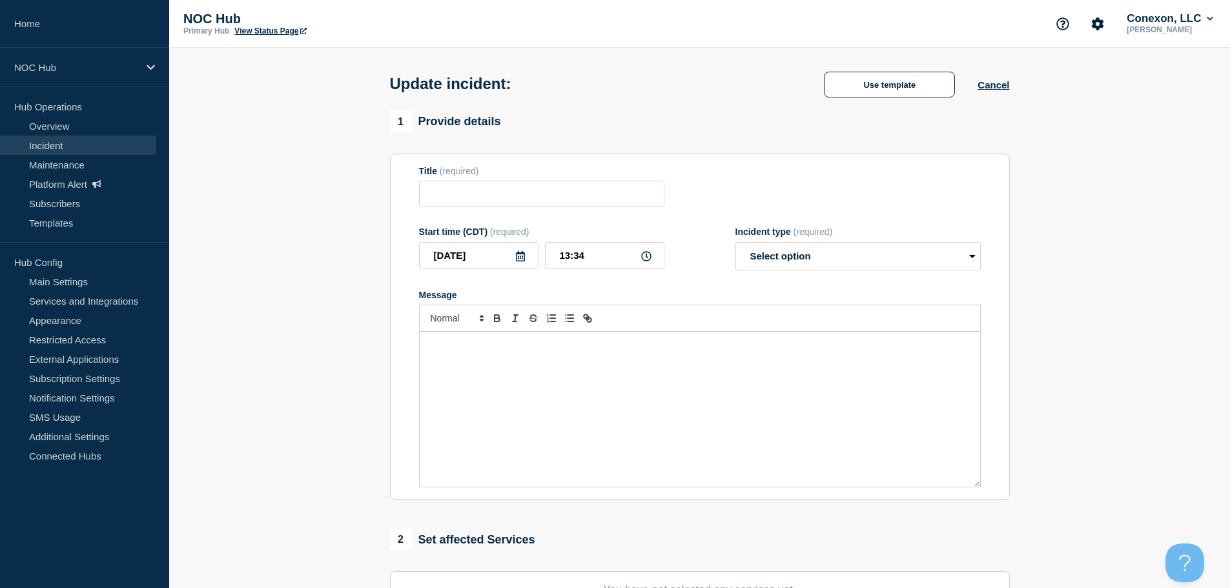
type input "GA107 (Satilla) | Customers Affected"
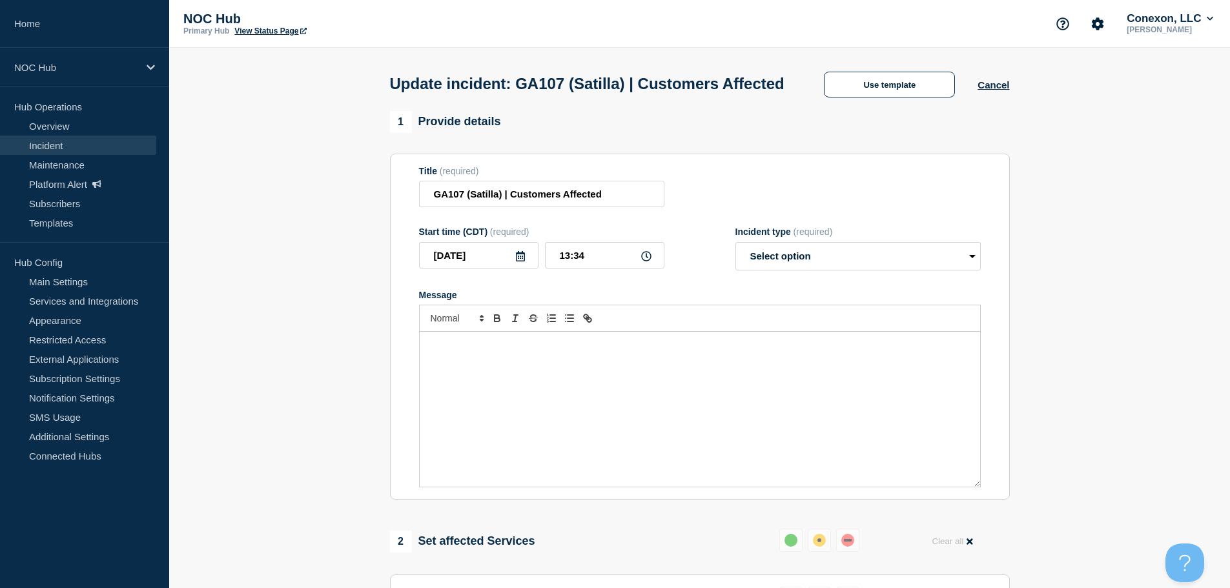
click at [582, 439] on div "Message" at bounding box center [700, 409] width 560 height 155
paste div "Message"
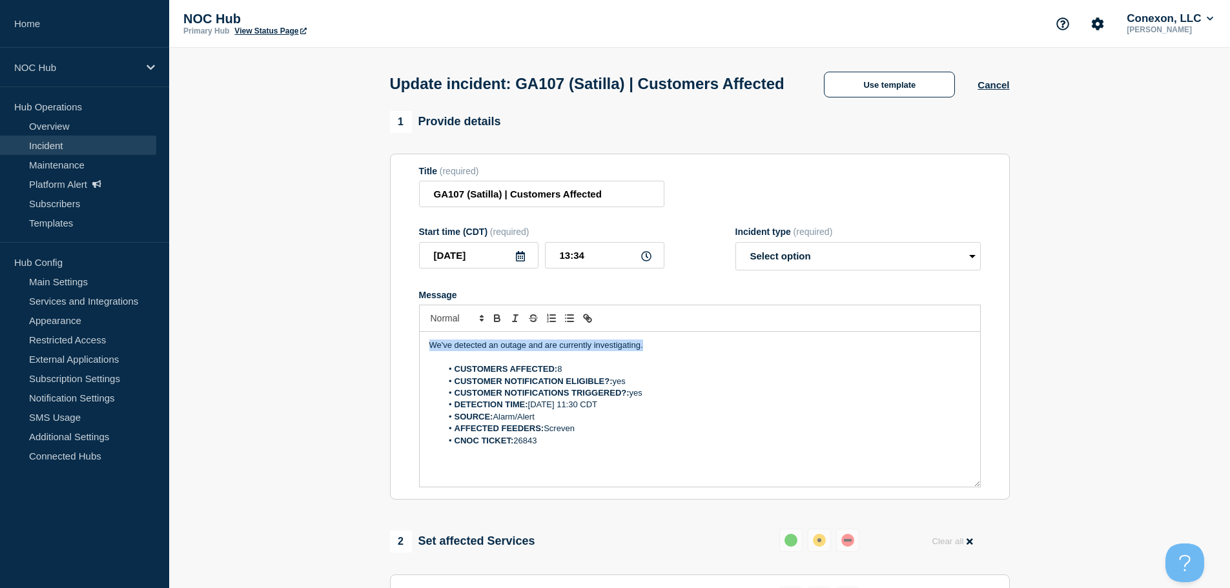
drag, startPoint x: 670, startPoint y: 369, endPoint x: 429, endPoint y: 371, distance: 241.4
click at [429, 351] on p "We've detected an outage and are currently investigating." at bounding box center [699, 345] width 541 height 12
click at [998, 90] on button "Cancel" at bounding box center [993, 84] width 32 height 11
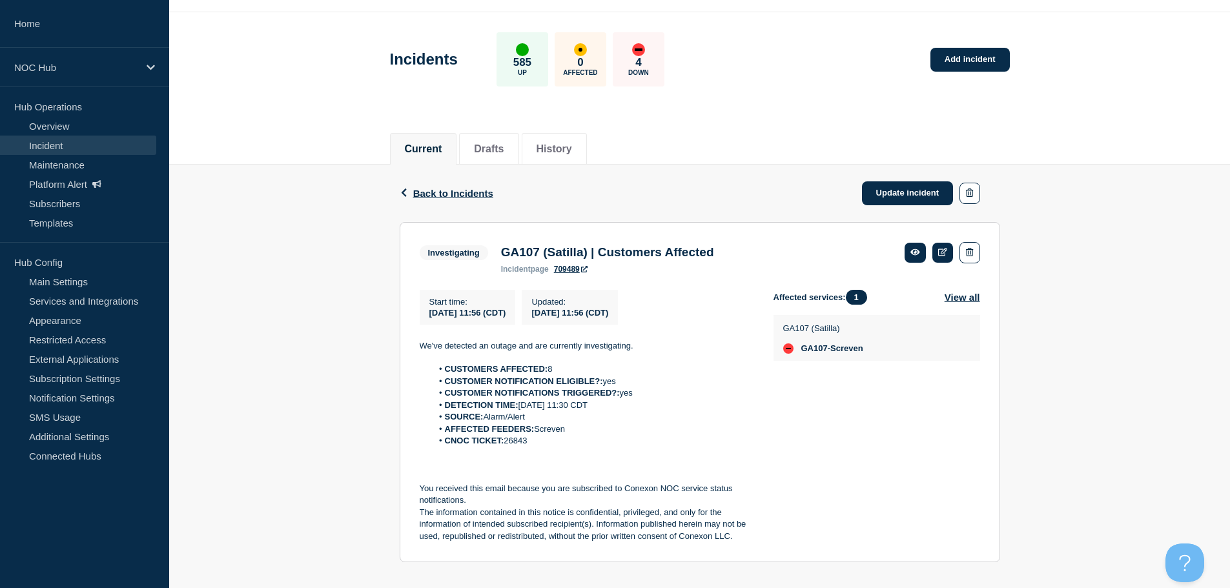
scroll to position [54, 0]
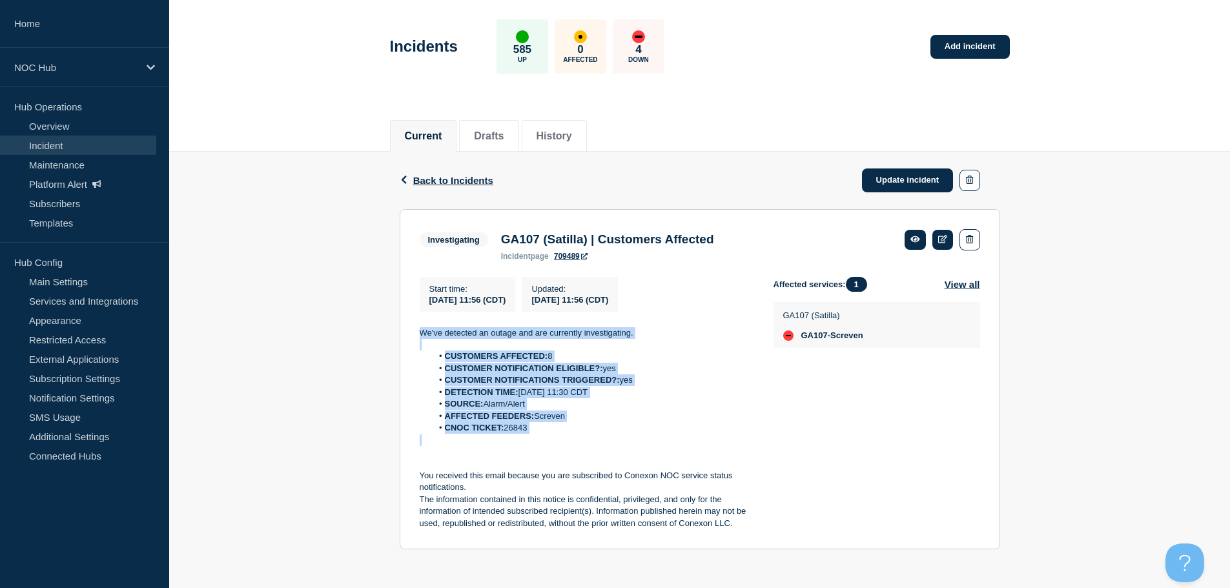
drag, startPoint x: 563, startPoint y: 441, endPoint x: 413, endPoint y: 335, distance: 184.3
click at [413, 335] on section "Investigating GA107 (Satilla) | Customers Affected incident page 709489 Start t…" at bounding box center [700, 379] width 600 height 341
copy div "We've detected an outage and are currently investigating. CUSTOMERS AFFECTED: 8…"
click at [906, 176] on link "Update incident" at bounding box center [908, 180] width 92 height 24
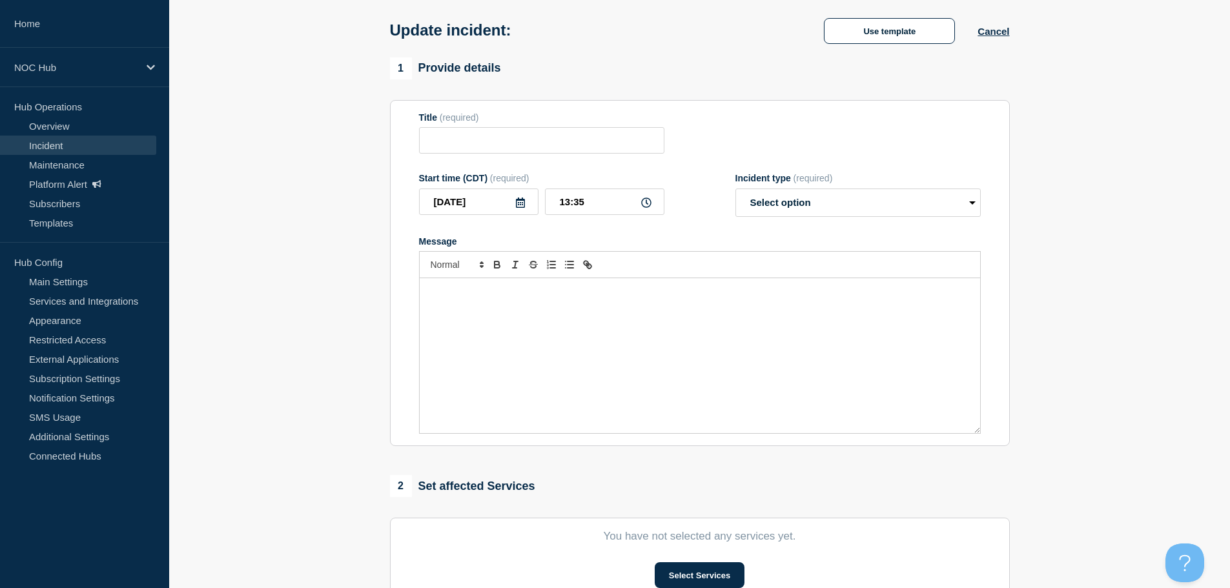
type input "GA107 (Satilla) | Customers Affected"
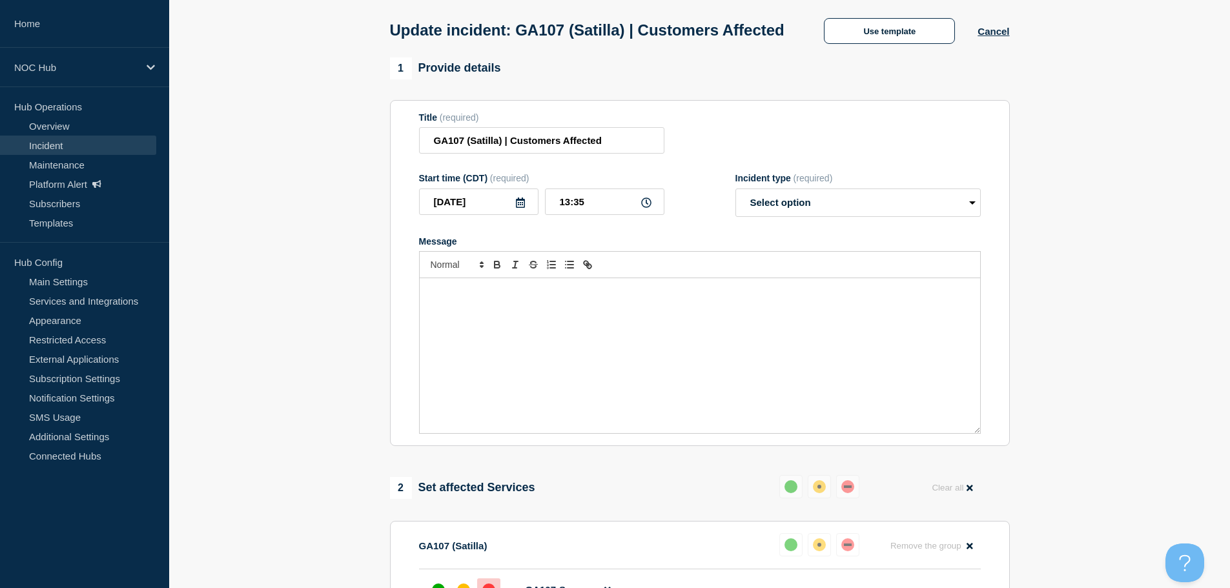
click at [557, 356] on div "Message" at bounding box center [700, 355] width 560 height 155
paste div "Message"
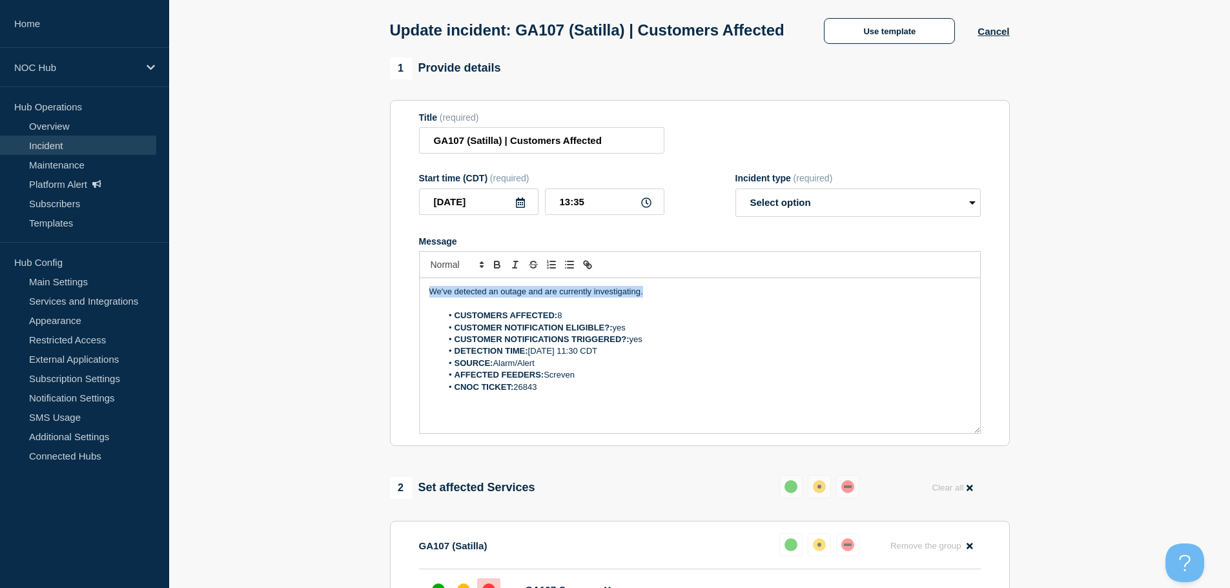
drag, startPoint x: 576, startPoint y: 316, endPoint x: 562, endPoint y: 336, distance: 24.5
click at [425, 315] on div "We've detected an outage and are currently investigating. CUSTOMERS AFFECTED: 8…" at bounding box center [700, 355] width 560 height 155
click at [594, 321] on li "CUSTOMERS AFFECTED: 8" at bounding box center [705, 316] width 529 height 12
click at [622, 381] on li "AFFECTED FEEDERS: Screven" at bounding box center [705, 375] width 529 height 12
drag, startPoint x: 651, startPoint y: 316, endPoint x: 418, endPoint y: 305, distance: 233.9
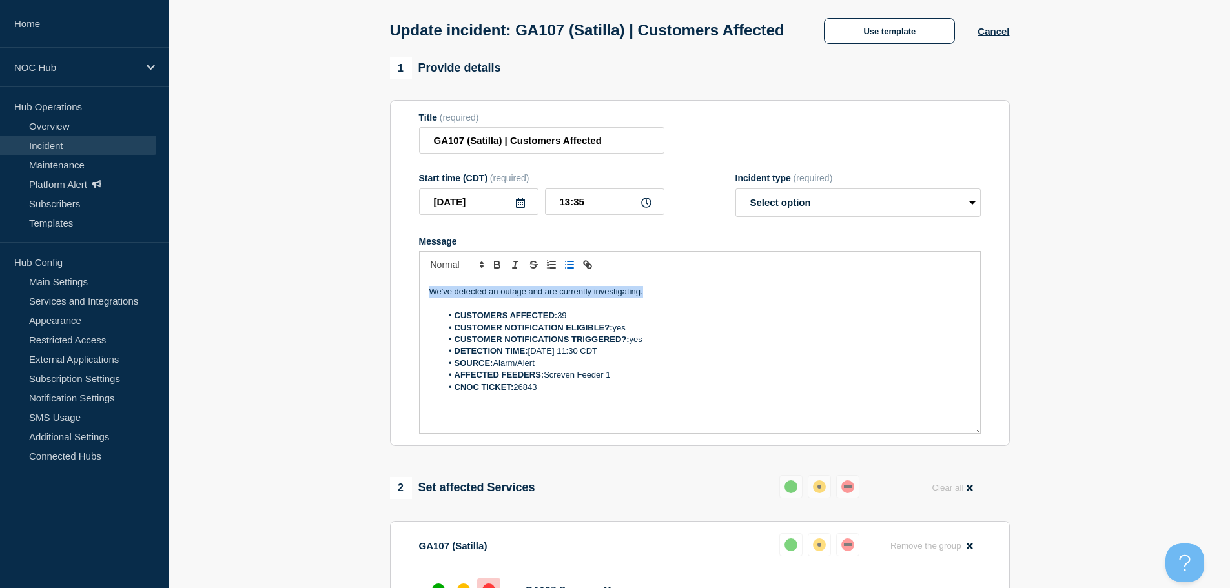
click at [418, 305] on section "Title (required) GA107 (Satilla) | Customers Affected Start time (CDT) (require…" at bounding box center [700, 273] width 620 height 347
click at [508, 310] on p "Message" at bounding box center [699, 304] width 541 height 12
click at [510, 298] on p "Field crews" at bounding box center [699, 292] width 541 height 12
click at [802, 217] on select "Select option Investigating Identified Monitoring Resolved" at bounding box center [857, 202] width 245 height 28
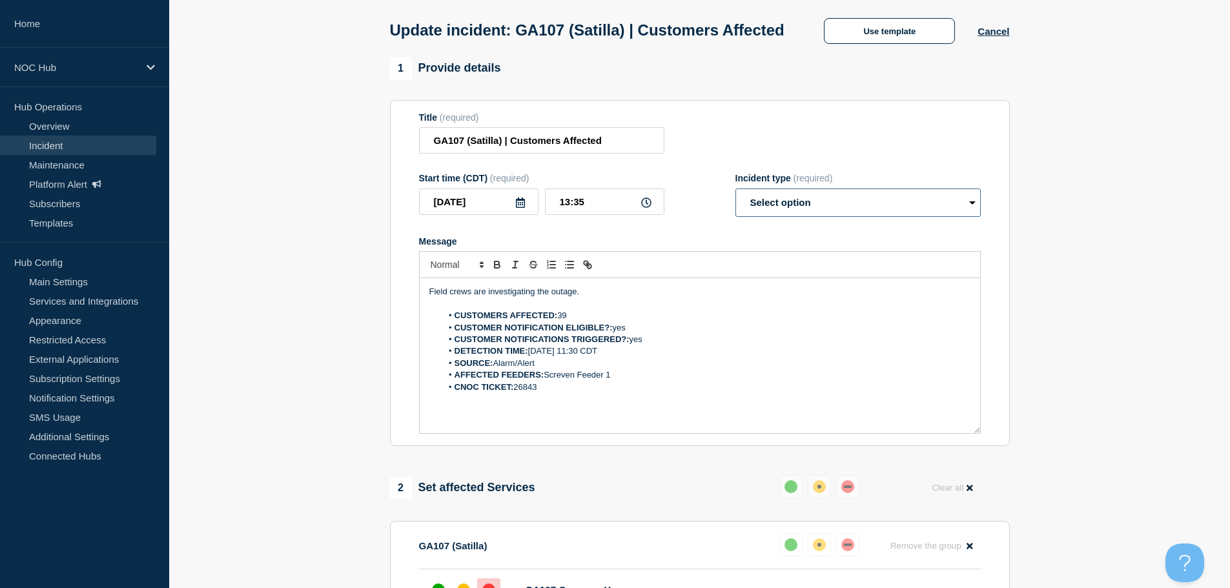
select select "investigating"
click at [735, 212] on select "Select option Investigating Identified Monitoring Resolved" at bounding box center [857, 202] width 245 height 28
click at [1122, 250] on section "1 Provide details Title (required) GA107 (Satilla) | Customers Affected Start t…" at bounding box center [699, 512] width 1060 height 911
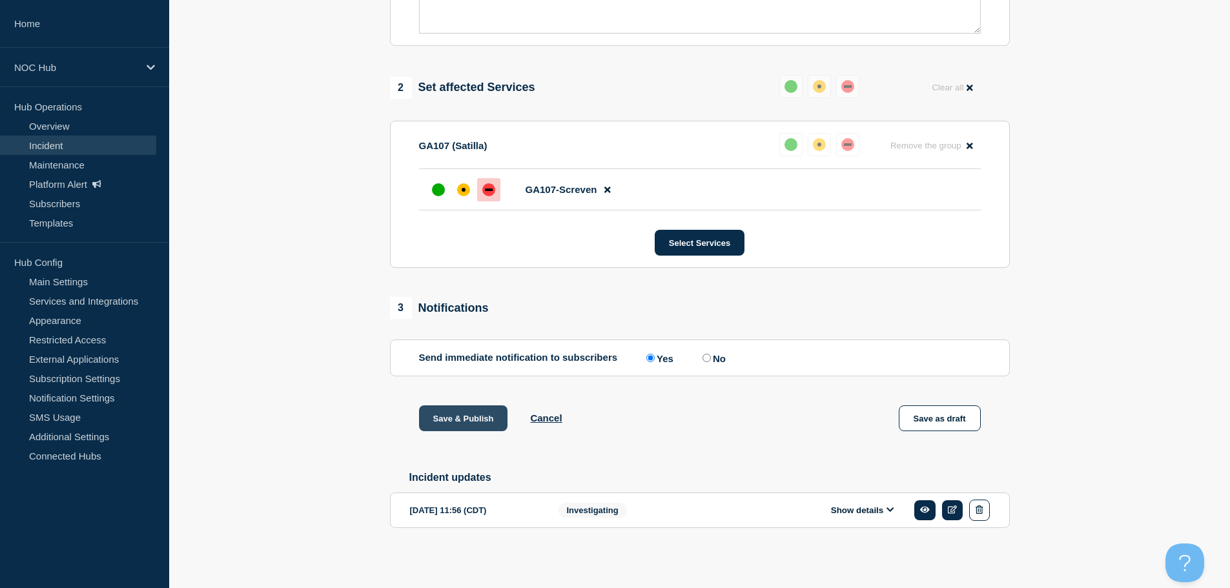
scroll to position [481, 0]
click at [463, 410] on button "Save & Publish" at bounding box center [463, 418] width 89 height 26
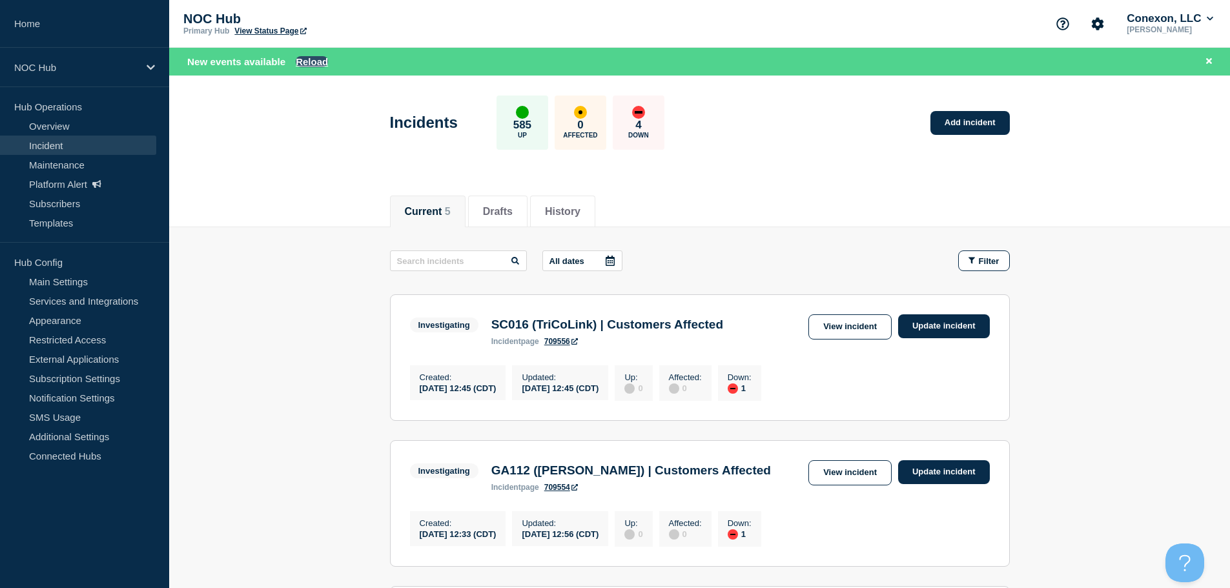
click at [307, 57] on button "Reload" at bounding box center [312, 61] width 32 height 11
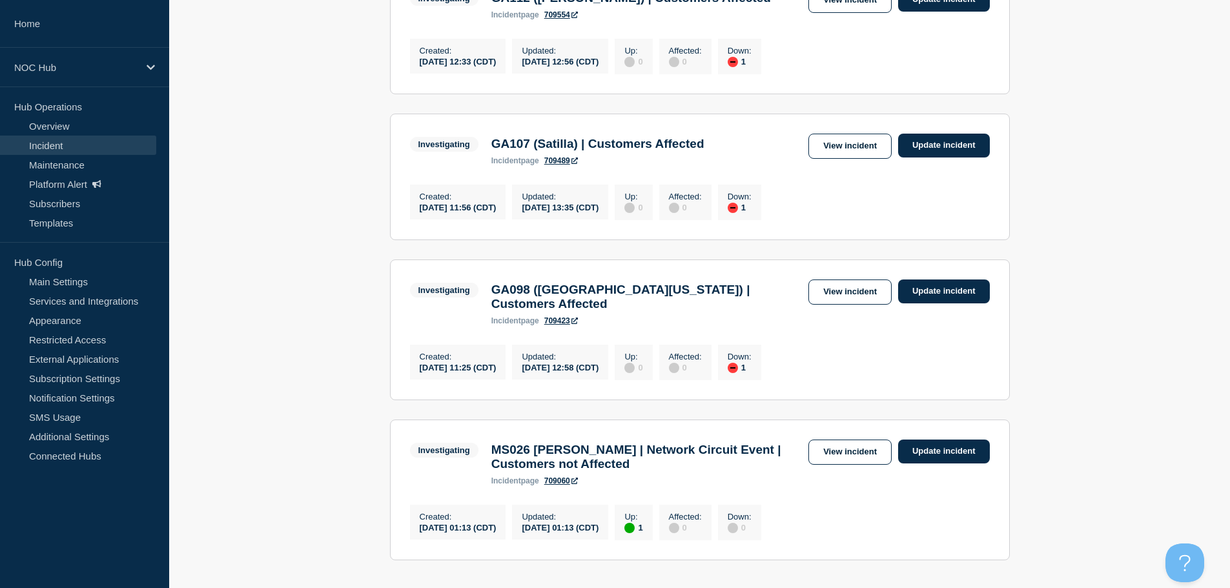
scroll to position [452, 0]
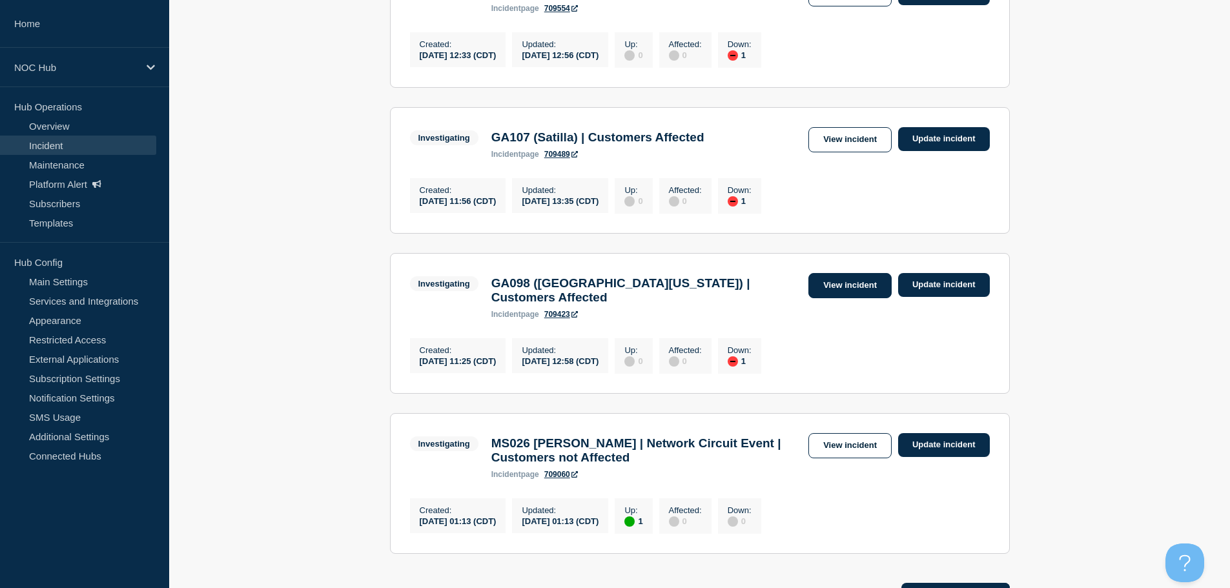
click at [819, 298] on link "View incident" at bounding box center [849, 285] width 83 height 25
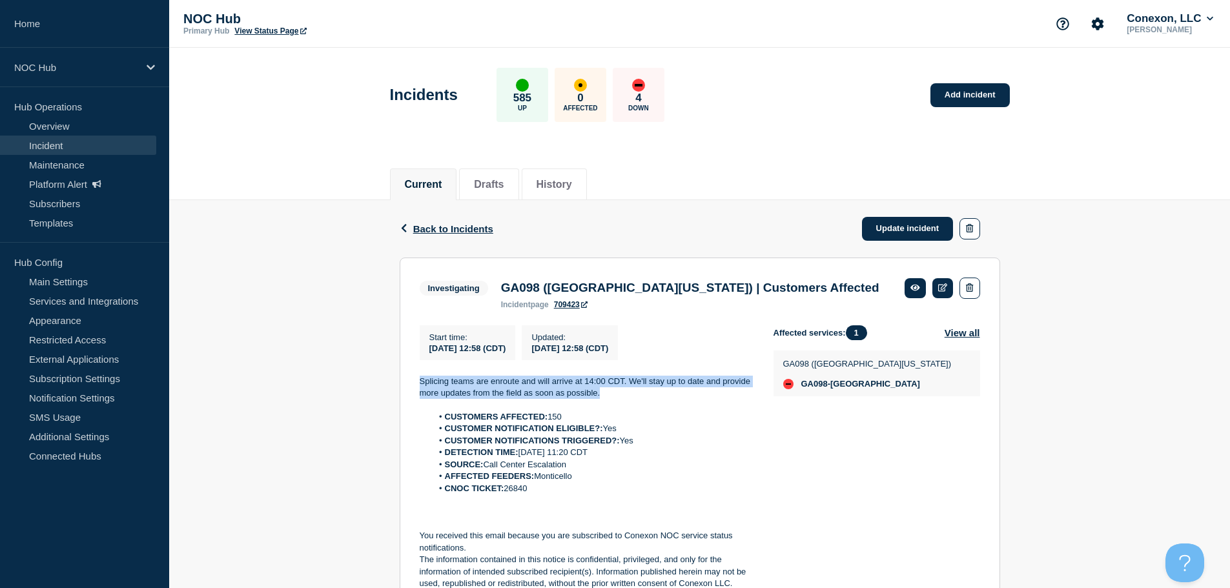
drag, startPoint x: 614, startPoint y: 396, endPoint x: 418, endPoint y: 390, distance: 196.3
click at [418, 390] on section "Investigating GA098 ([GEOGRAPHIC_DATA][US_STATE]) | Customers Affected incident…" at bounding box center [700, 434] width 600 height 352
copy p "Splicing teams are enroute and will arrive at 14:00 CDT. We'll stay up to date …"
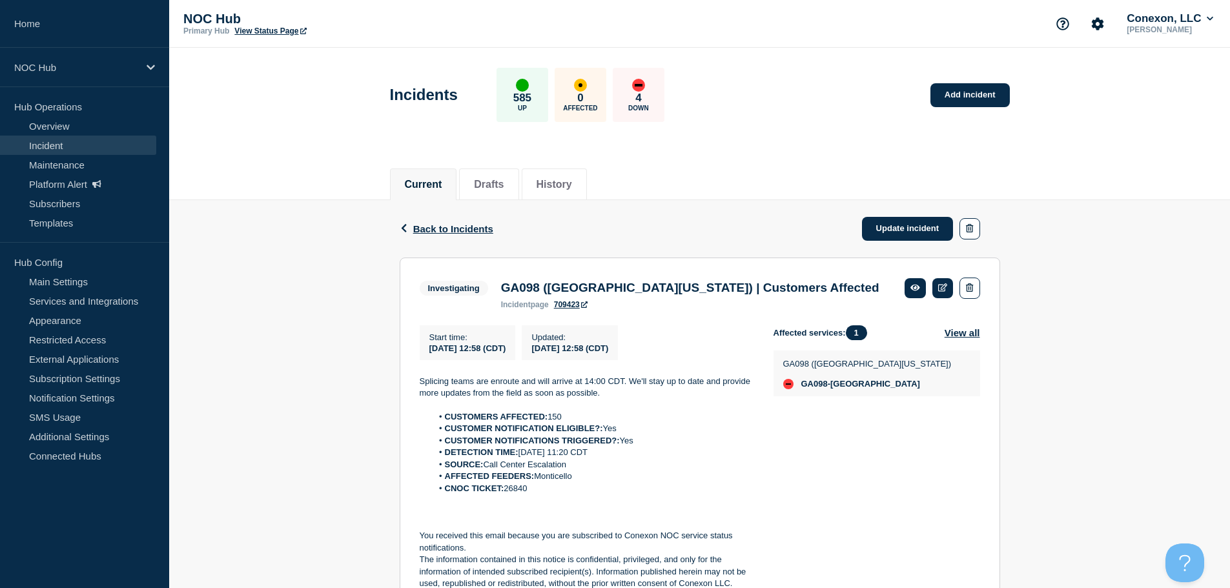
click at [670, 463] on li "SOURCE: Call Center Escalation" at bounding box center [592, 465] width 321 height 12
click at [580, 500] on p at bounding box center [586, 500] width 333 height 12
drag, startPoint x: 555, startPoint y: 494, endPoint x: 446, endPoint y: 423, distance: 130.1
click at [446, 421] on ol "CUSTOMERS AFFECTED: 150 CUSTOMER NOTIFICATION ELIGIBLE?: Yes CUSTOMER NOTIFICAT…" at bounding box center [586, 452] width 333 height 83
click at [940, 284] on icon at bounding box center [943, 287] width 10 height 8
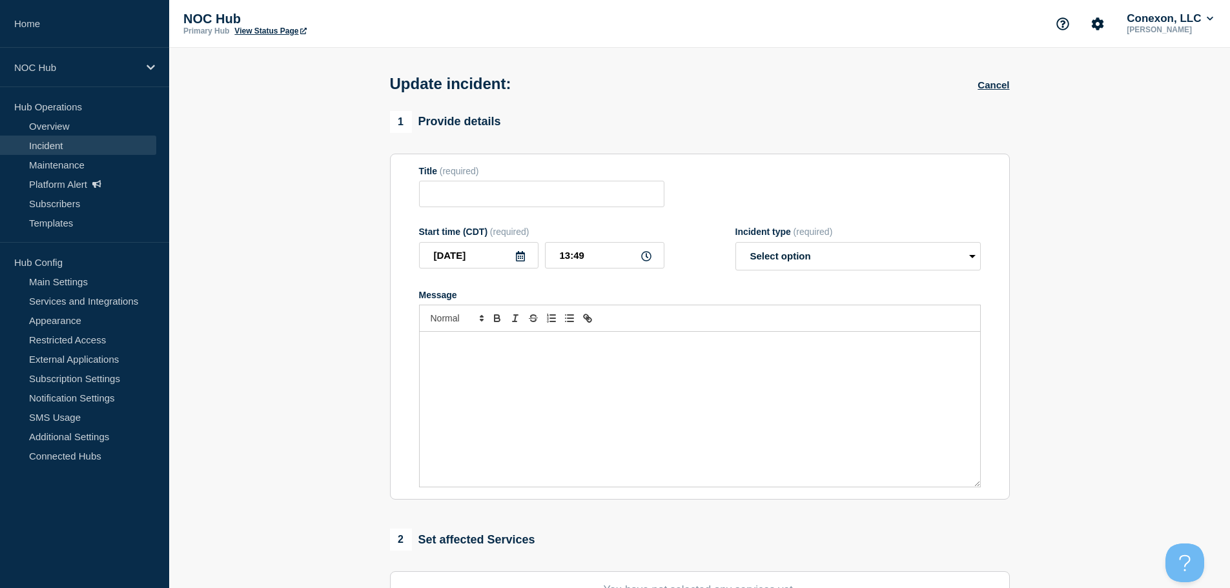
type input "GA098 ([GEOGRAPHIC_DATA][US_STATE]) | Customers Affected"
type input "12:58"
select select "investigating"
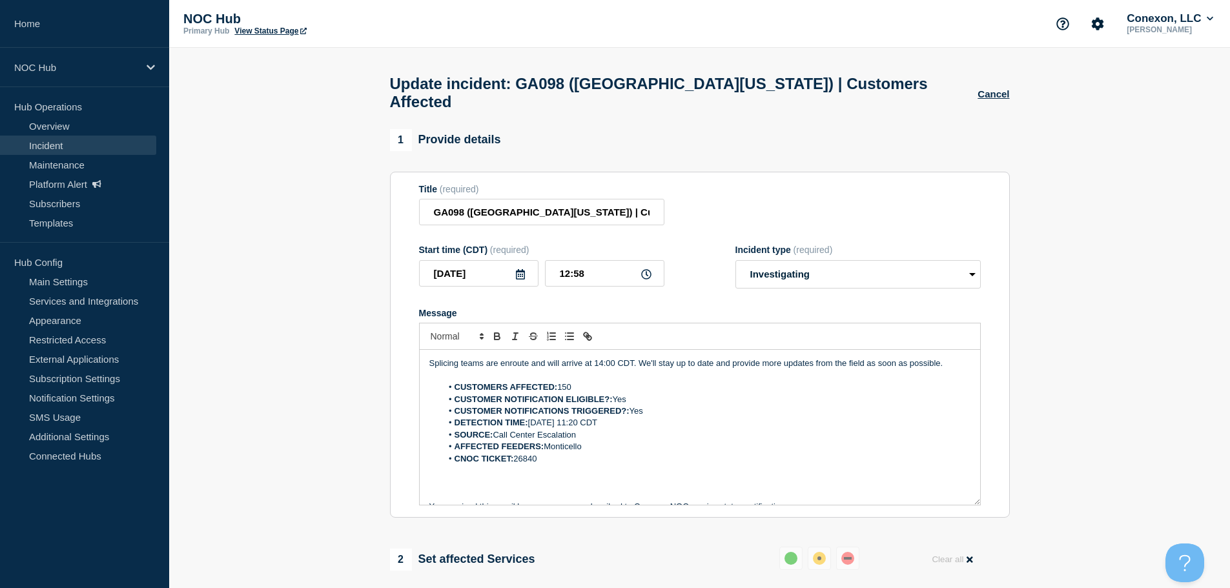
click at [587, 370] on p "Message" at bounding box center [699, 376] width 541 height 12
click at [587, 381] on li "CUSTOMERS AFFECTED: 150" at bounding box center [705, 387] width 529 height 12
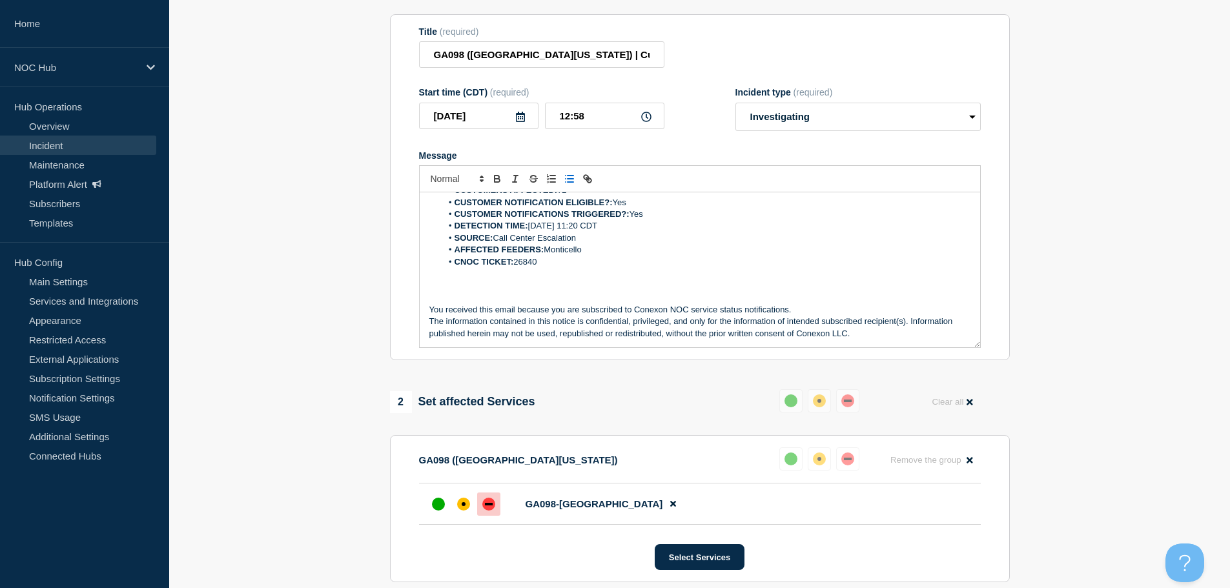
scroll to position [323, 0]
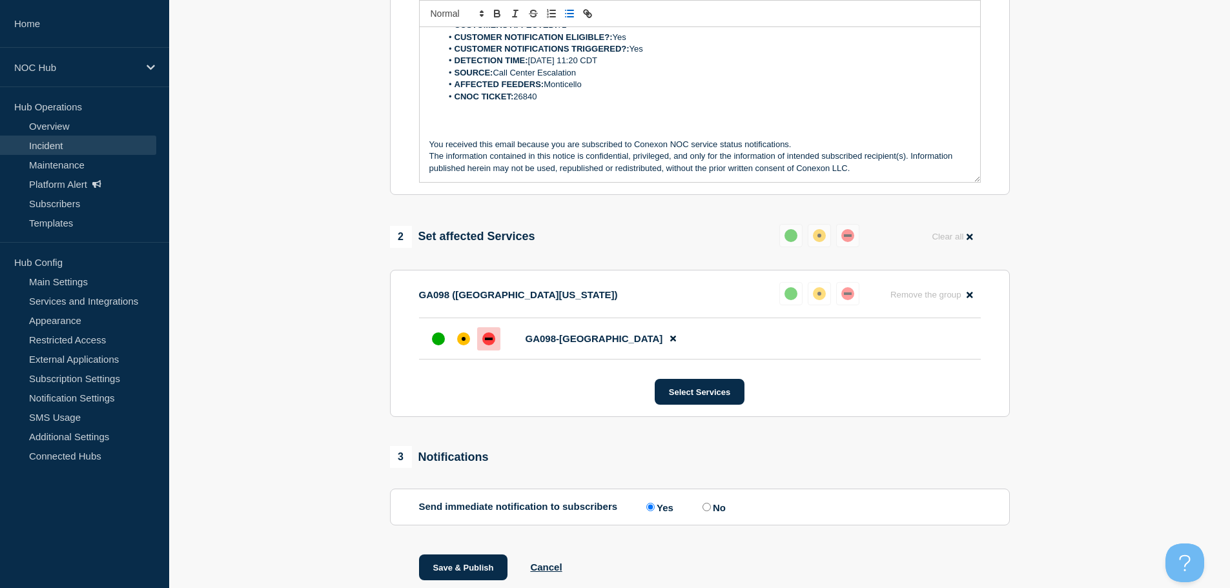
click at [713, 501] on label "No" at bounding box center [712, 507] width 26 height 12
click at [711, 503] on input "No" at bounding box center [706, 507] width 8 height 8
radio input "true"
radio input "false"
click at [469, 558] on button "Save & Publish" at bounding box center [463, 567] width 89 height 26
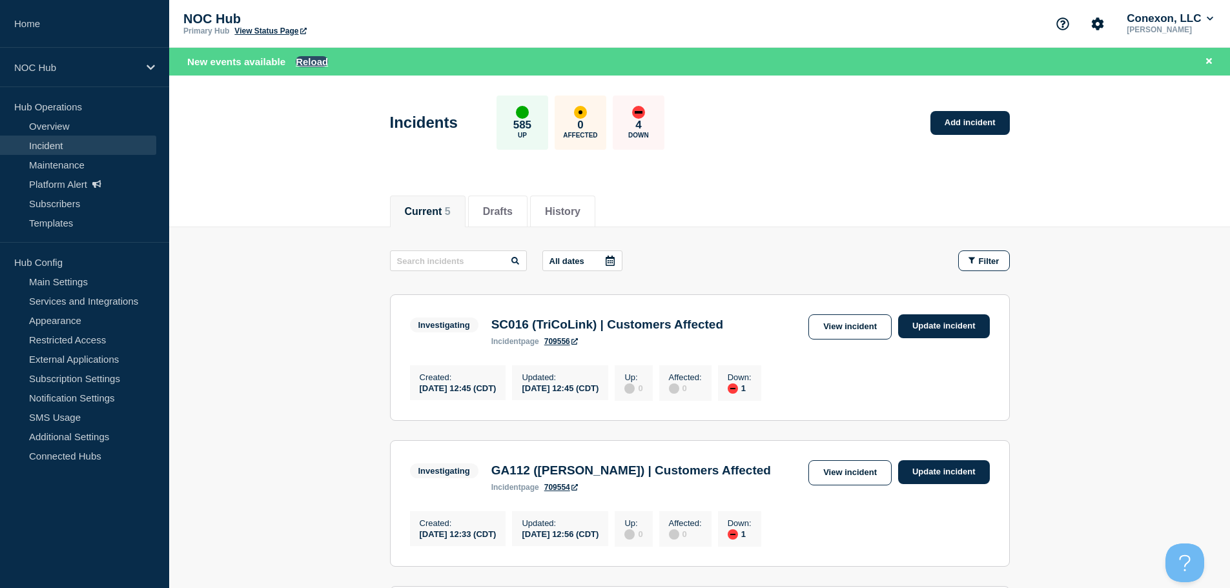
click at [315, 57] on button "Reload" at bounding box center [312, 61] width 32 height 11
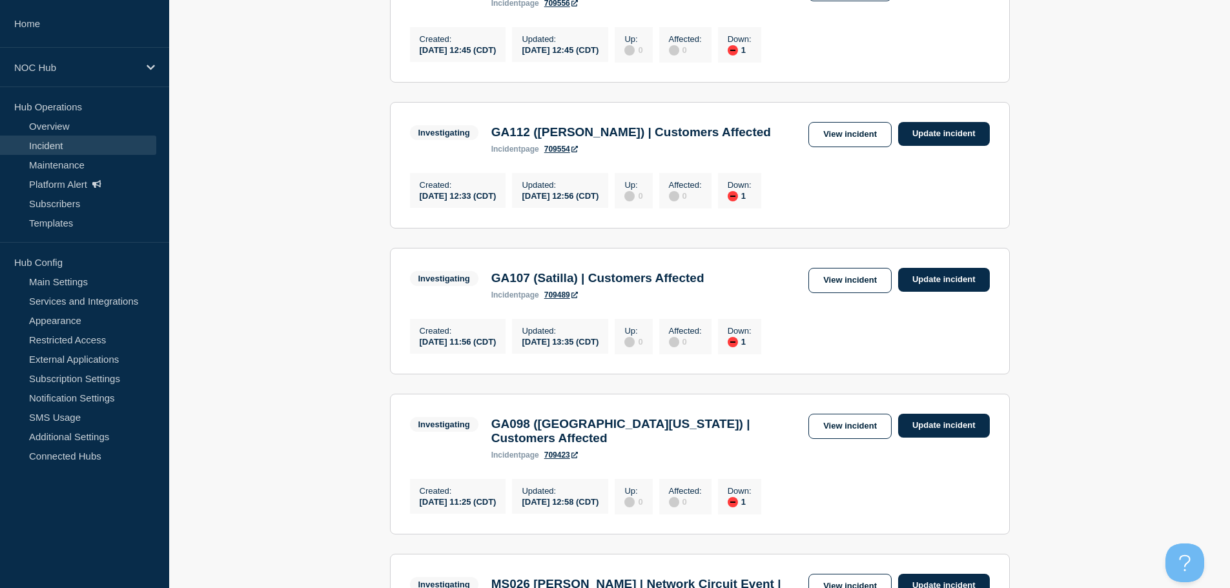
scroll to position [323, 0]
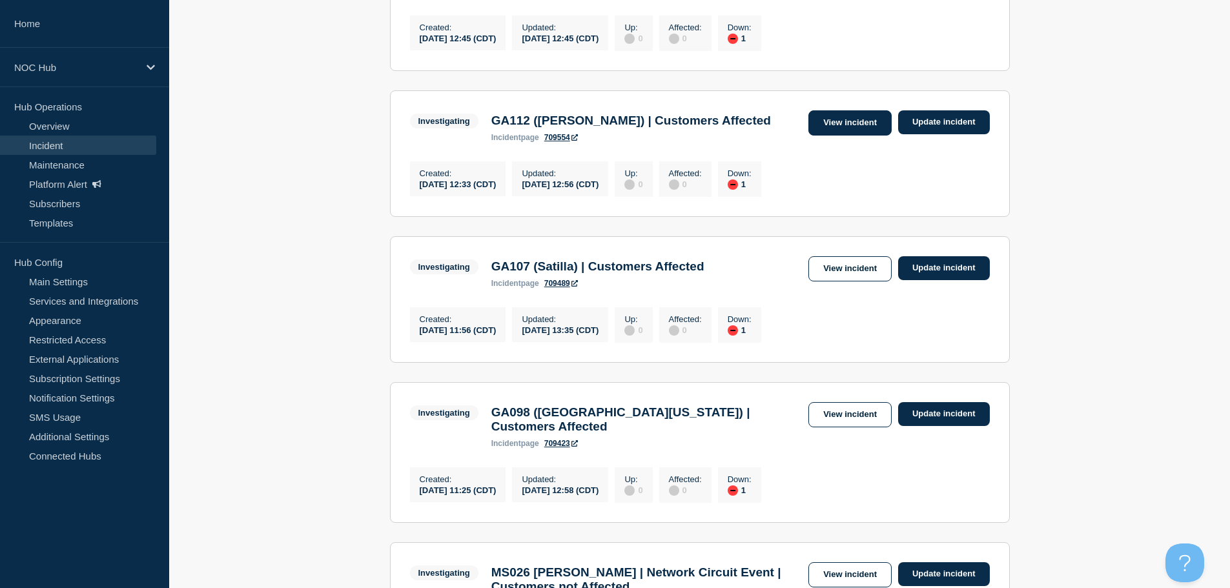
click at [828, 132] on link "View incident" at bounding box center [849, 122] width 83 height 25
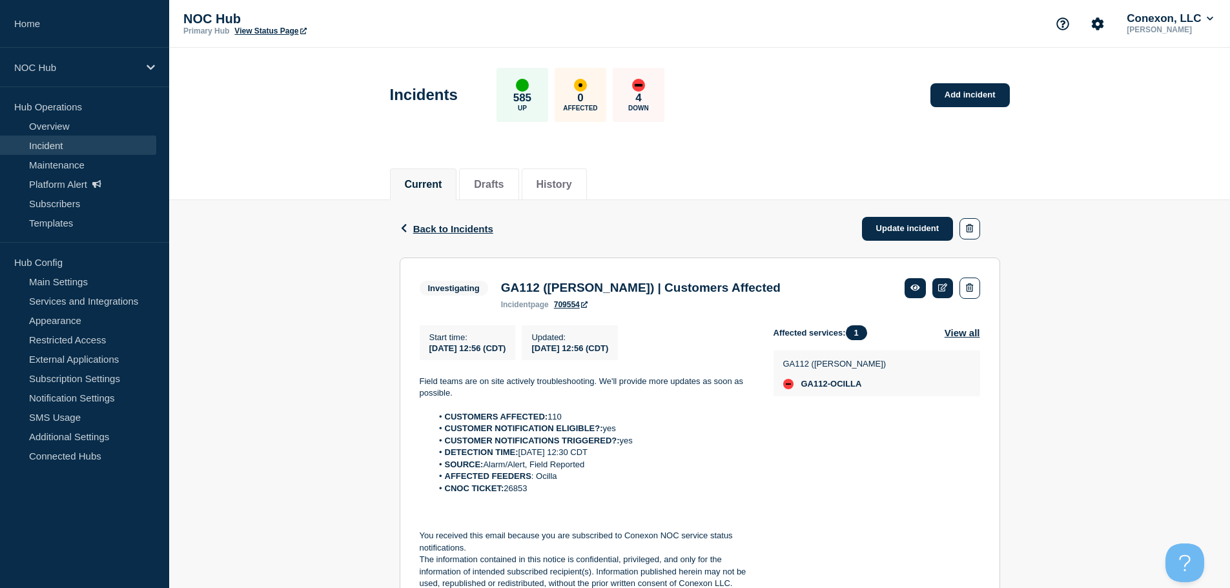
drag, startPoint x: 547, startPoint y: 496, endPoint x: 507, endPoint y: 500, distance: 39.6
click at [507, 494] on li "CNOC TICKET: 26853" at bounding box center [592, 489] width 321 height 12
copy li "26853"
drag, startPoint x: 461, startPoint y: 392, endPoint x: 418, endPoint y: 389, distance: 42.7
click at [418, 389] on section "Investigating GA112 ([PERSON_NAME]) | Customers Affected incident page 709554 S…" at bounding box center [700, 434] width 600 height 352
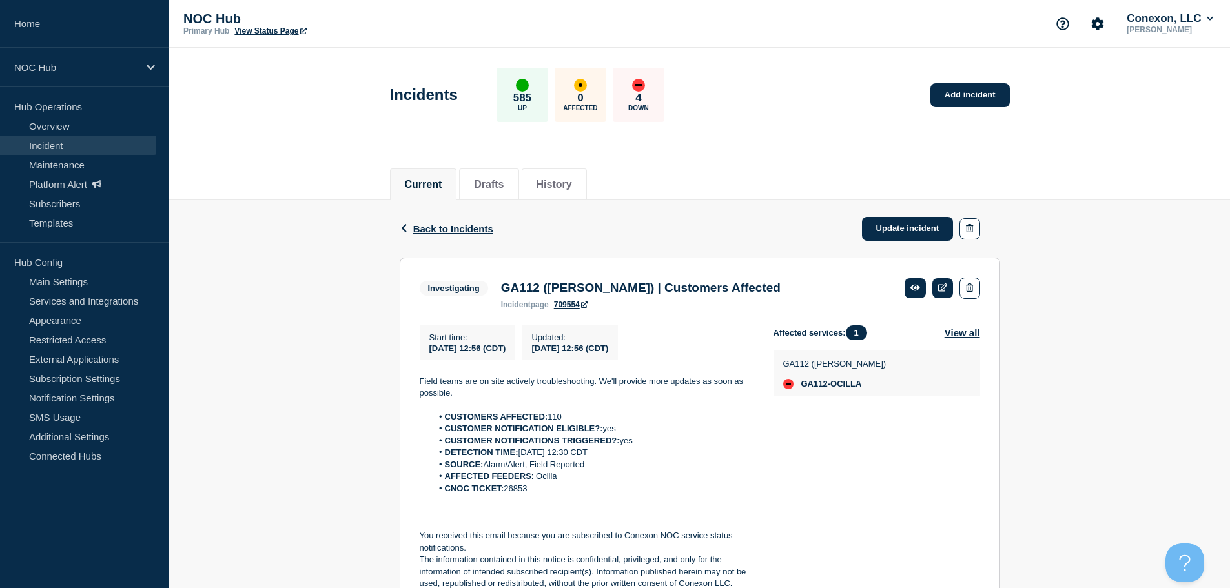
copy p "Field teams are on site actively troubleshooting. We'll provide more updates as…"
click at [59, 141] on link "Incident" at bounding box center [78, 145] width 156 height 19
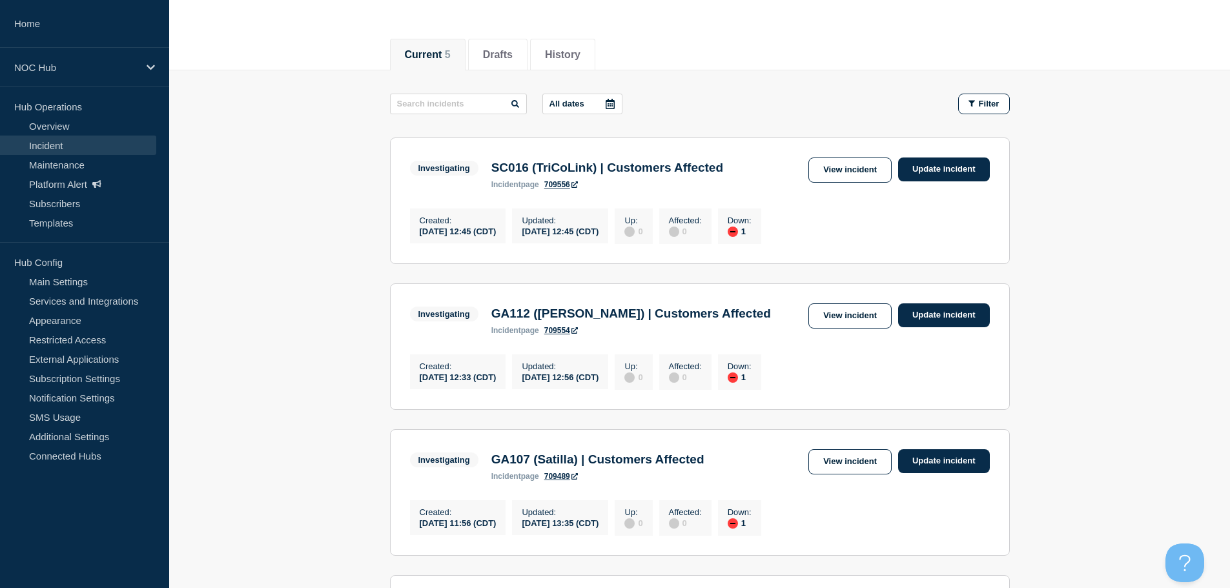
scroll to position [129, 0]
click at [844, 175] on link "View incident" at bounding box center [849, 170] width 83 height 25
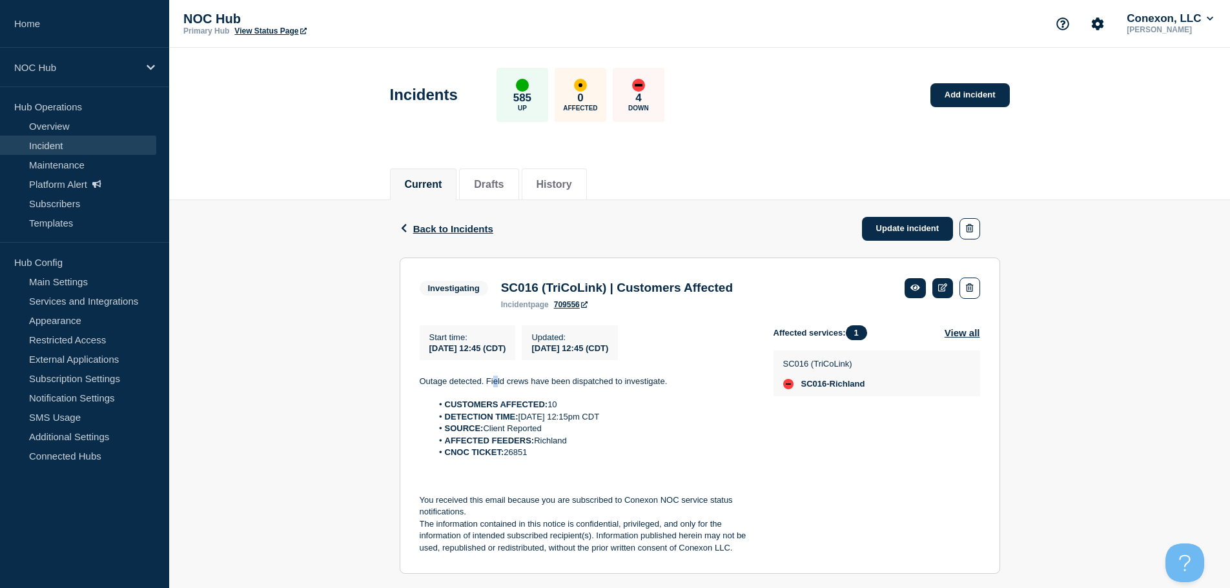
drag, startPoint x: 494, startPoint y: 391, endPoint x: 523, endPoint y: 380, distance: 31.9
click at [497, 387] on p "Outage detected. Field crews have been dispatched to investigate." at bounding box center [586, 382] width 333 height 12
click at [523, 380] on div "Start time : [DATE] 12:45 (CDT) Updated : [DATE] 12:45 (CDT) Outage detected. F…" at bounding box center [597, 439] width 354 height 229
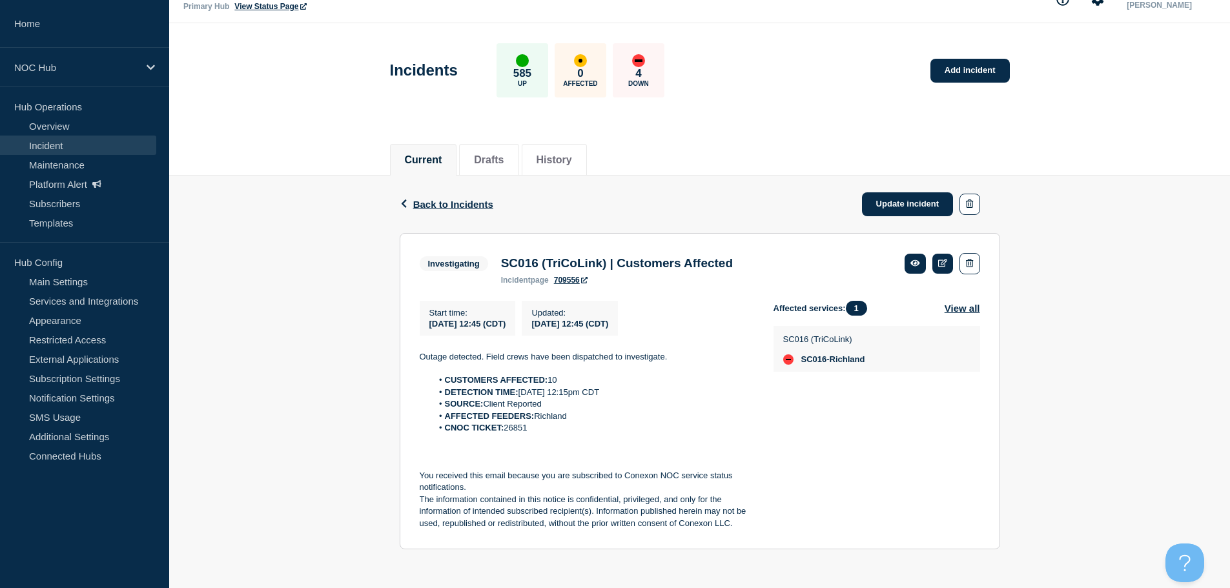
click at [624, 359] on p "Outage detected. Field crews have been dispatched to investigate." at bounding box center [586, 357] width 333 height 12
click at [624, 358] on p "Outage detected. Field crews have been dispatched to investigate." at bounding box center [586, 357] width 333 height 12
click at [617, 358] on p "Outage detected. Field crews have been dispatched to investigate." at bounding box center [586, 357] width 333 height 12
drag, startPoint x: 613, startPoint y: 358, endPoint x: 488, endPoint y: 354, distance: 125.3
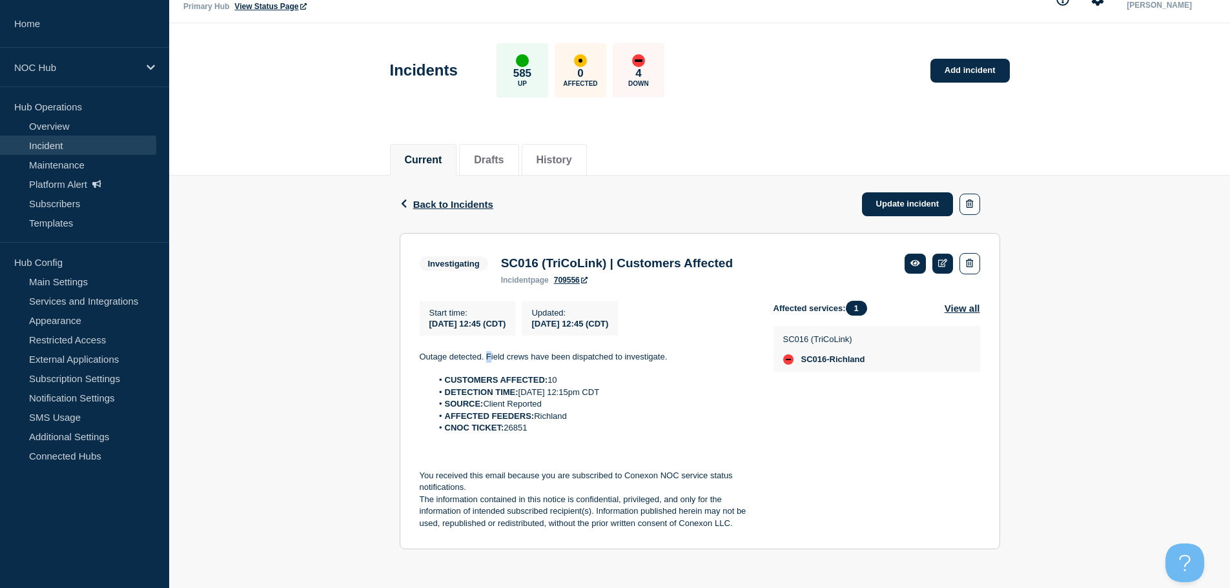
click at [488, 354] on p "Outage detected. Field crews have been dispatched to investigate." at bounding box center [586, 357] width 333 height 12
copy p "Outage detected. Field crews have been dispatched to investigate."
click at [452, 201] on span "Back to Incidents" at bounding box center [453, 204] width 80 height 11
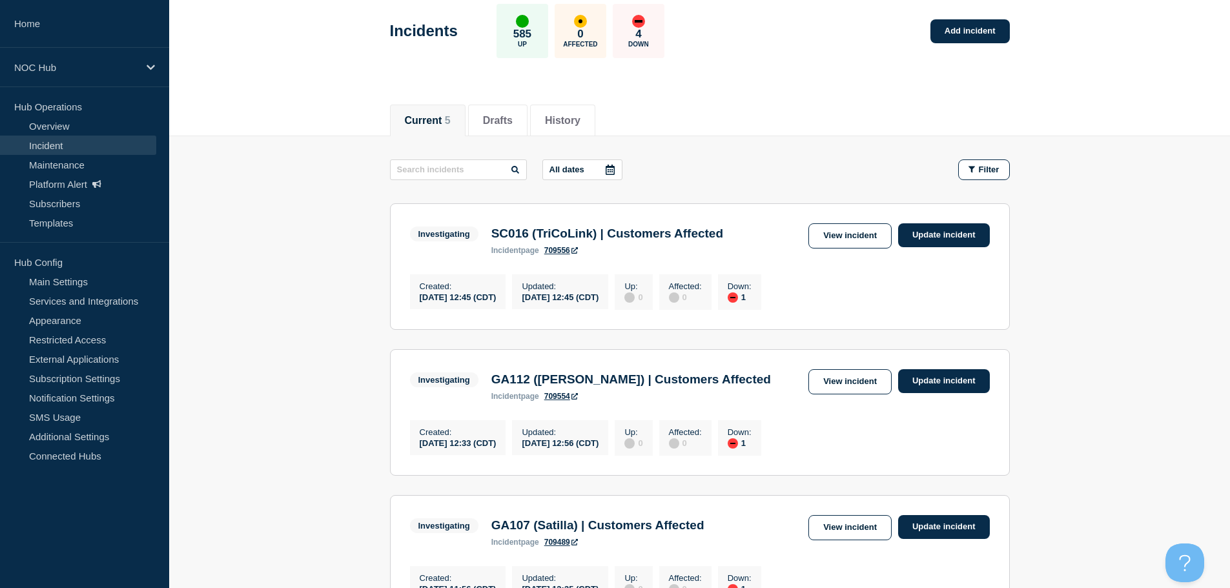
scroll to position [258, 0]
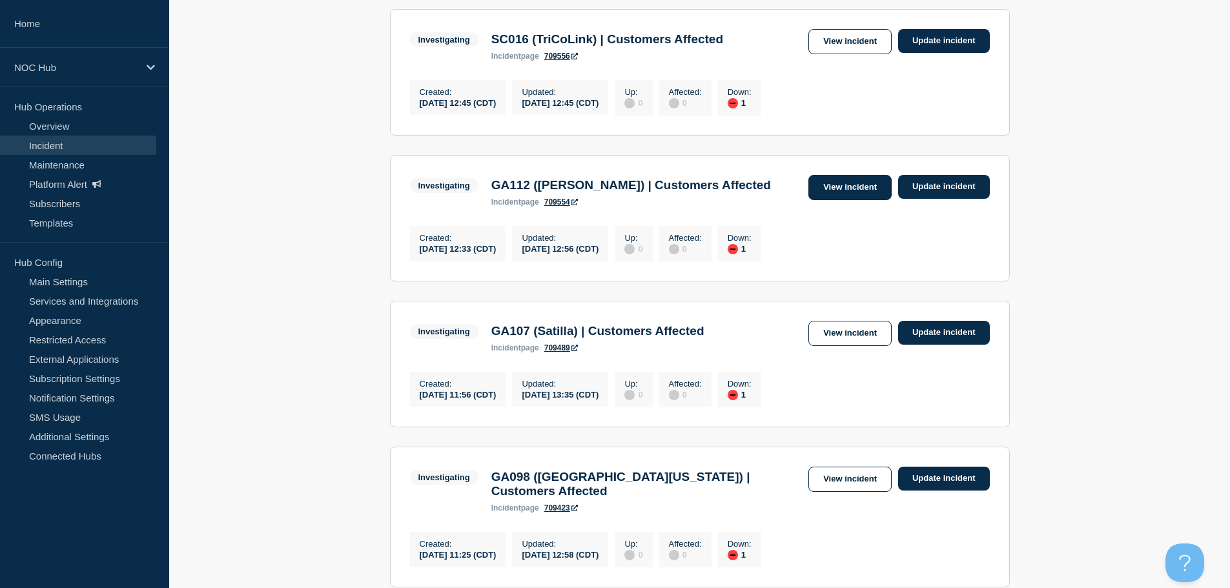
click at [834, 198] on link "View incident" at bounding box center [849, 187] width 83 height 25
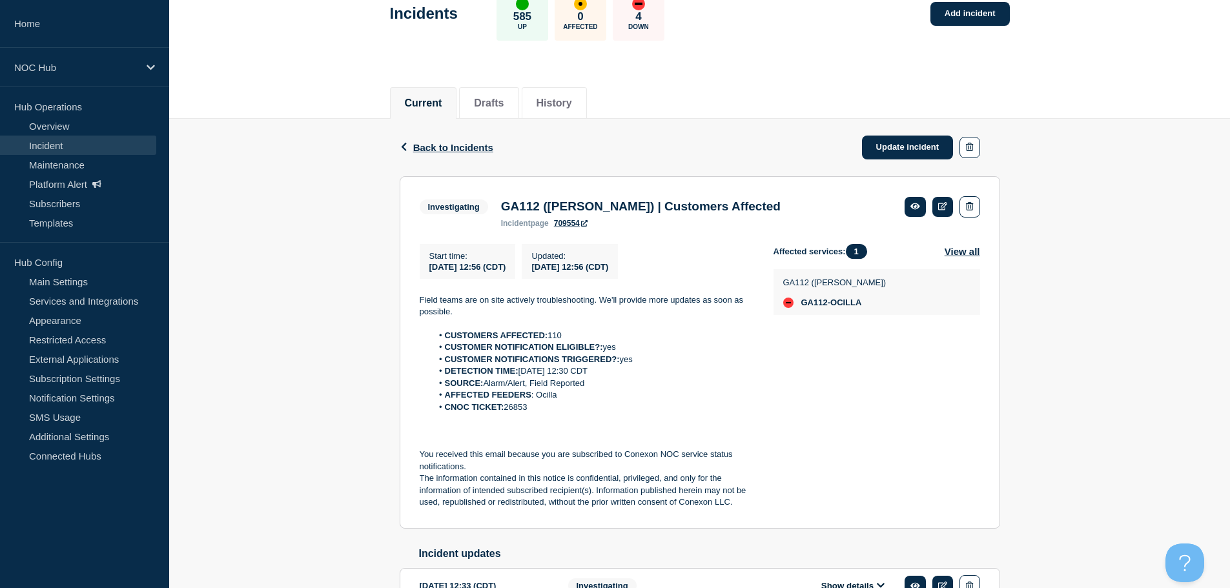
scroll to position [129, 0]
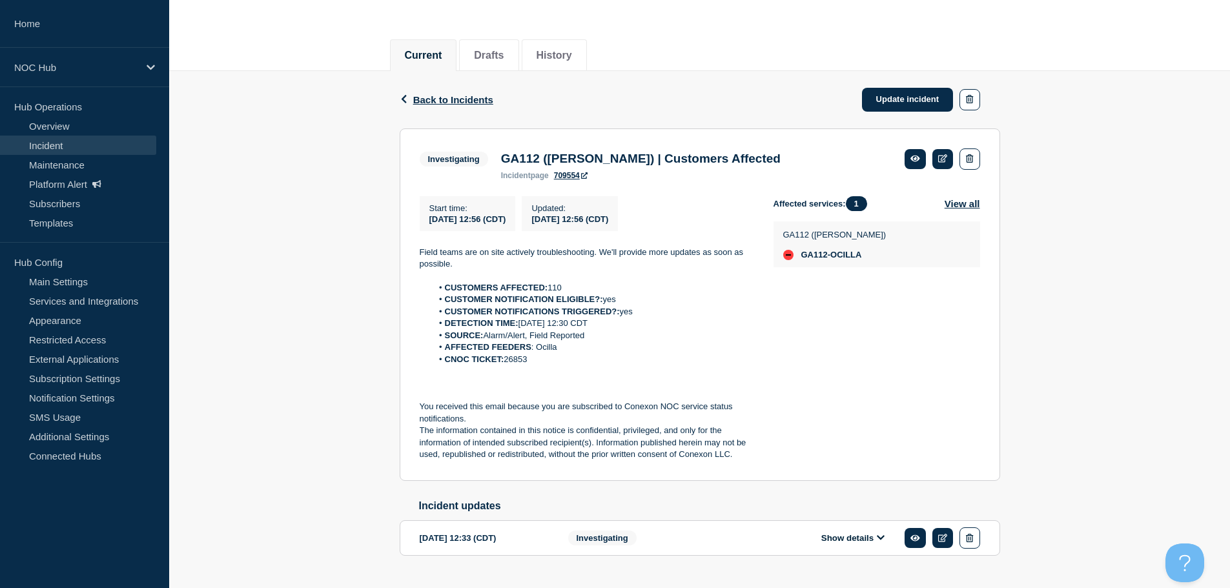
drag, startPoint x: 533, startPoint y: 362, endPoint x: 503, endPoint y: 366, distance: 29.9
click at [503, 365] on li "CNOC TICKET: 26853" at bounding box center [592, 360] width 321 height 12
copy li "26853"
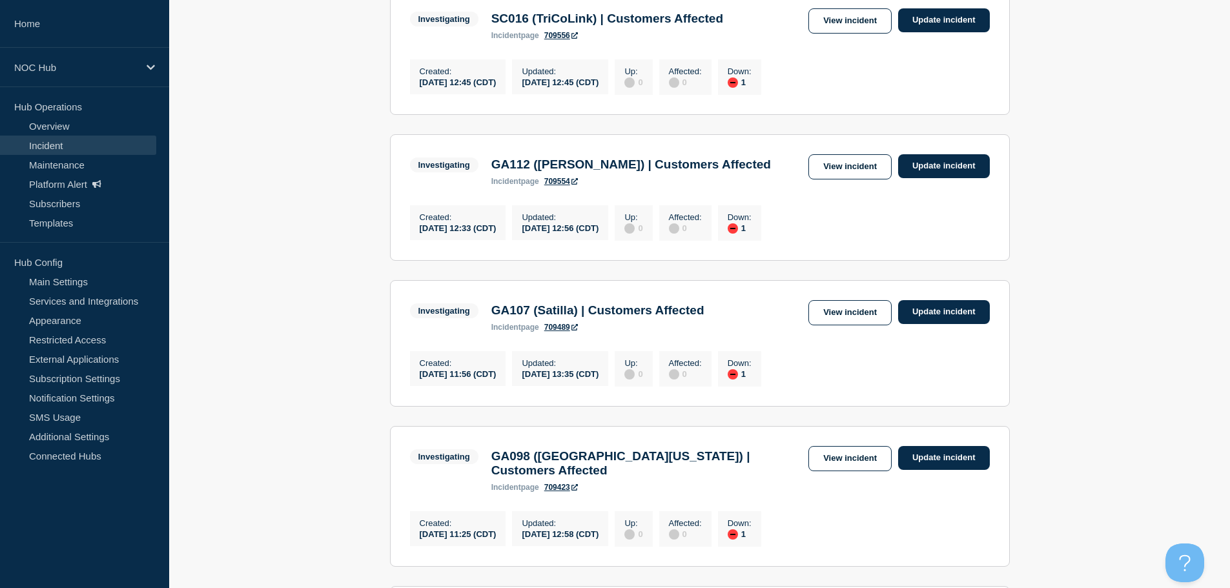
scroll to position [387, 0]
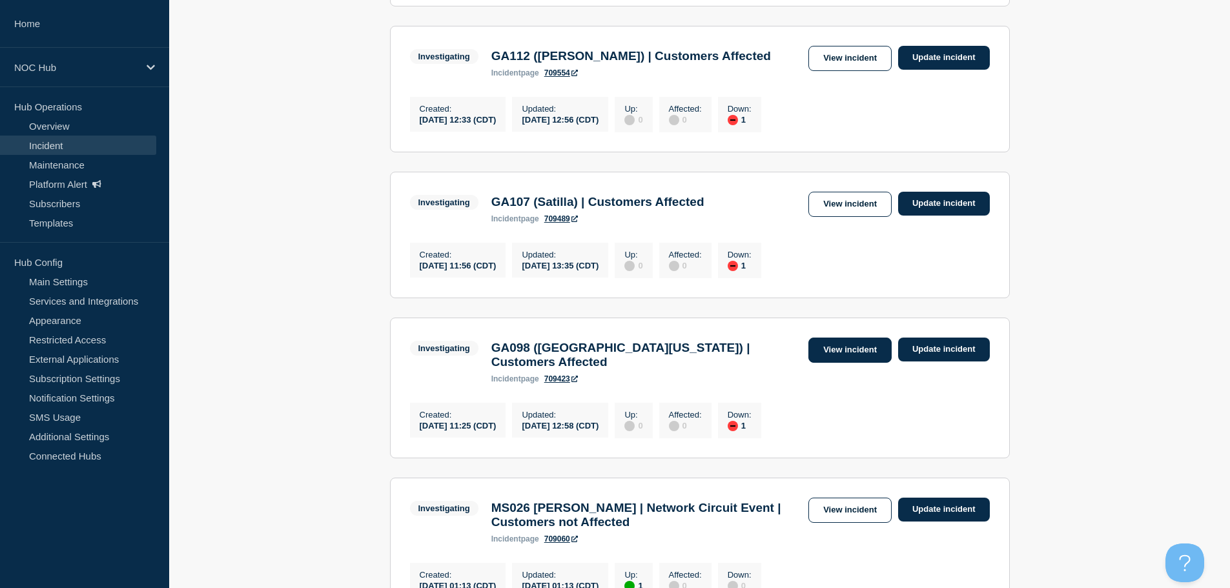
click at [850, 363] on link "View incident" at bounding box center [849, 350] width 83 height 25
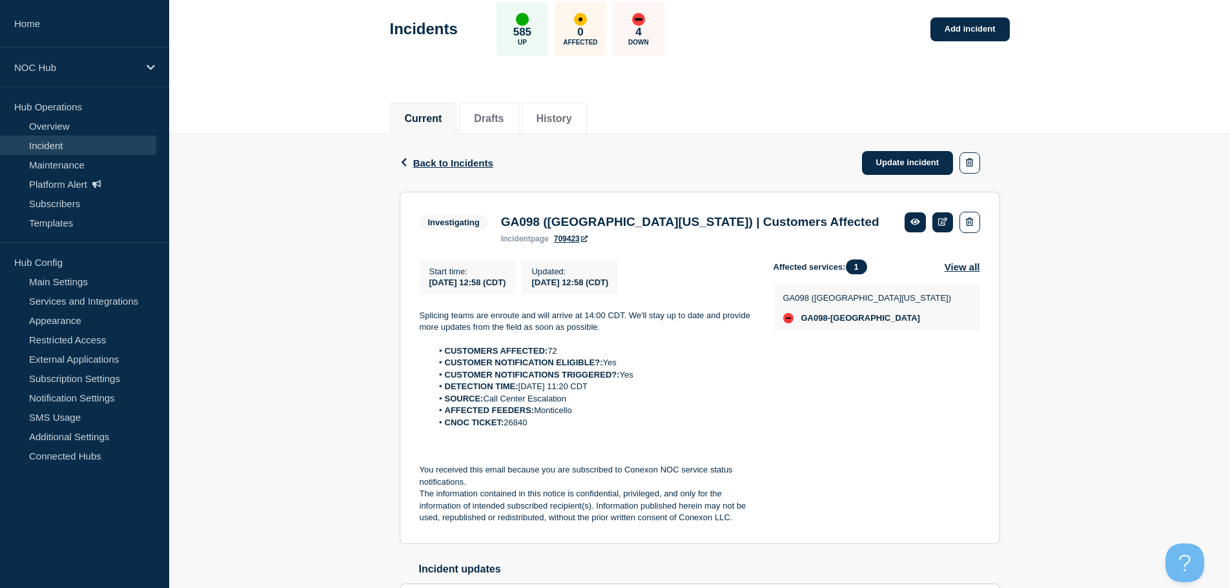
scroll to position [165, 0]
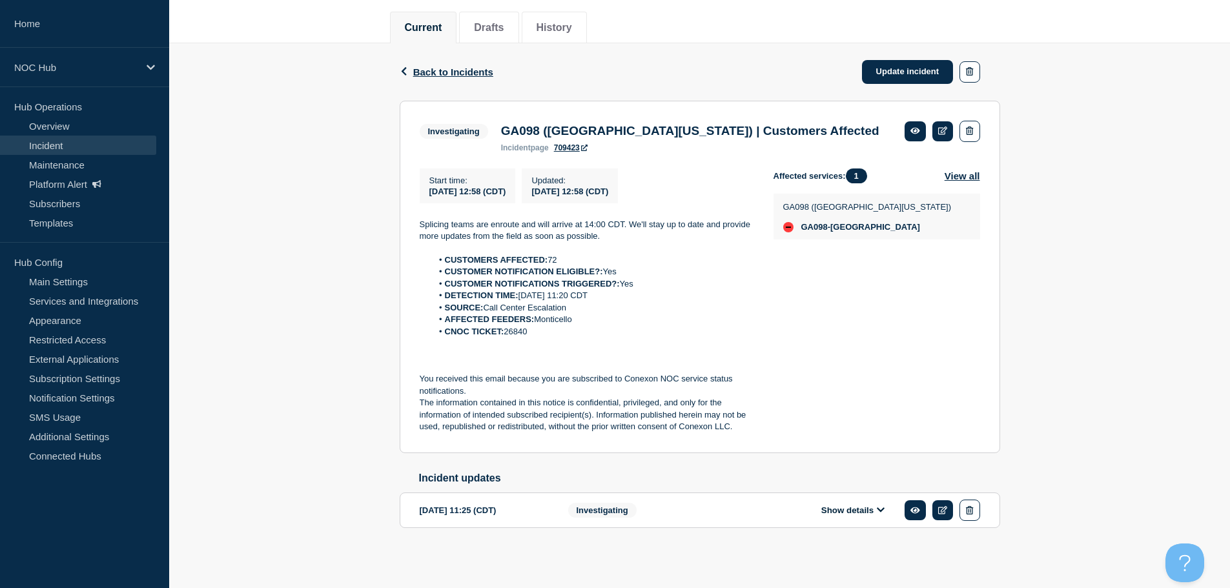
drag, startPoint x: 519, startPoint y: 329, endPoint x: 509, endPoint y: 332, distance: 11.0
click at [509, 332] on li "CNOC TICKET: 26840" at bounding box center [592, 332] width 321 height 12
click at [533, 332] on li "CNOC TICKET: 26840" at bounding box center [592, 332] width 321 height 12
drag, startPoint x: 531, startPoint y: 329, endPoint x: 507, endPoint y: 329, distance: 23.9
click at [507, 329] on li "CNOC TICKET: 26840" at bounding box center [592, 332] width 321 height 12
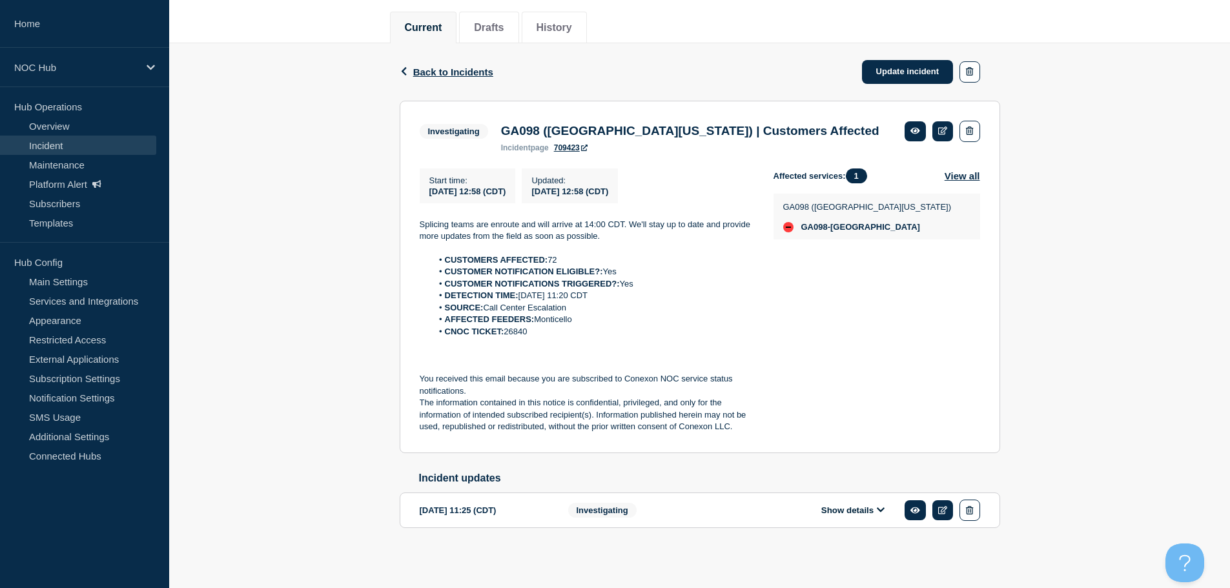
copy li "26840"
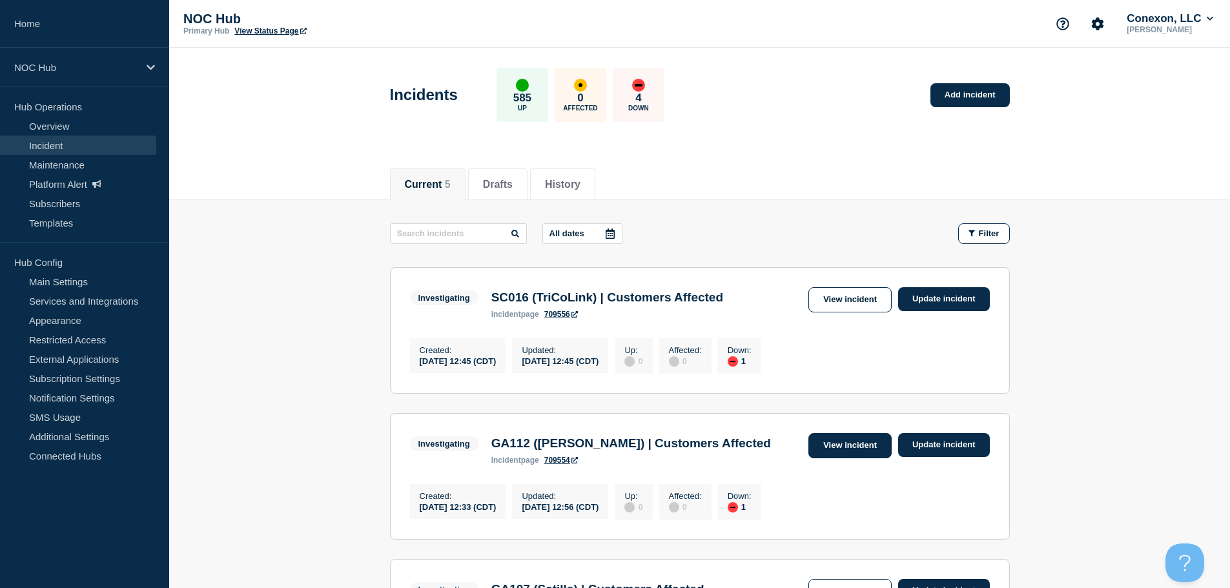
click at [838, 450] on link "View incident" at bounding box center [849, 445] width 83 height 25
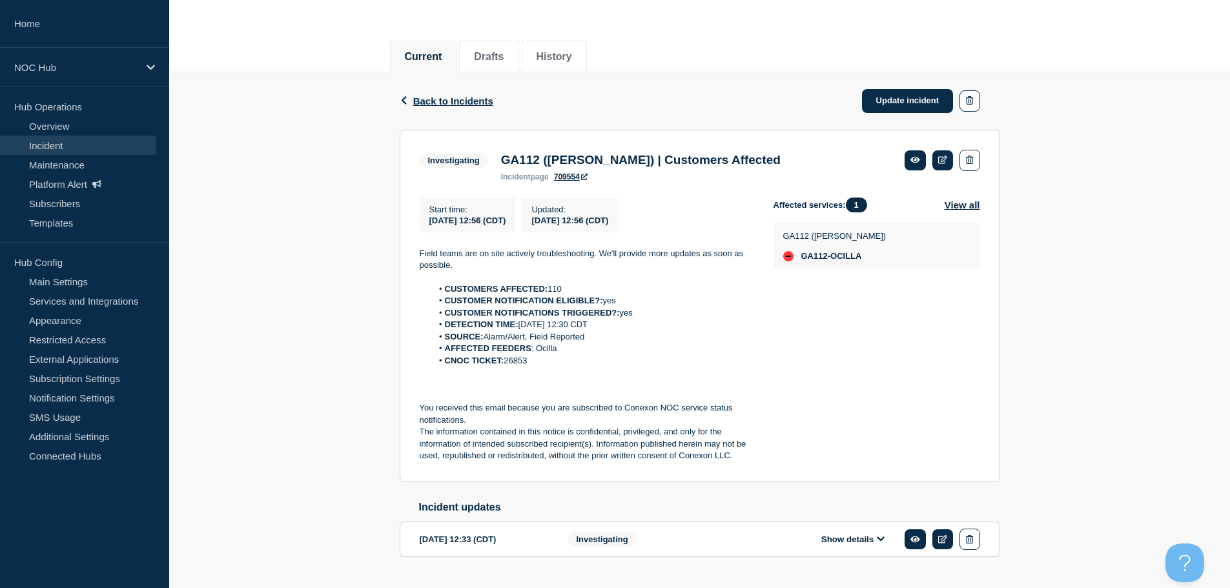
scroll to position [165, 0]
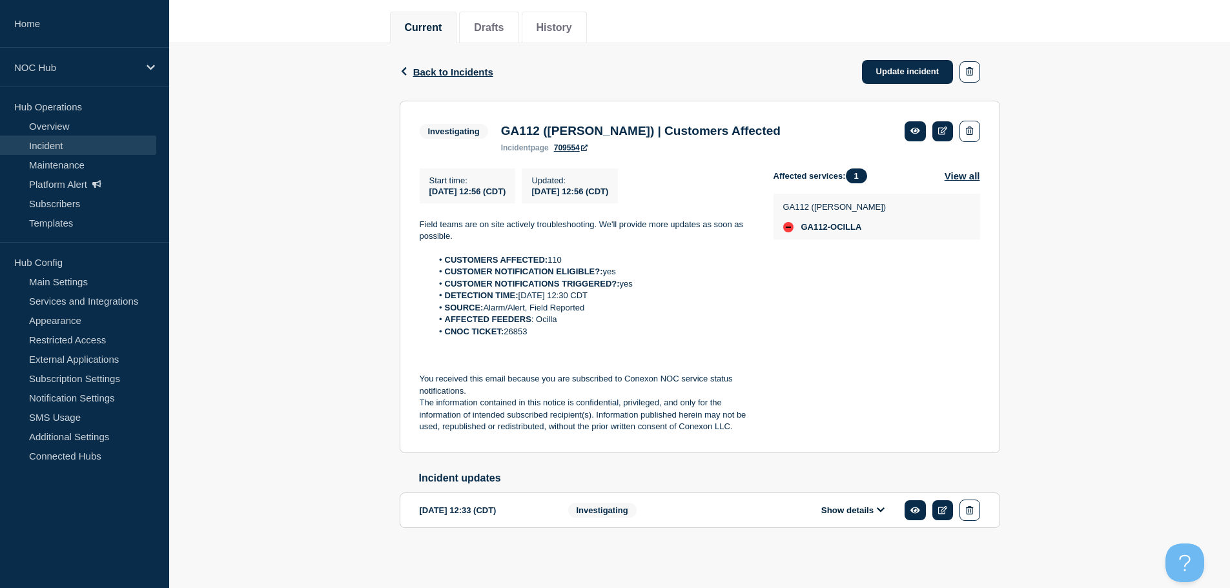
click at [507, 329] on li "CNOC TICKET: 26853" at bounding box center [592, 332] width 321 height 12
copy li "26853"
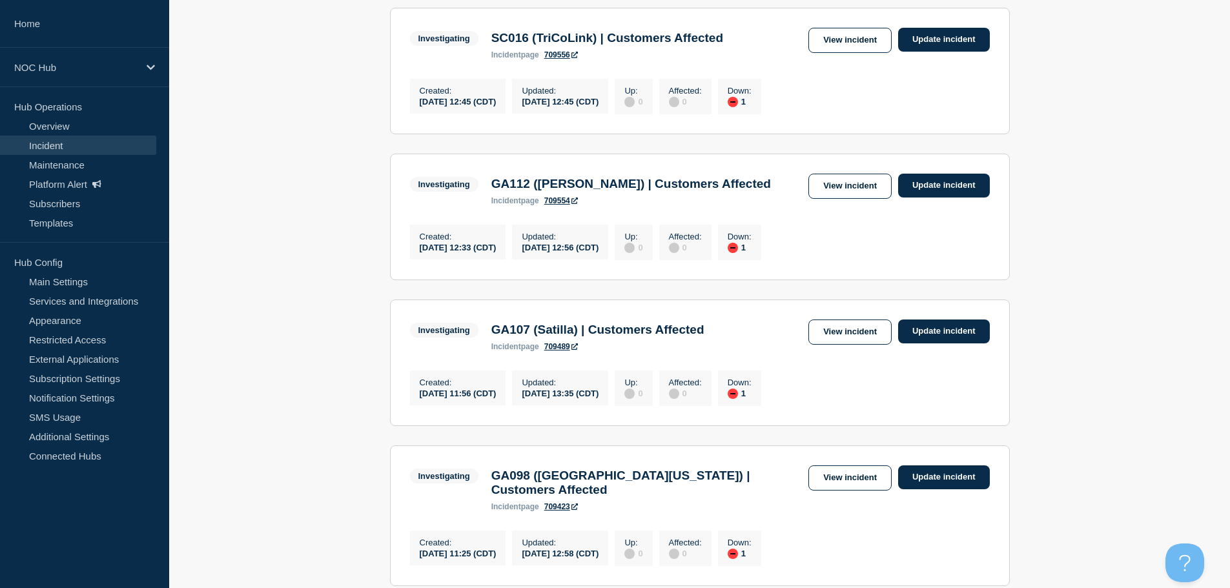
scroll to position [323, 0]
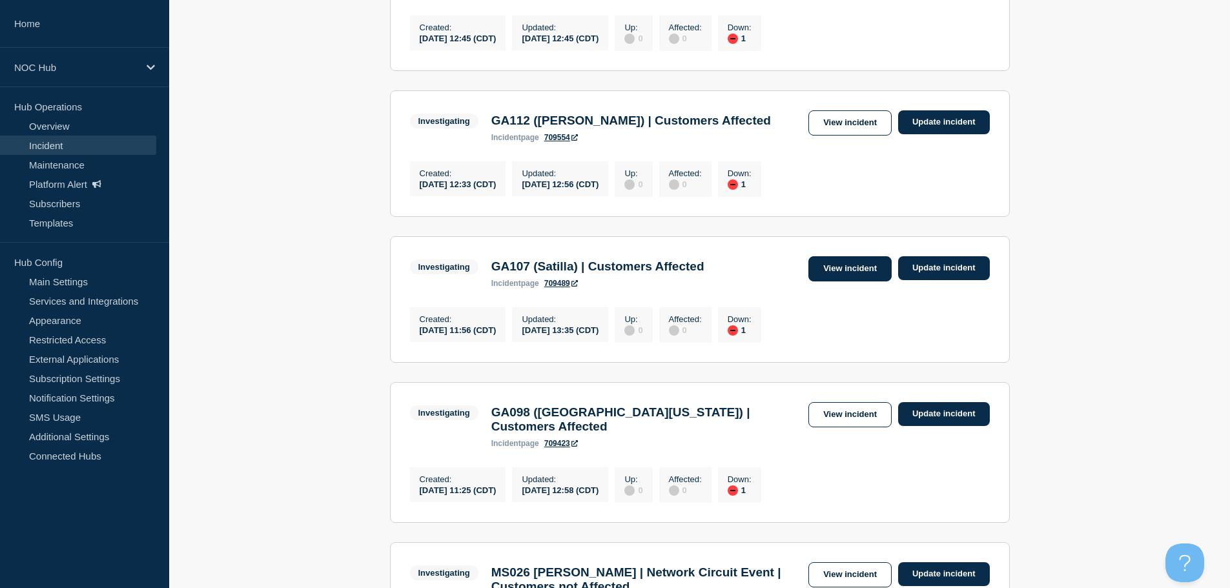
click at [827, 281] on link "View incident" at bounding box center [849, 268] width 83 height 25
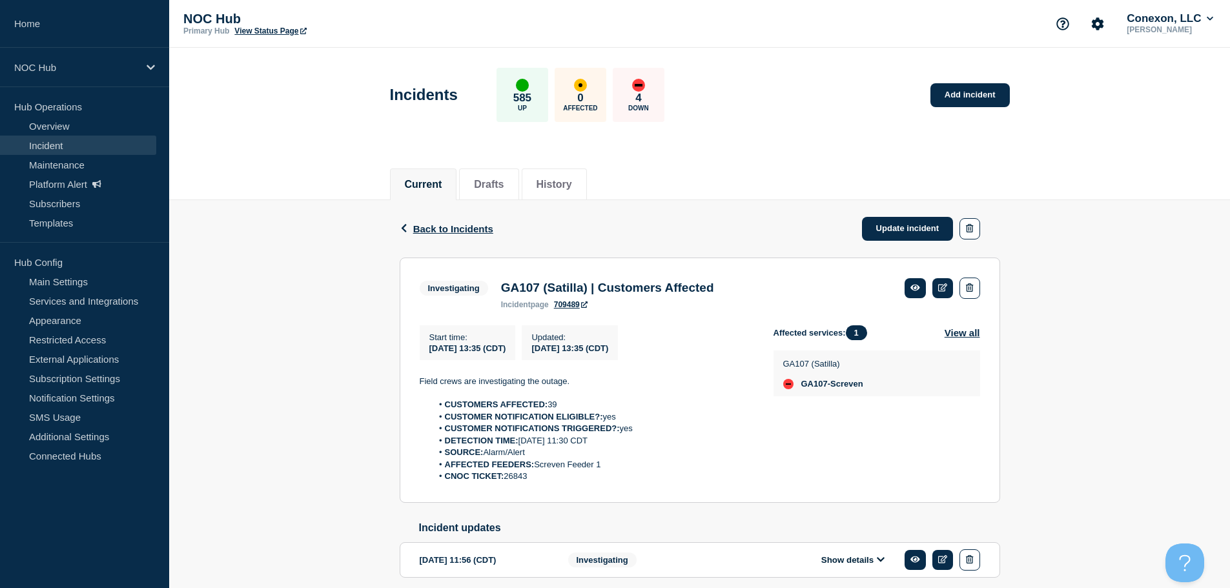
drag, startPoint x: 516, startPoint y: 480, endPoint x: 506, endPoint y: 485, distance: 11.3
click at [506, 482] on li "CNOC TICKET: 26843" at bounding box center [592, 477] width 321 height 12
copy li "26843"
drag, startPoint x: 442, startPoint y: 244, endPoint x: 458, endPoint y: 216, distance: 32.1
click at [442, 242] on div "Back Back to Incidents Update incident" at bounding box center [700, 228] width 600 height 57
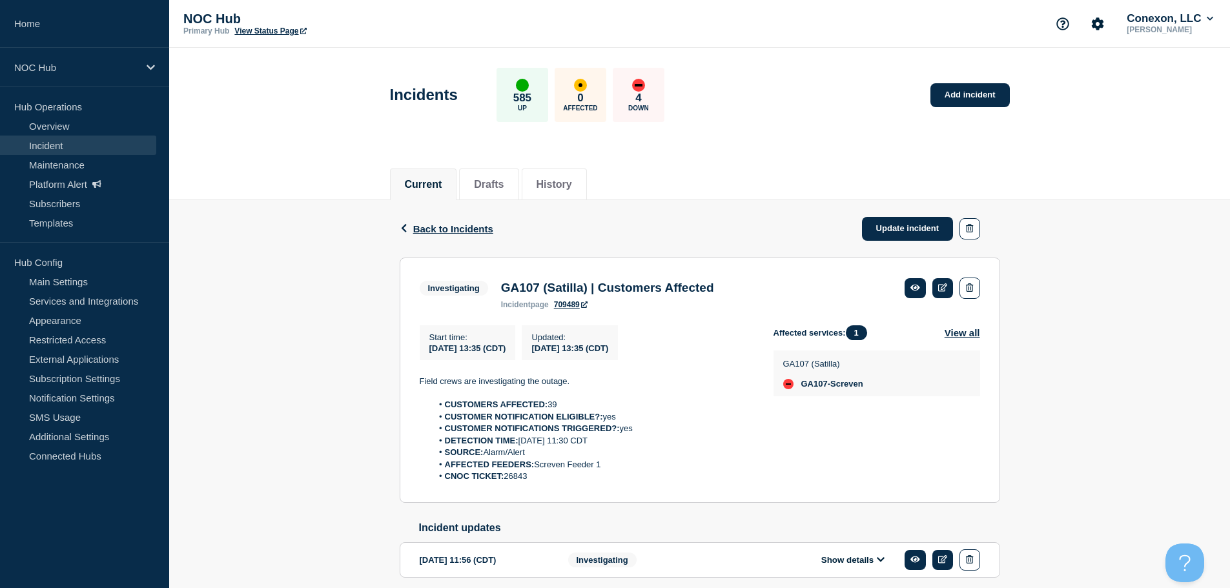
click at [458, 216] on div "Back Back to Incidents Update incident" at bounding box center [700, 228] width 600 height 57
click at [463, 232] on span "Back to Incidents" at bounding box center [453, 228] width 80 height 11
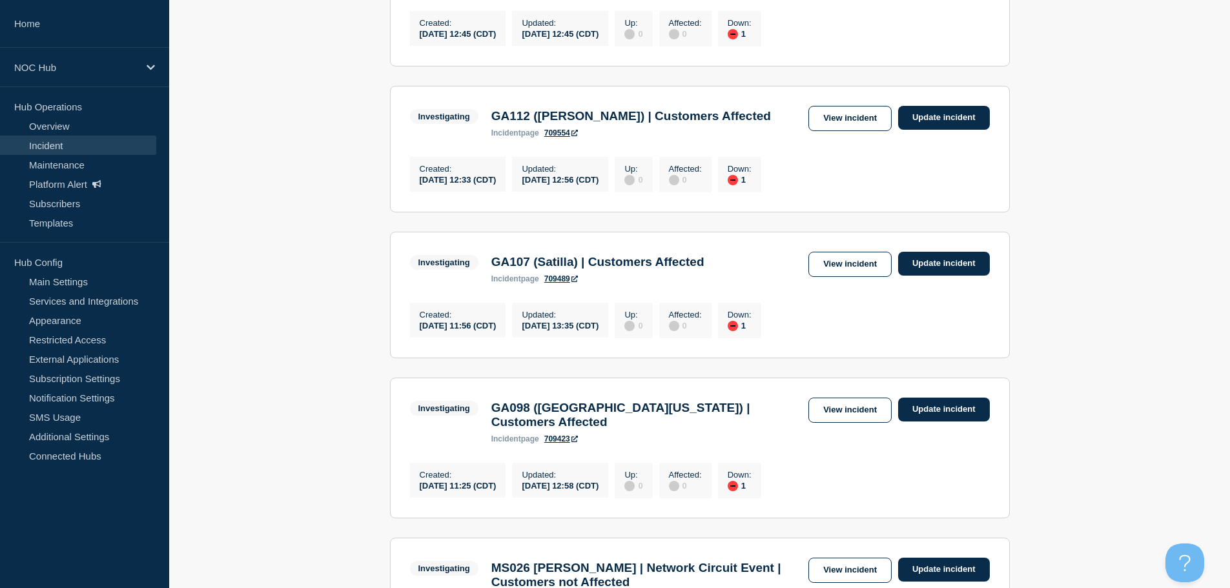
scroll to position [258, 0]
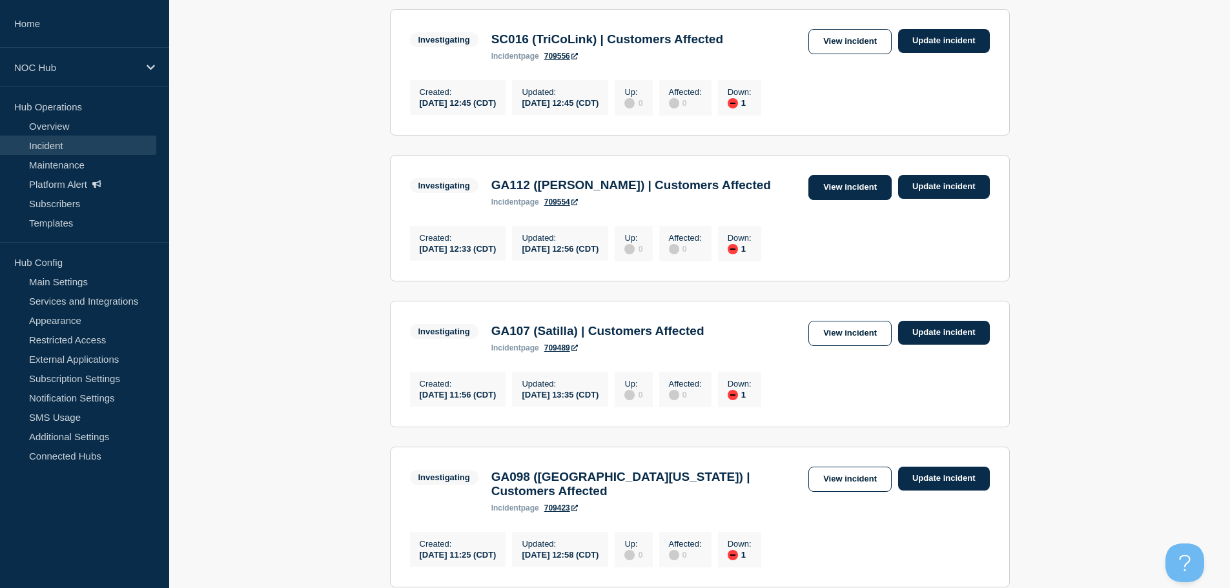
click at [820, 190] on link "View incident" at bounding box center [849, 187] width 83 height 25
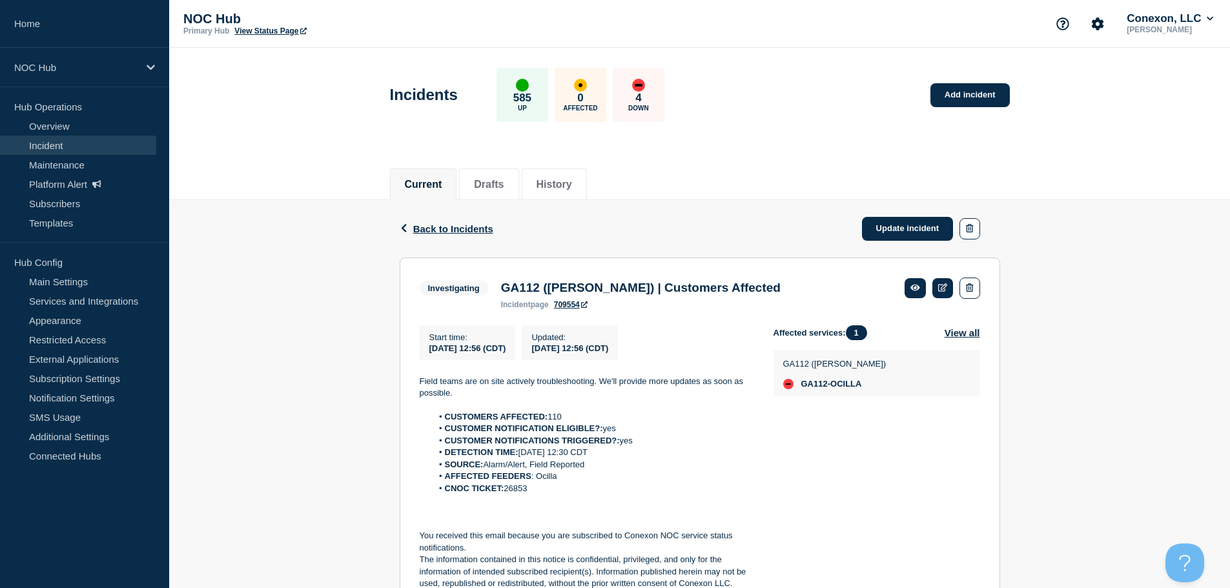
drag, startPoint x: 582, startPoint y: 496, endPoint x: 442, endPoint y: 418, distance: 160.4
click at [442, 418] on ol "CUSTOMERS AFFECTED: 110 CUSTOMER NOTIFICATION ELIGIBLE?: yes CUSTOMER NOTIFICAT…" at bounding box center [586, 452] width 333 height 83
click at [625, 476] on li "AFFECTED FEEDERS : Ocilla" at bounding box center [592, 477] width 321 height 12
click at [938, 290] on icon at bounding box center [943, 287] width 10 height 8
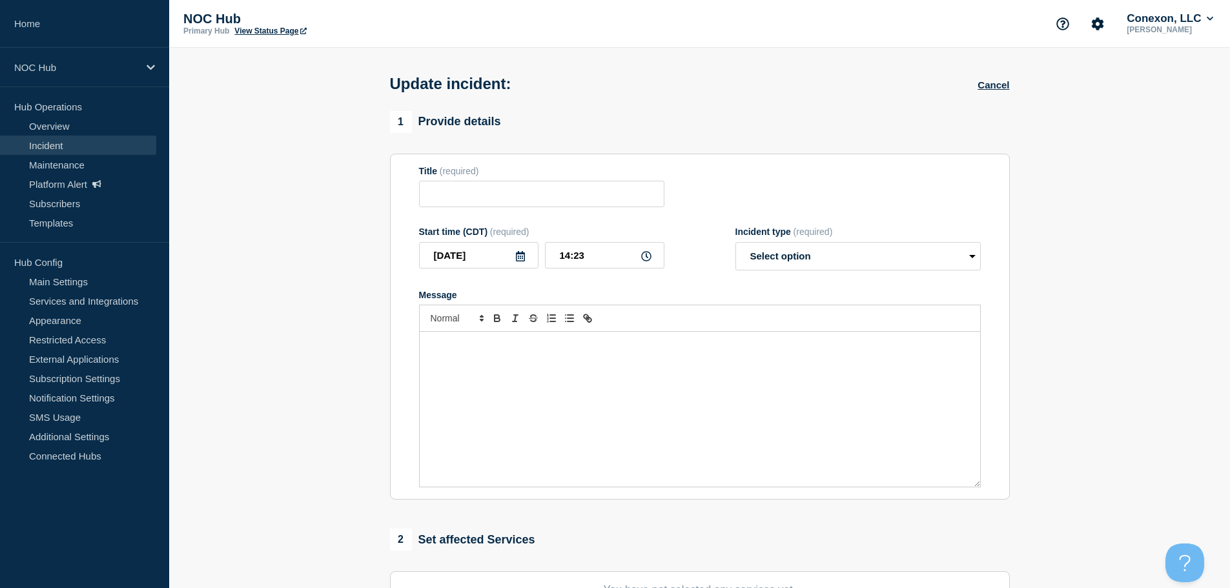
type input "GA112 ([PERSON_NAME]) | Customers Affected"
type input "12:56"
select select "investigating"
radio input "false"
radio input "true"
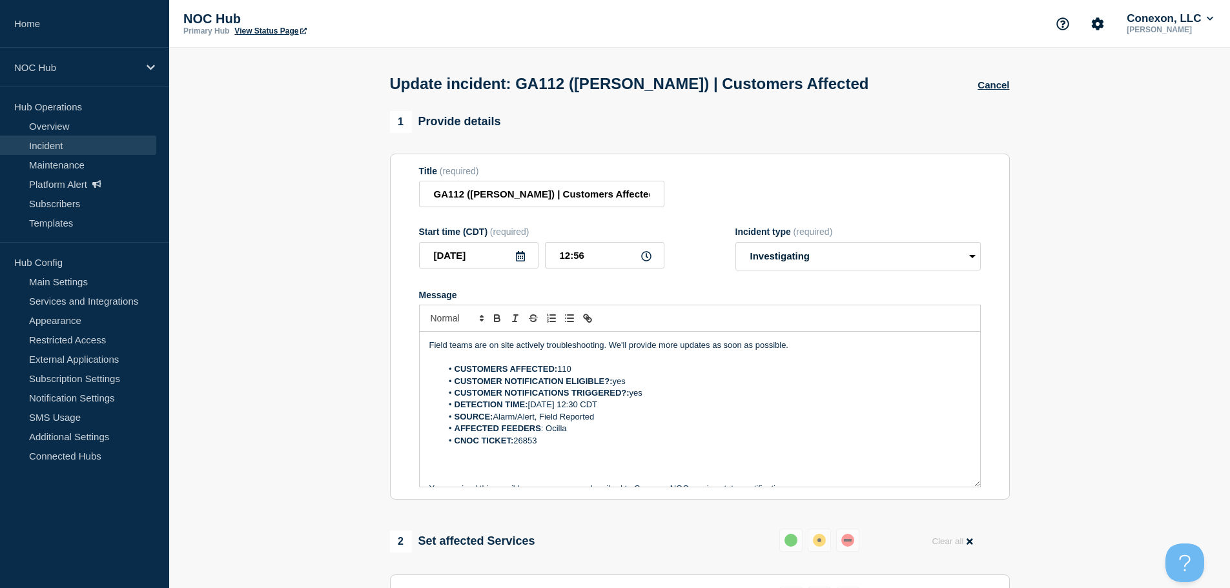
drag, startPoint x: 594, startPoint y: 372, endPoint x: 560, endPoint y: 374, distance: 34.3
click at [560, 374] on li "CUSTOMERS AFFECTED: 110" at bounding box center [705, 369] width 529 height 12
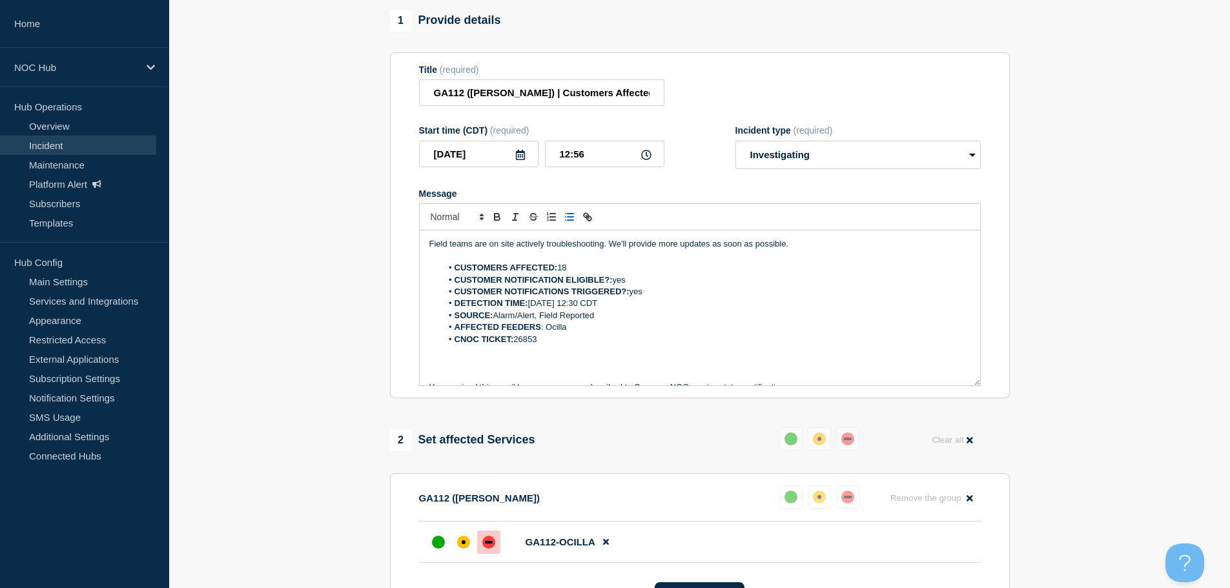
scroll to position [323, 0]
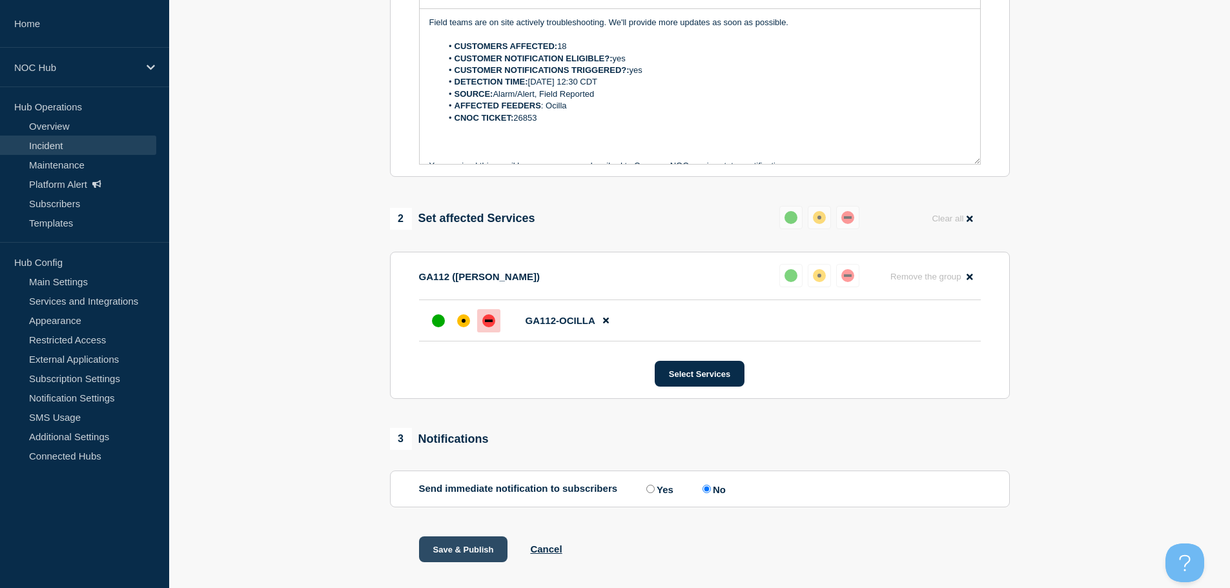
click at [451, 549] on button "Save & Publish" at bounding box center [463, 549] width 89 height 26
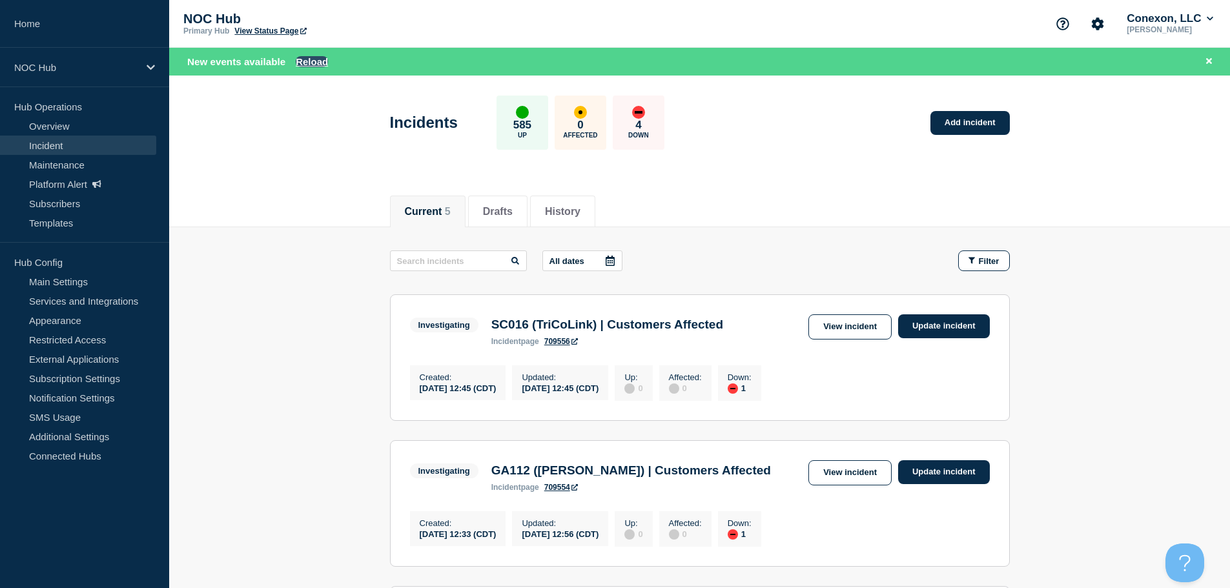
click at [325, 66] on div "New events available Reload" at bounding box center [701, 61] width 1029 height 15
click at [307, 61] on button "Reload" at bounding box center [312, 61] width 32 height 11
